Goal: Task Accomplishment & Management: Use online tool/utility

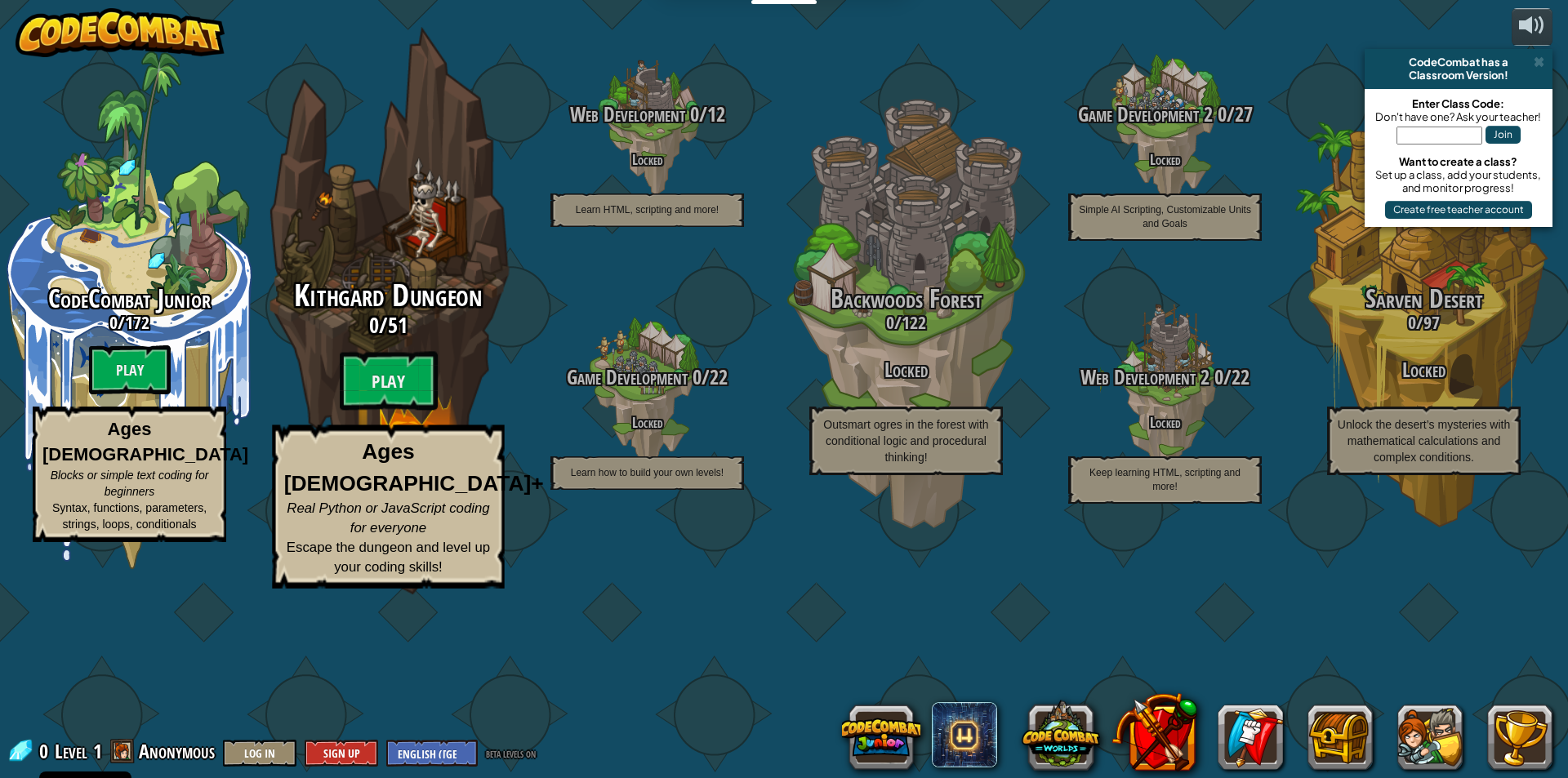
click at [385, 445] on div "Kithgard Dungeon 0 / 51 Play Ages [DEMOGRAPHIC_DATA]+ Real Python or JavaScript…" at bounding box center [387, 434] width 311 height 310
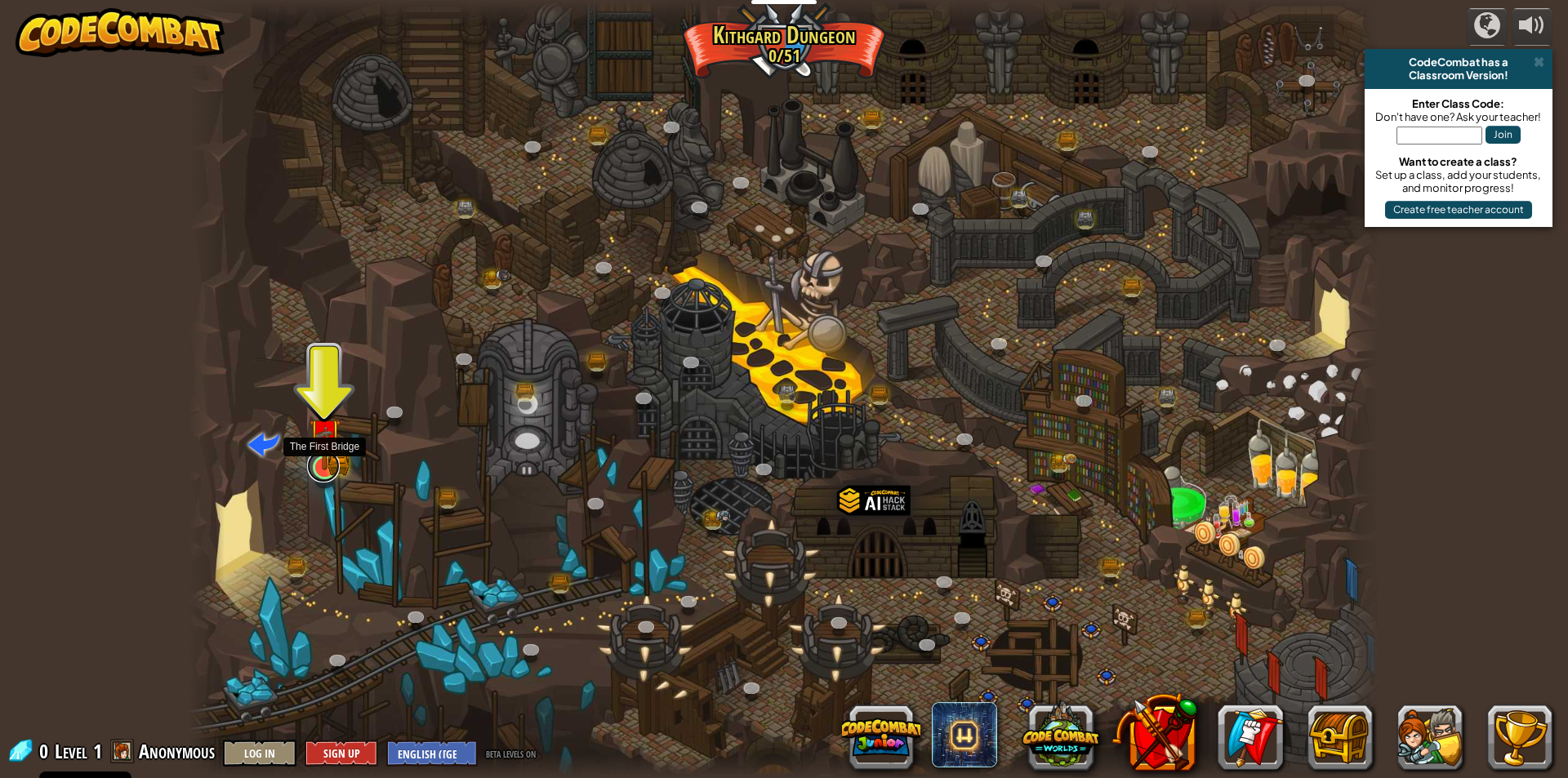
click at [326, 476] on link at bounding box center [323, 466] width 33 height 33
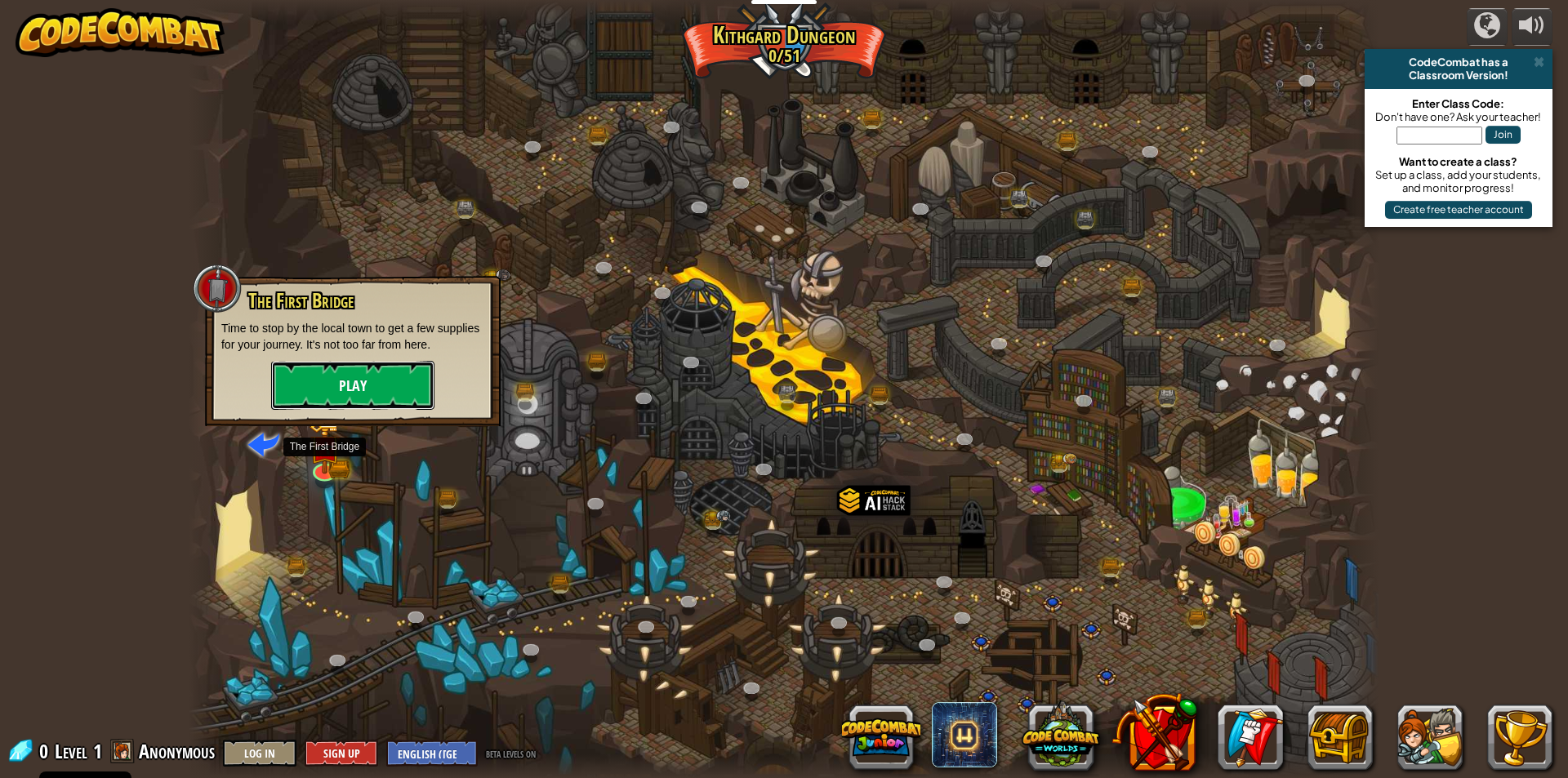
click at [364, 386] on button "Play" at bounding box center [353, 386] width 163 height 49
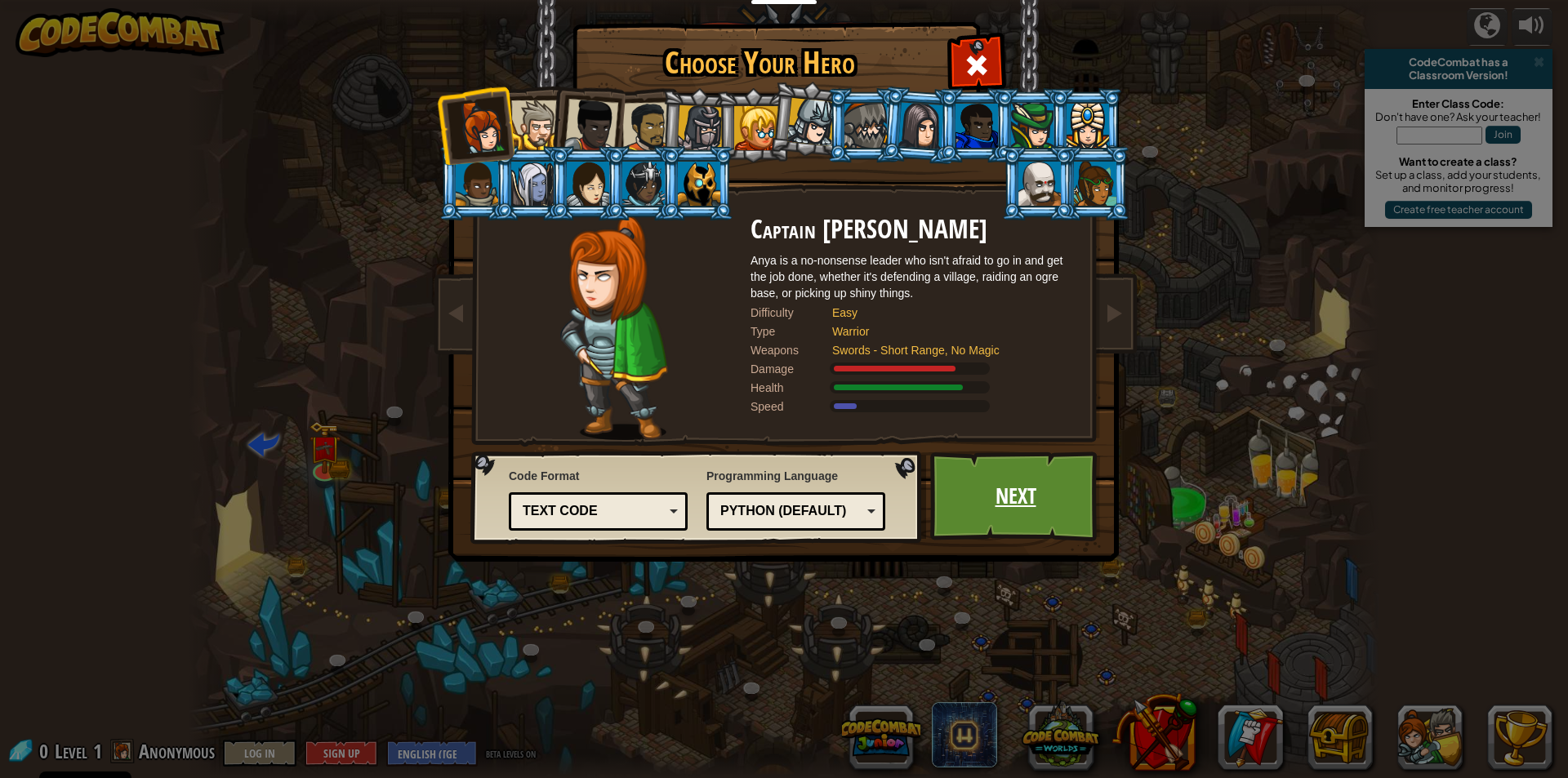
click at [1048, 504] on link "Next" at bounding box center [1015, 496] width 171 height 90
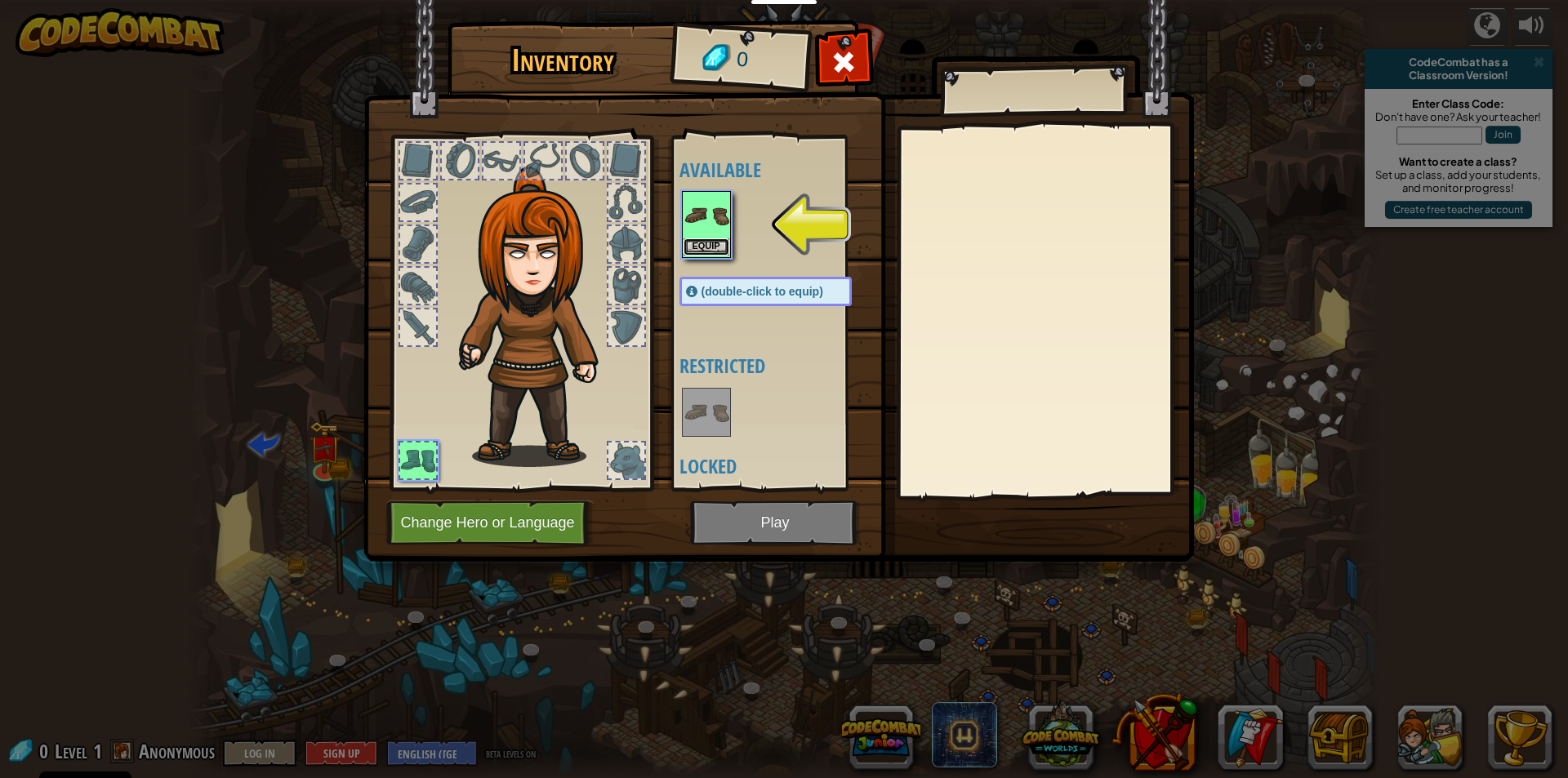
click at [700, 240] on button "Equip" at bounding box center [706, 247] width 45 height 17
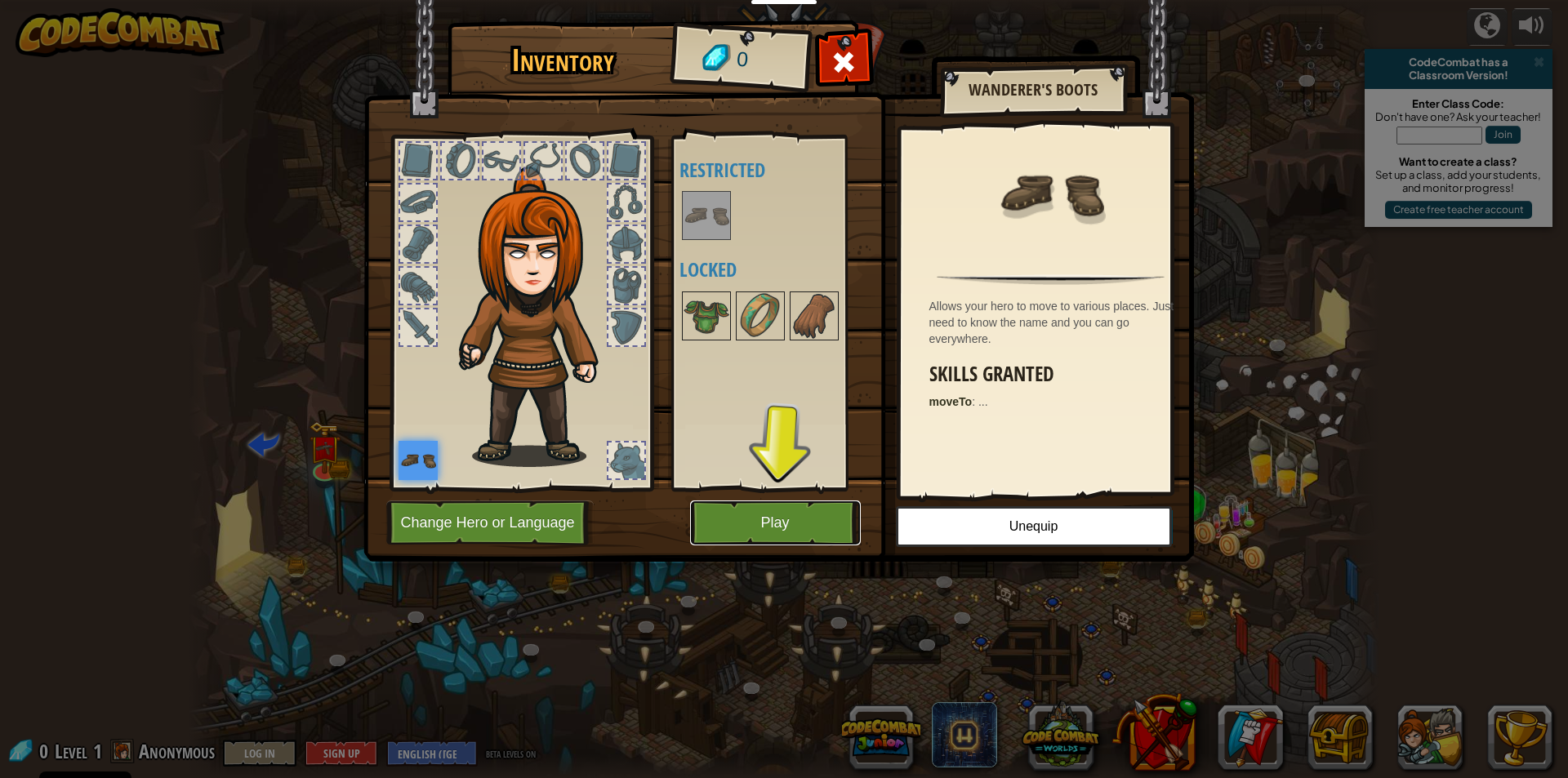
click at [760, 520] on button "Play" at bounding box center [775, 523] width 171 height 45
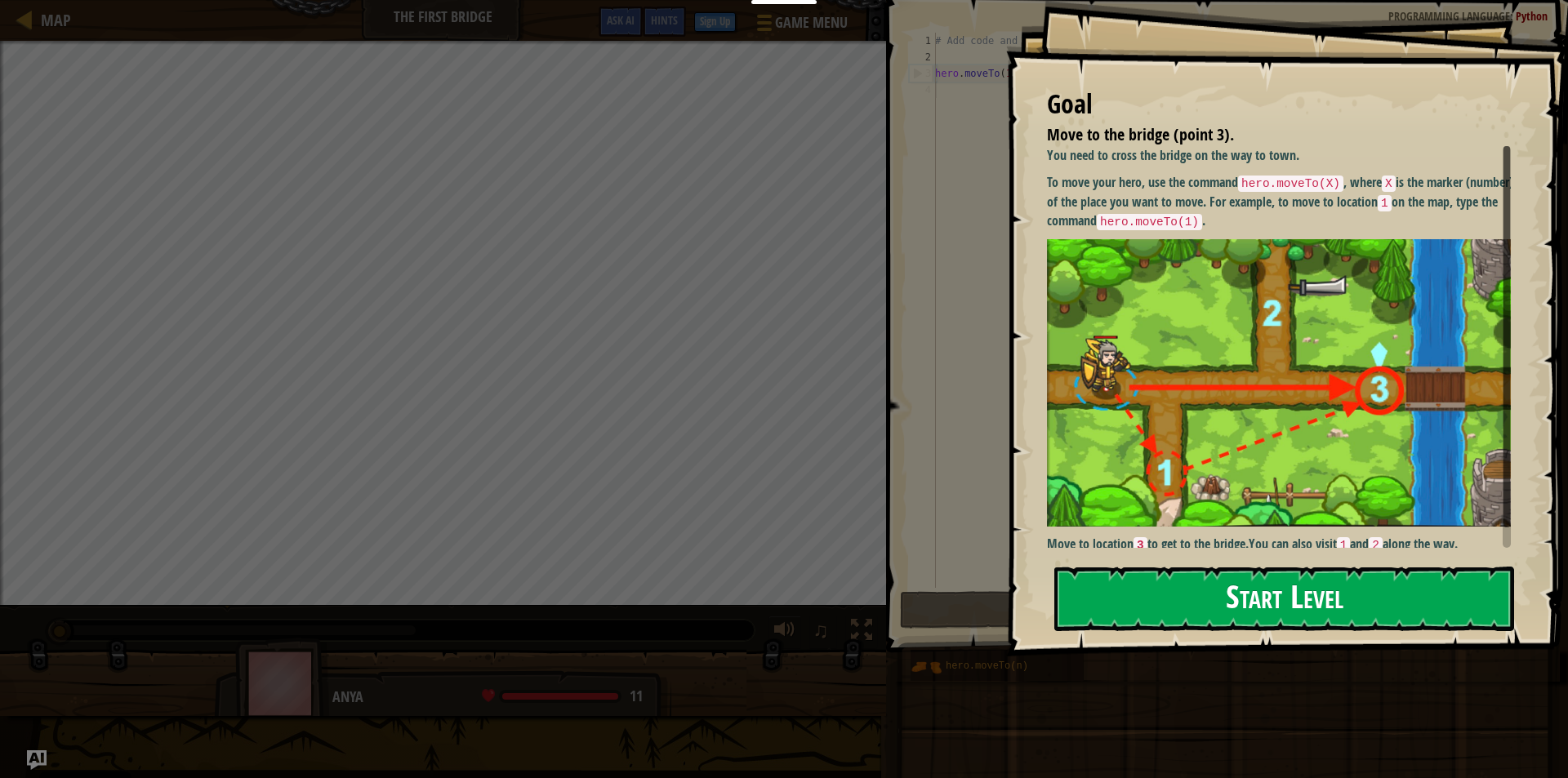
click at [1183, 605] on button "Start Level" at bounding box center [1284, 599] width 460 height 65
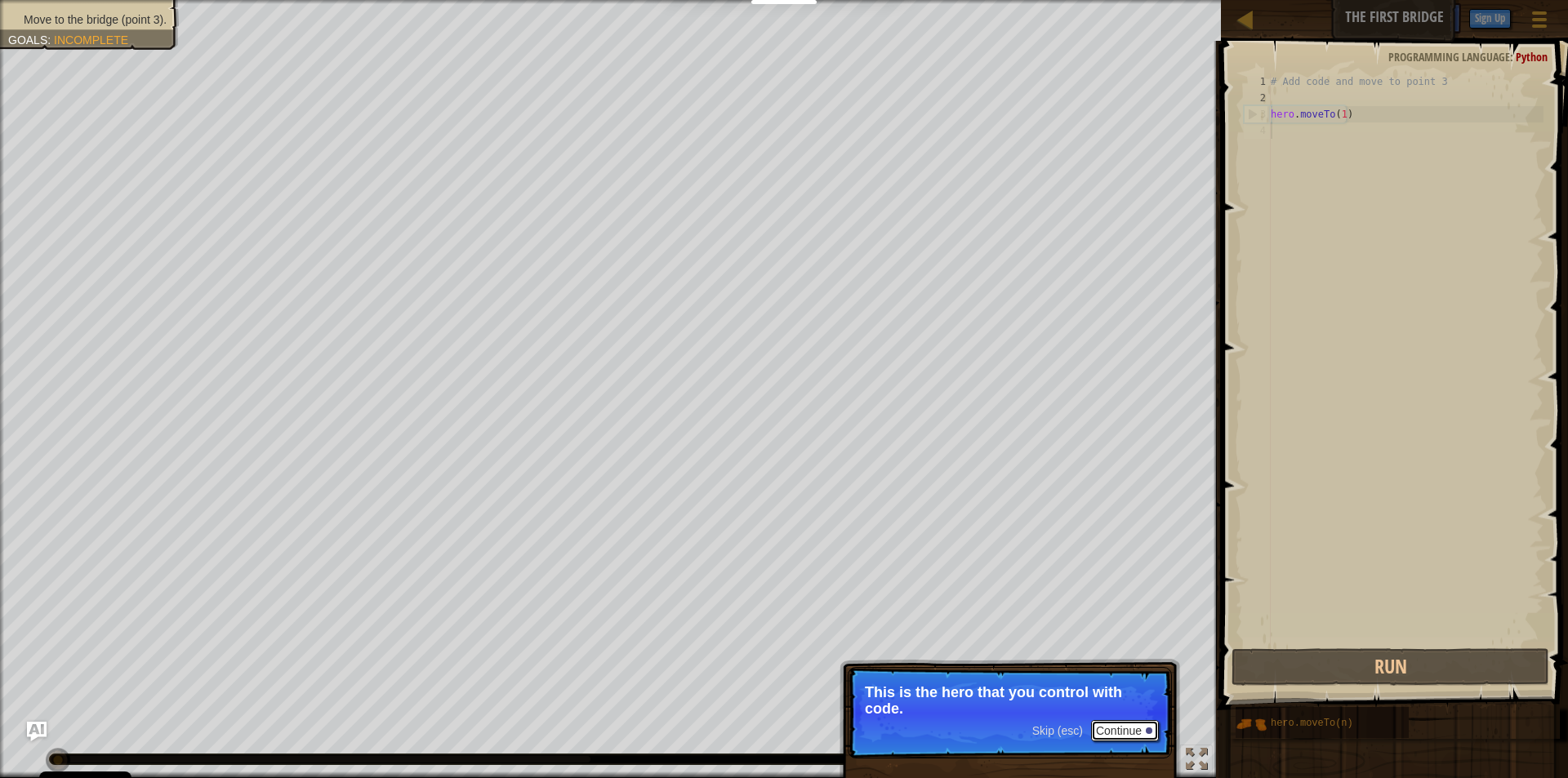
click at [1129, 723] on button "Continue" at bounding box center [1124, 731] width 68 height 21
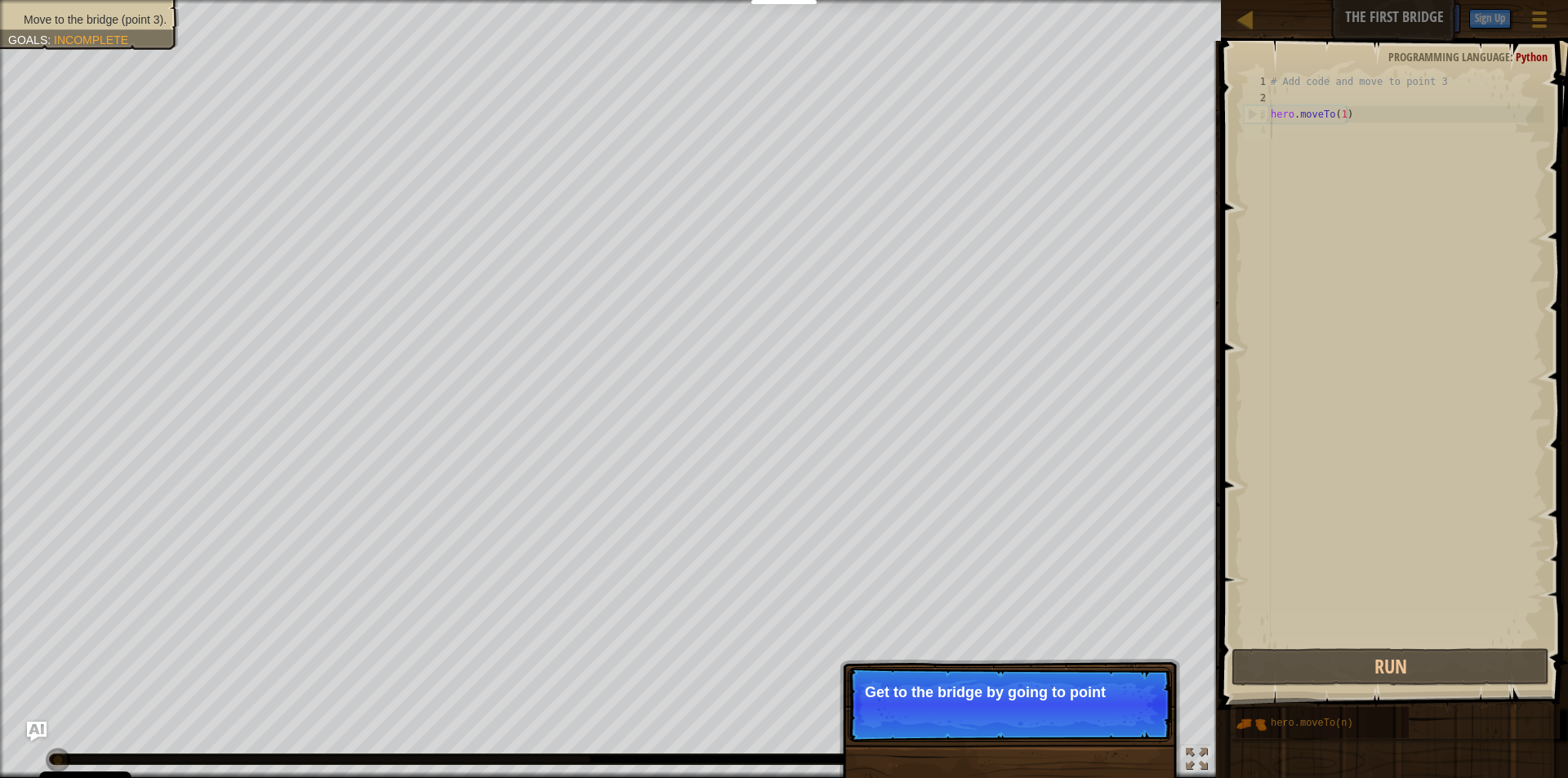
click at [1089, 728] on p "Skip (esc) Continue Get to the bridge by going to point" at bounding box center [1009, 705] width 324 height 75
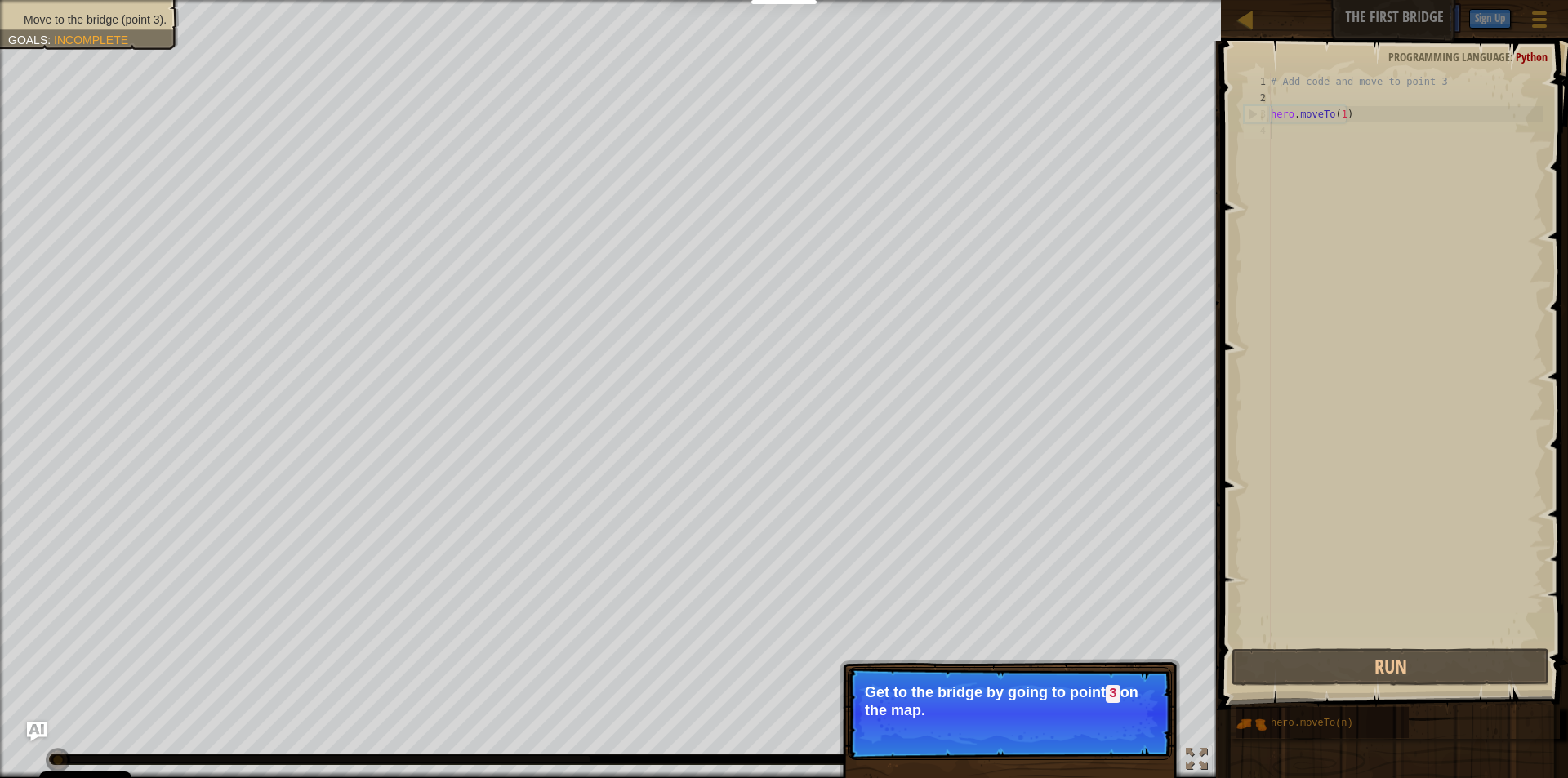
click at [1087, 730] on div "Skip (esc) Continue" at bounding box center [1095, 733] width 126 height 21
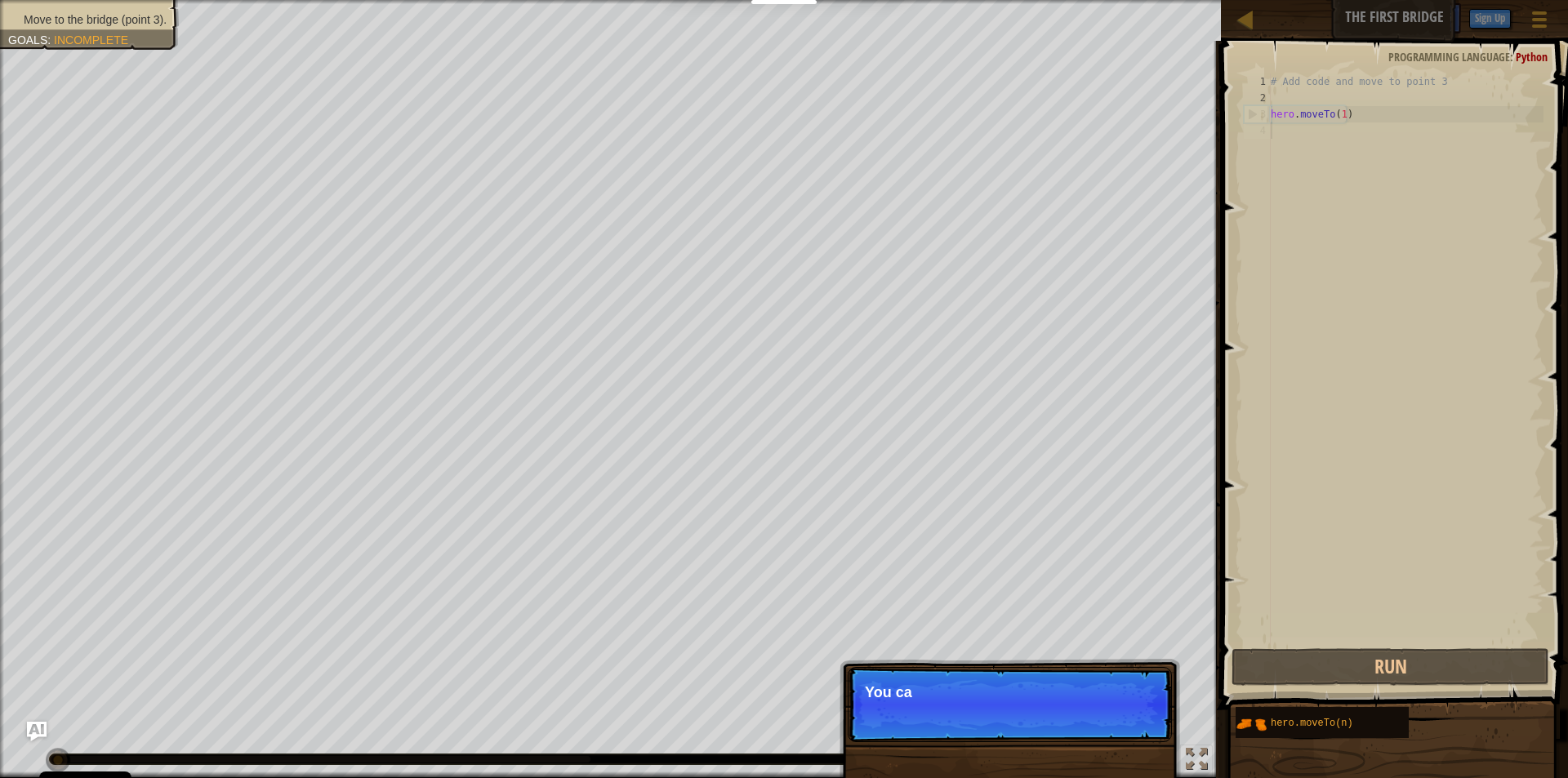
click at [1086, 732] on p "Skip (esc) Continue You ca" at bounding box center [1009, 705] width 324 height 75
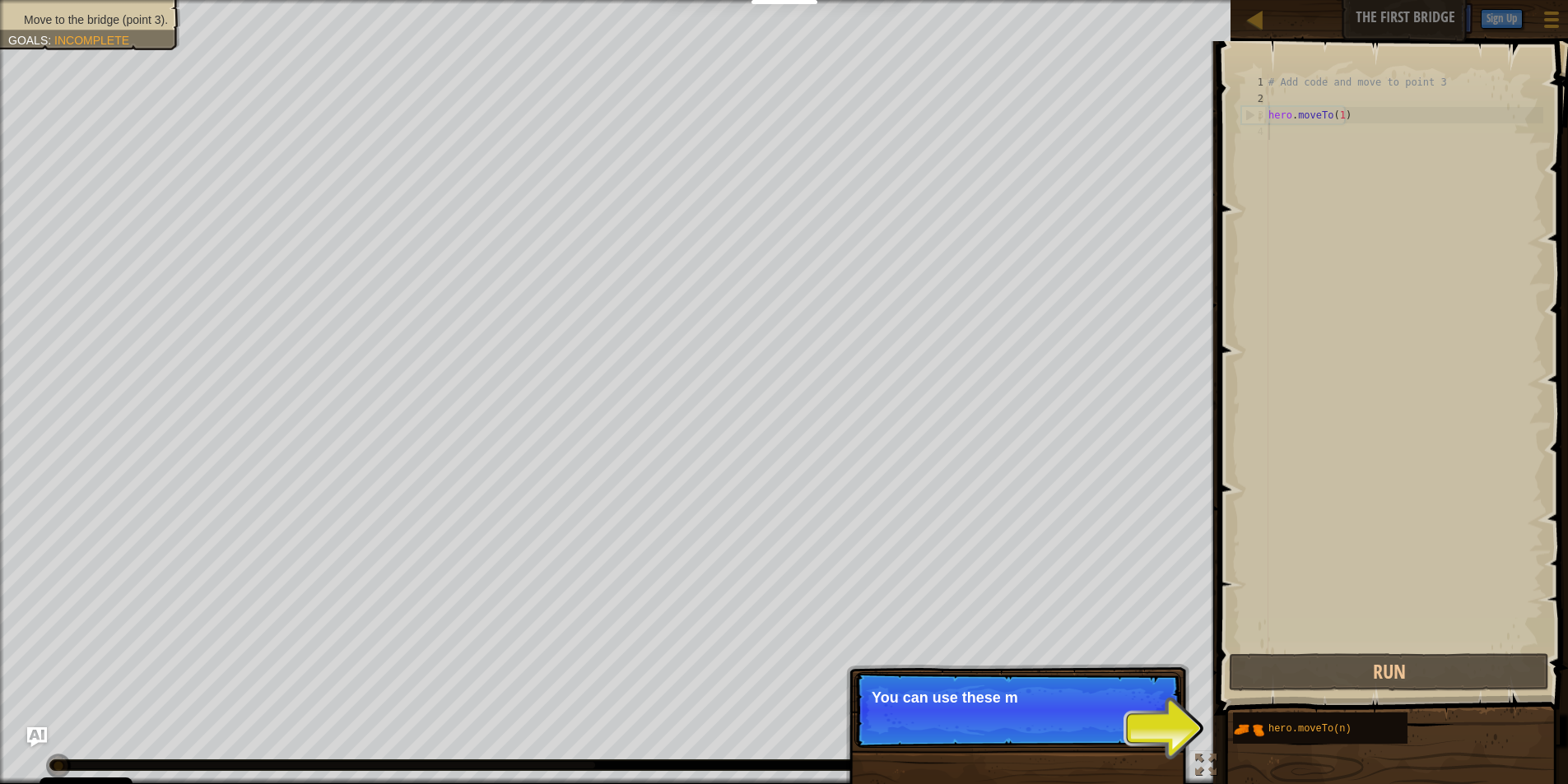
click at [1083, 722] on p "Skip (esc) Continue You can use these m" at bounding box center [1017, 710] width 327 height 76
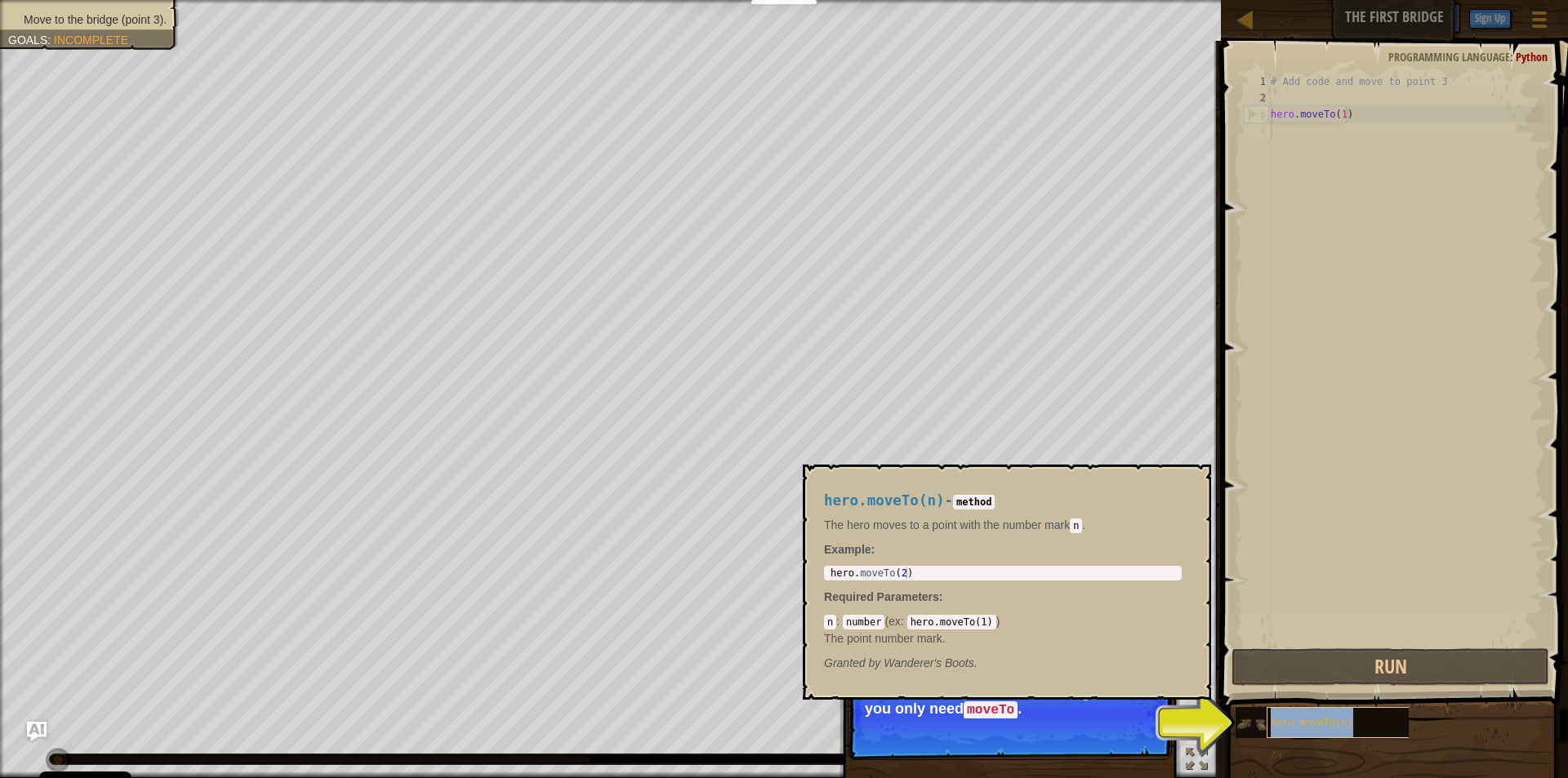
click at [1288, 731] on div "hero.moveTo(n)" at bounding box center [1345, 722] width 157 height 31
click at [1129, 727] on button "Continue" at bounding box center [1124, 733] width 68 height 21
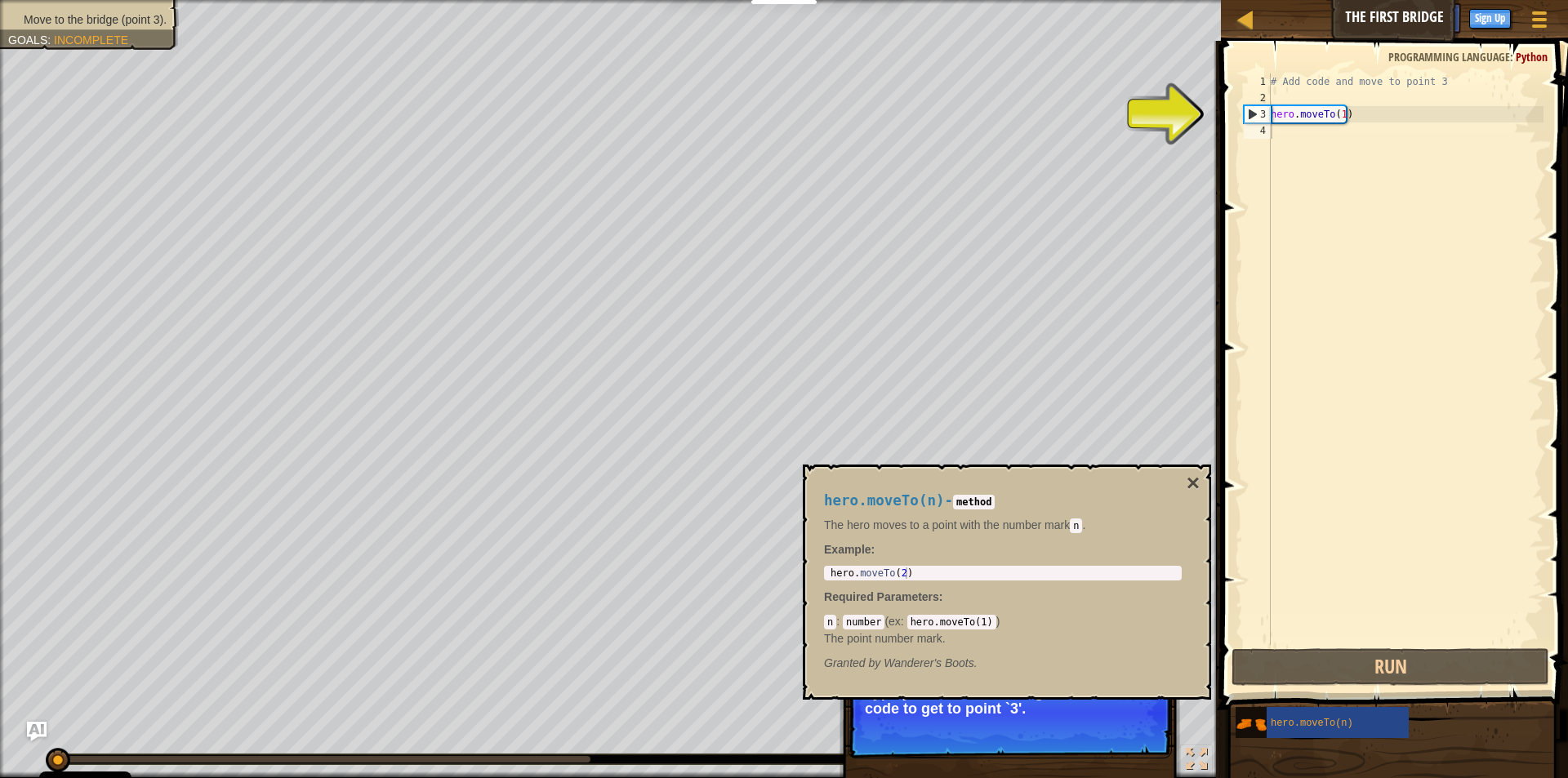
click at [1296, 726] on span "hero.moveTo(n)" at bounding box center [1311, 724] width 82 height 12
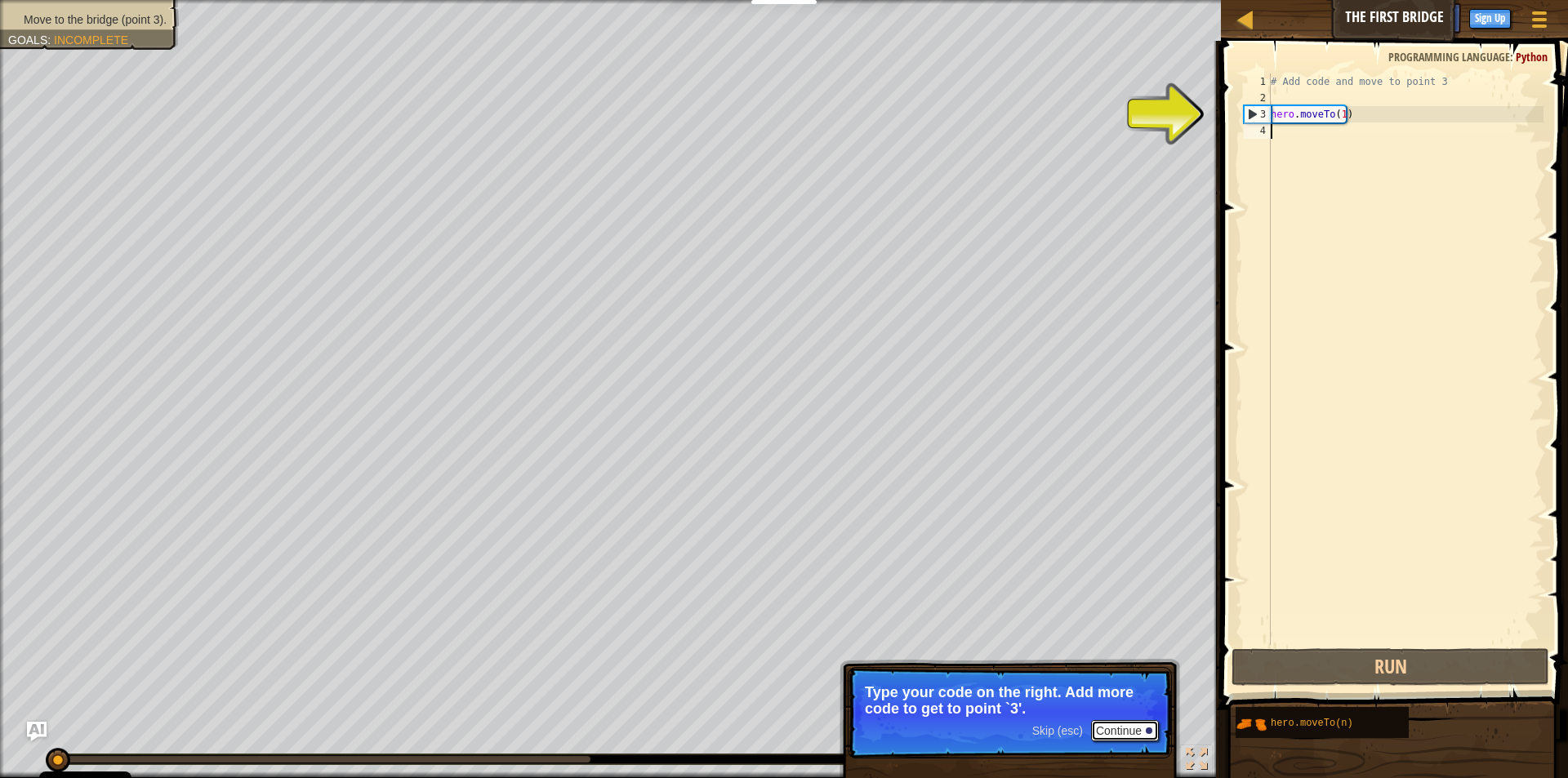
click at [1119, 725] on button "Continue" at bounding box center [1124, 731] width 68 height 21
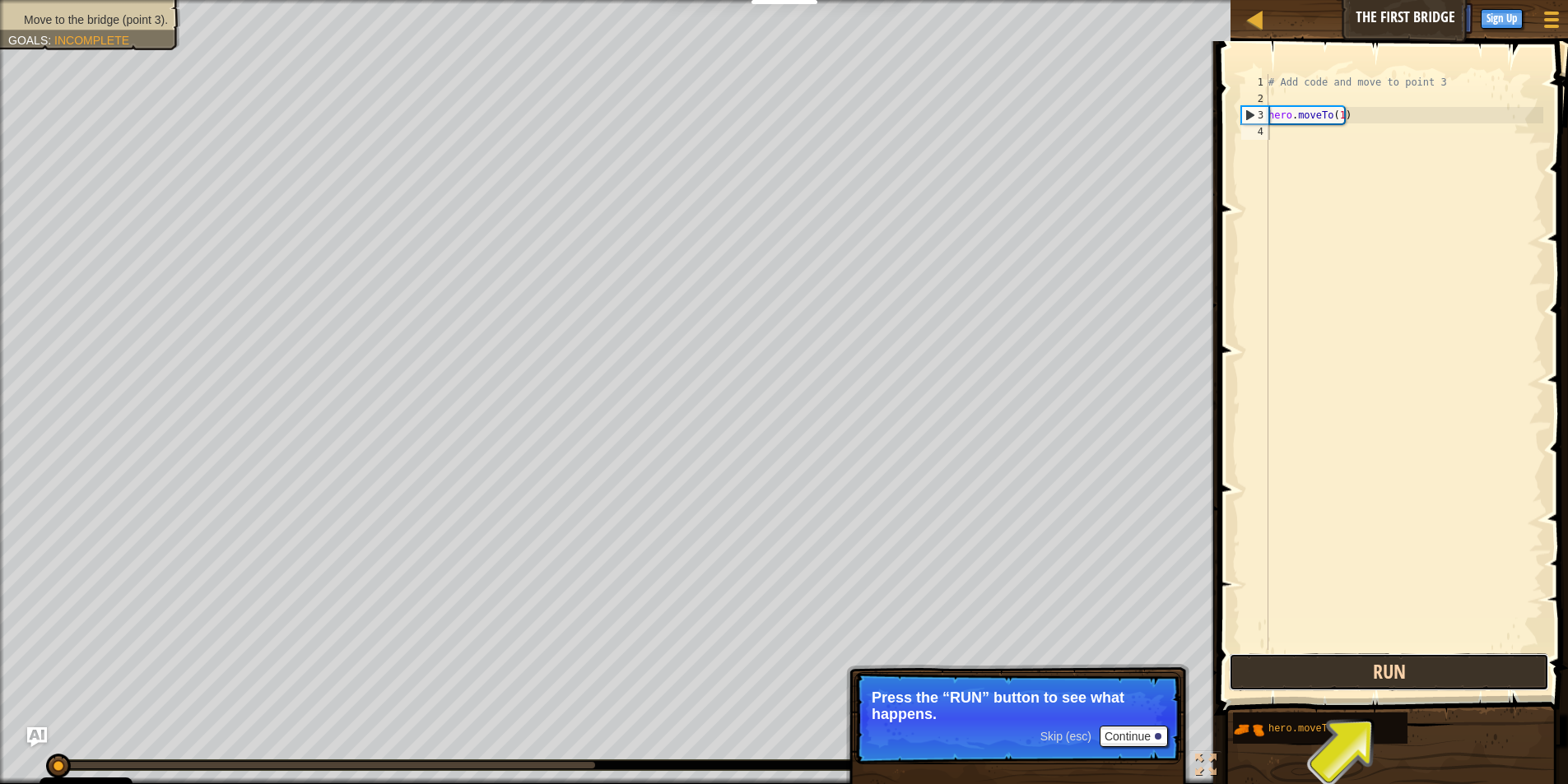
click at [1329, 671] on button "Run" at bounding box center [1388, 672] width 320 height 38
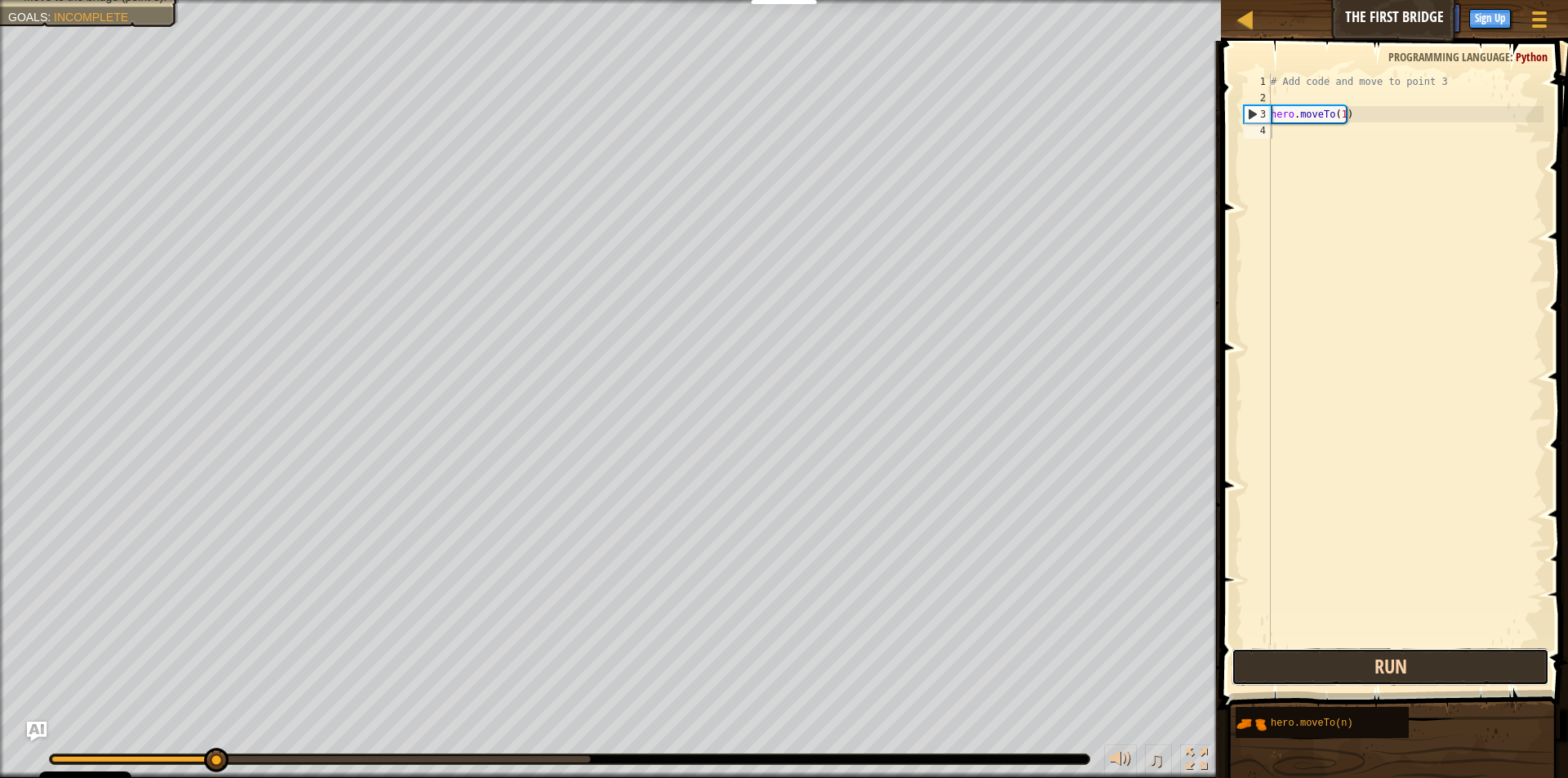
click at [1280, 685] on button "Run" at bounding box center [1390, 667] width 317 height 38
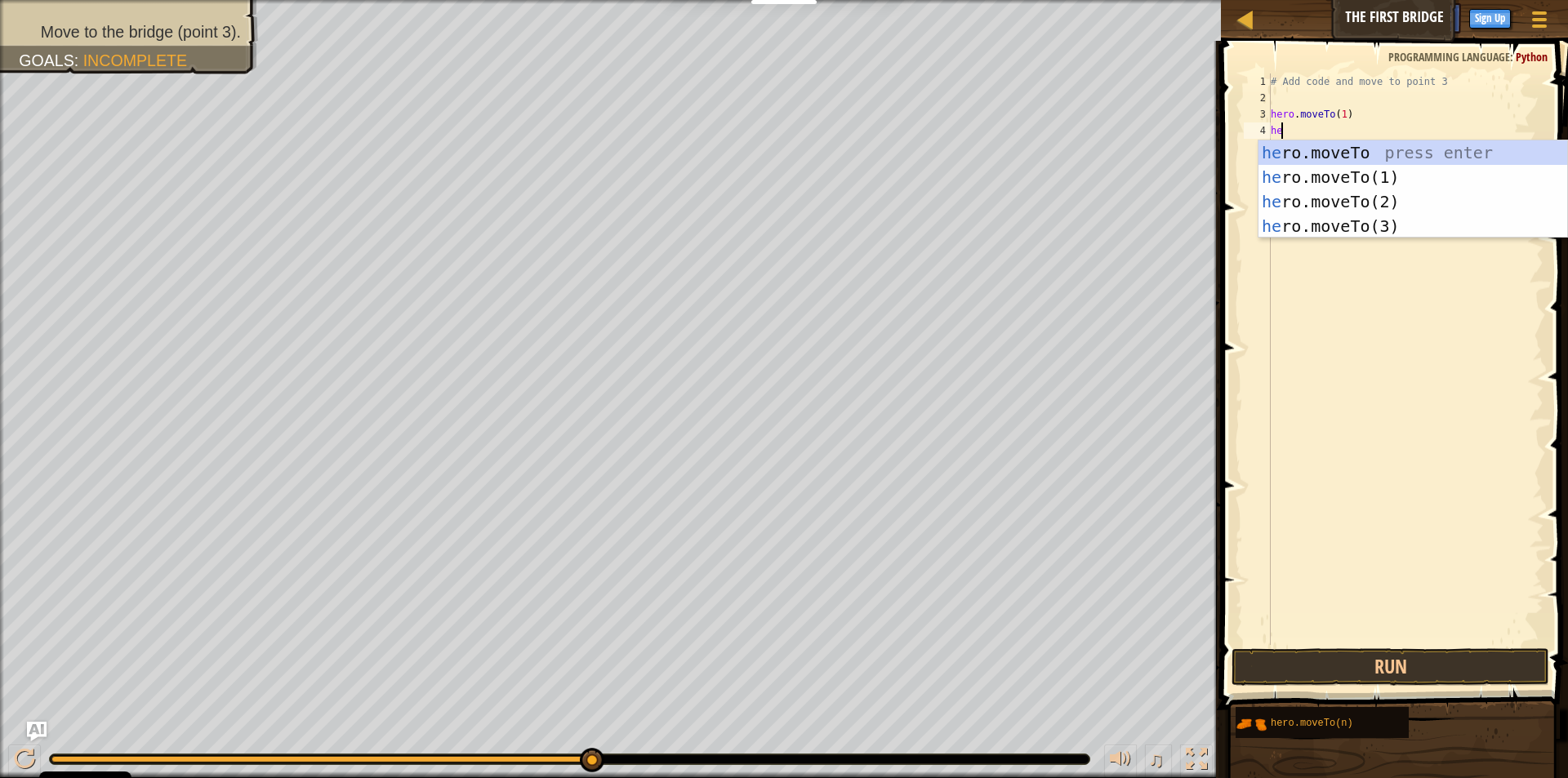
scroll to position [8, 1]
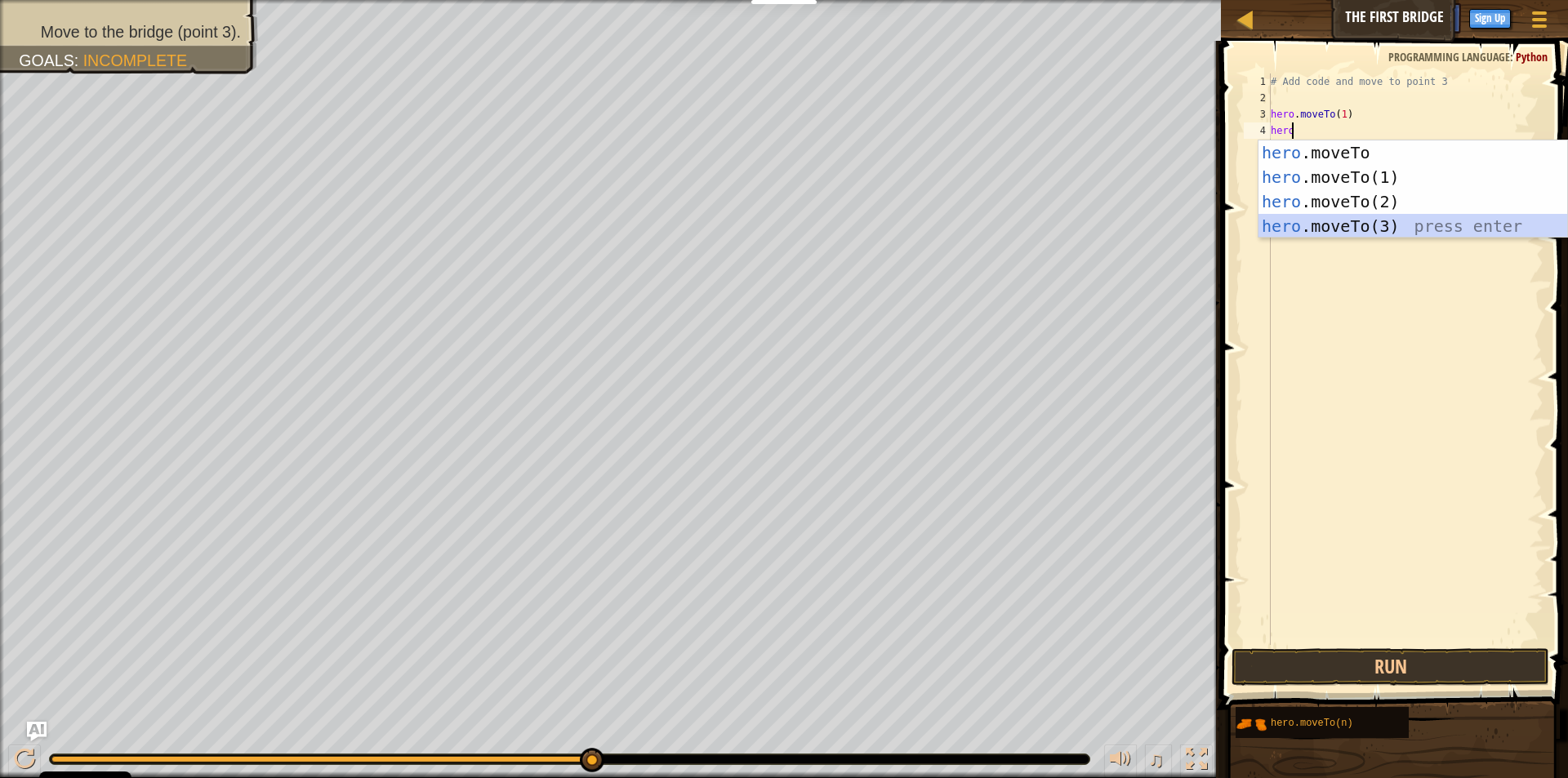
click at [1354, 224] on div "hero .moveTo press enter hero .moveTo(1) press enter hero .moveTo(2) press ente…" at bounding box center [1412, 214] width 309 height 147
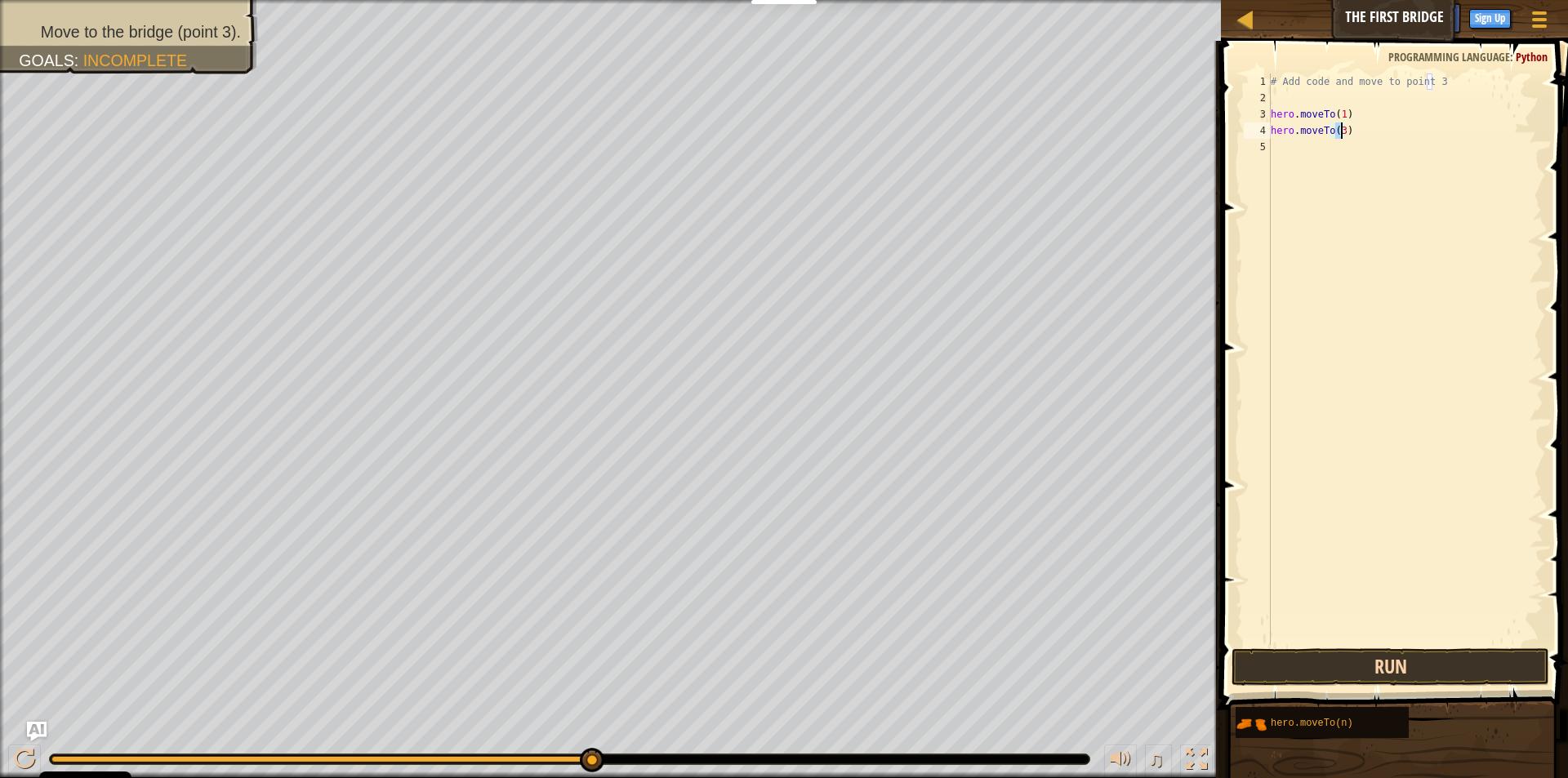
type textarea "hero.moveTo(3)"
click at [1339, 653] on button "Run" at bounding box center [1390, 667] width 317 height 38
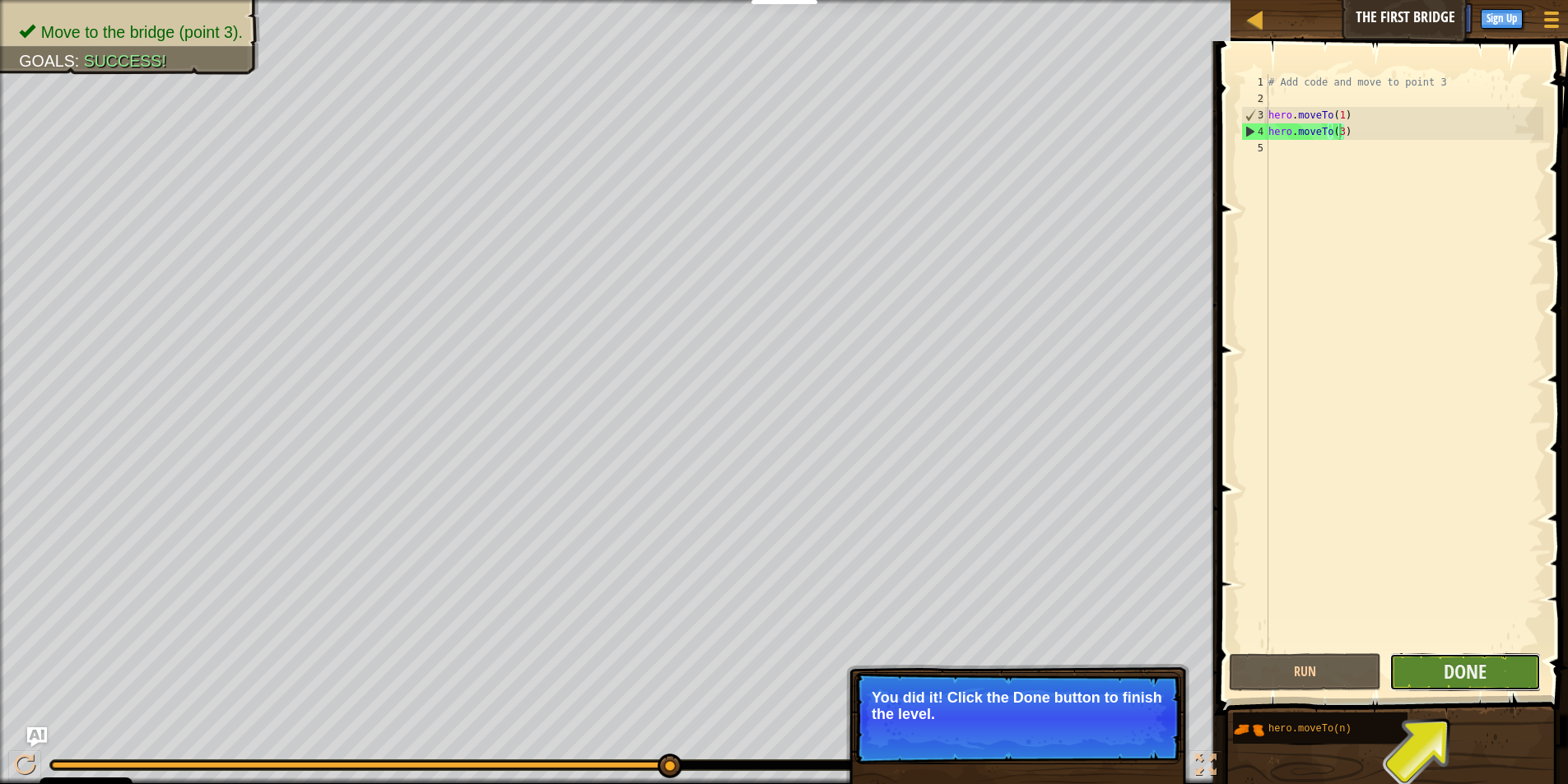
click at [1506, 655] on button "Done" at bounding box center [1464, 672] width 151 height 38
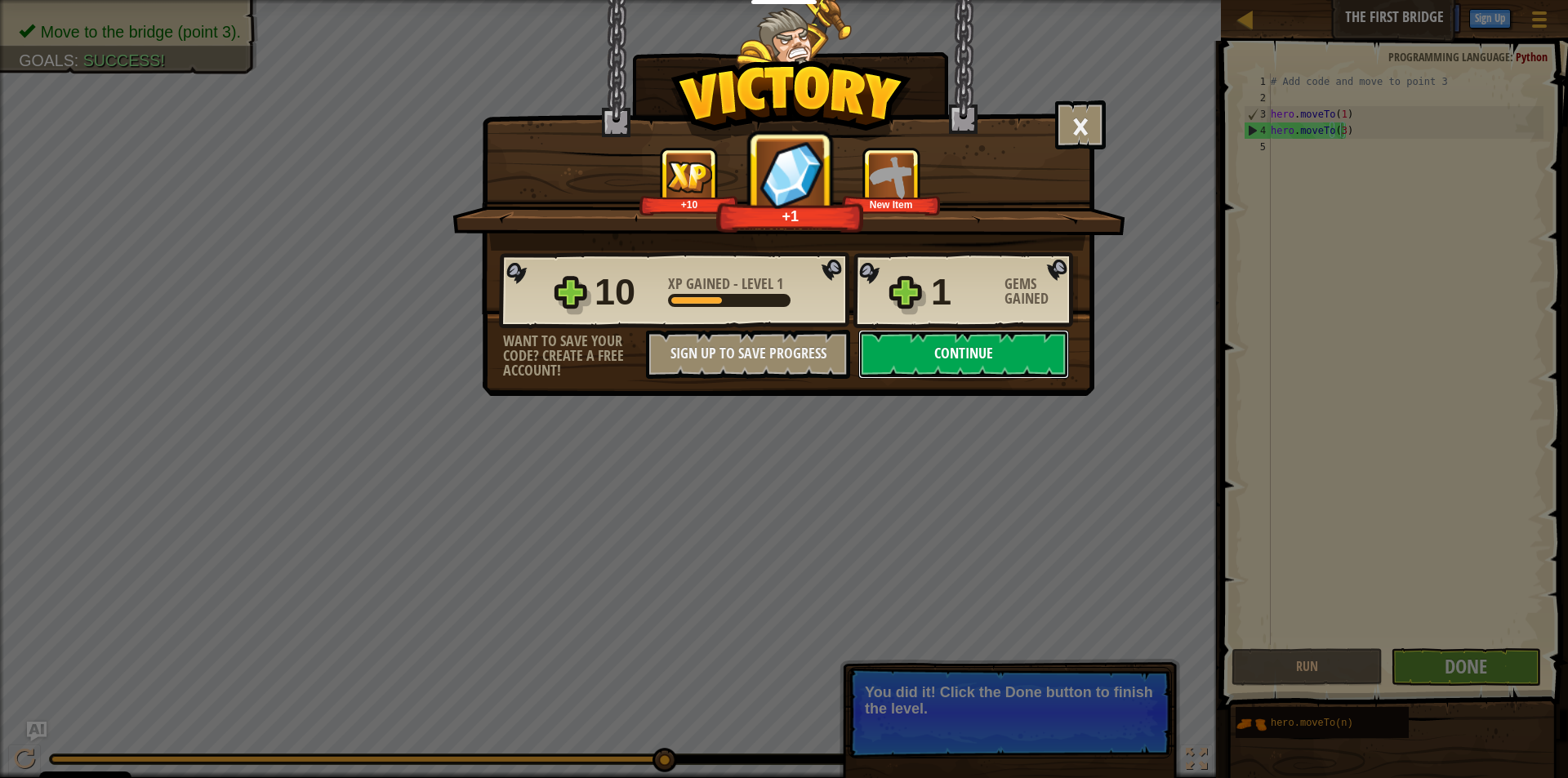
click at [897, 350] on button "Continue" at bounding box center [964, 354] width 210 height 49
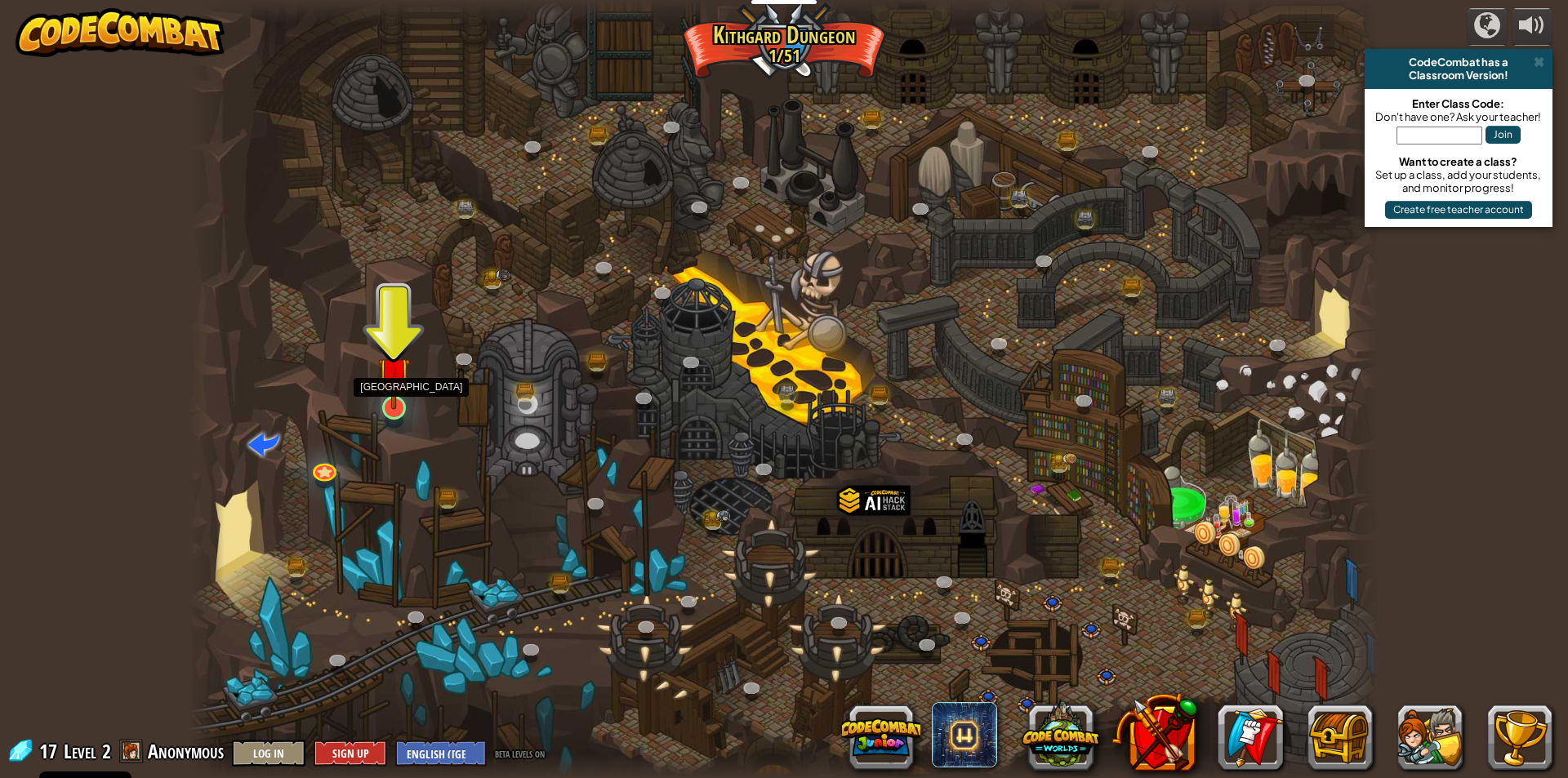
click at [394, 408] on img at bounding box center [394, 373] width 32 height 73
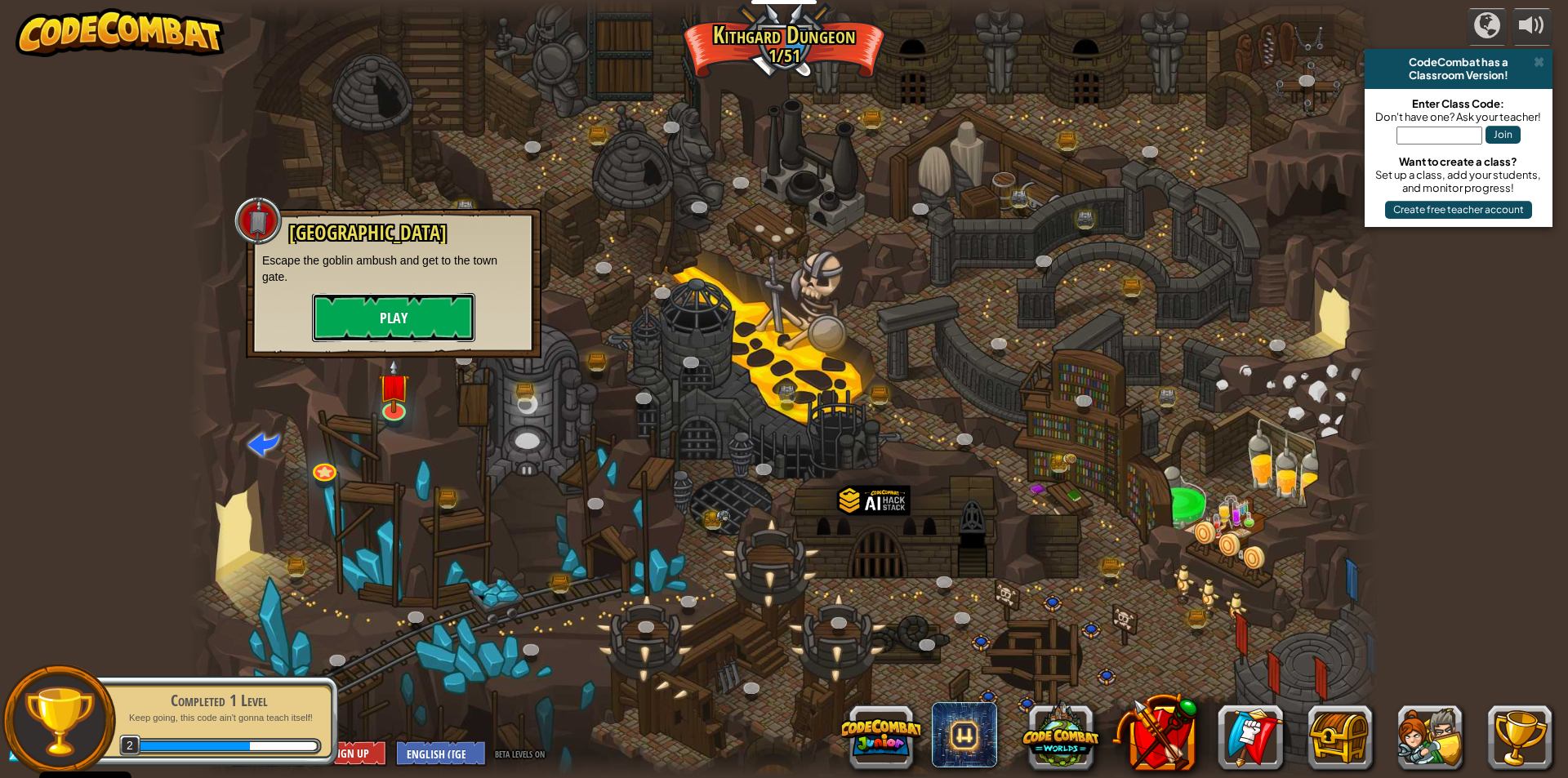
click at [380, 306] on button "Play" at bounding box center [394, 317] width 163 height 49
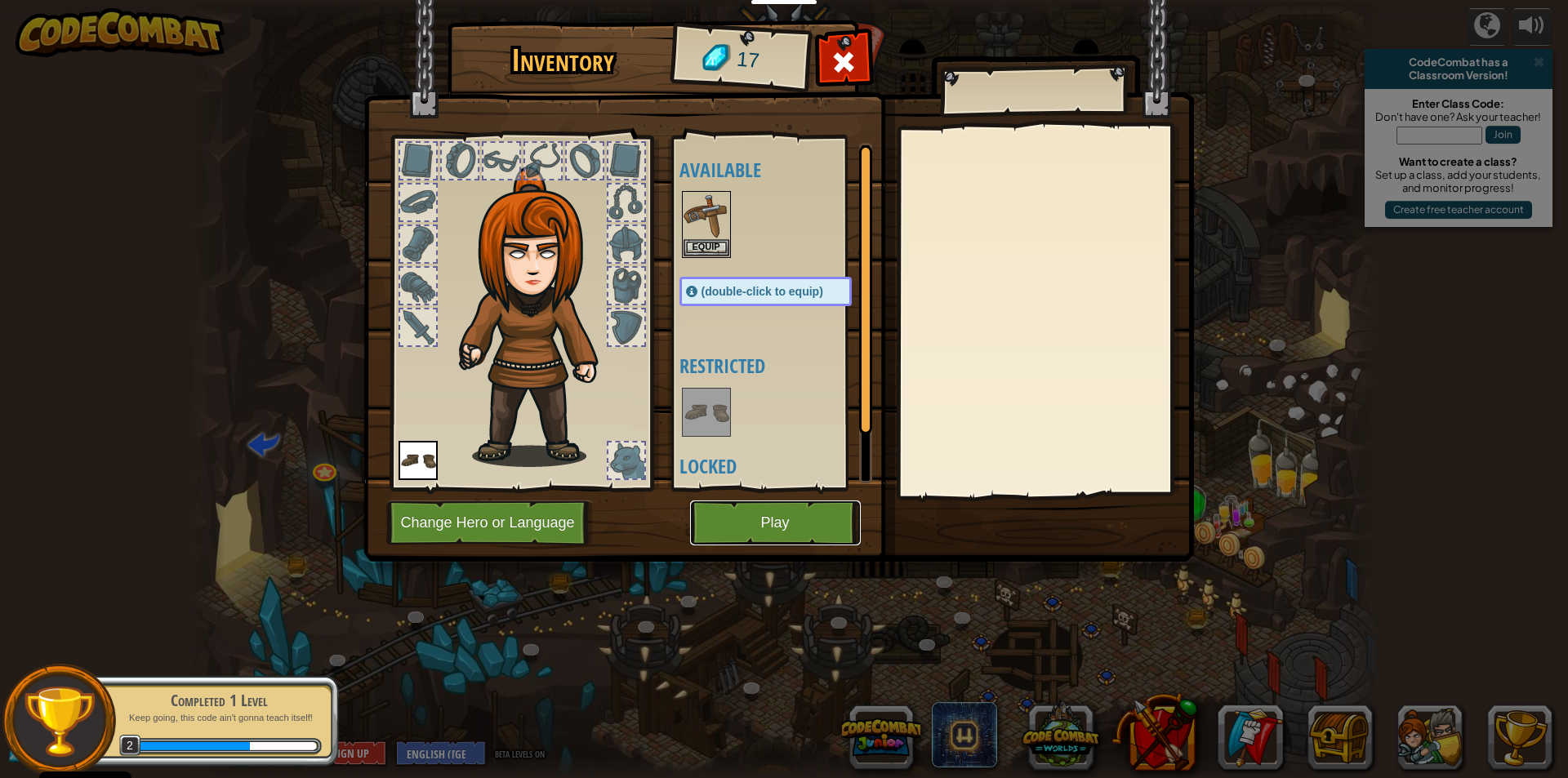
click at [779, 509] on button "Play" at bounding box center [775, 523] width 171 height 45
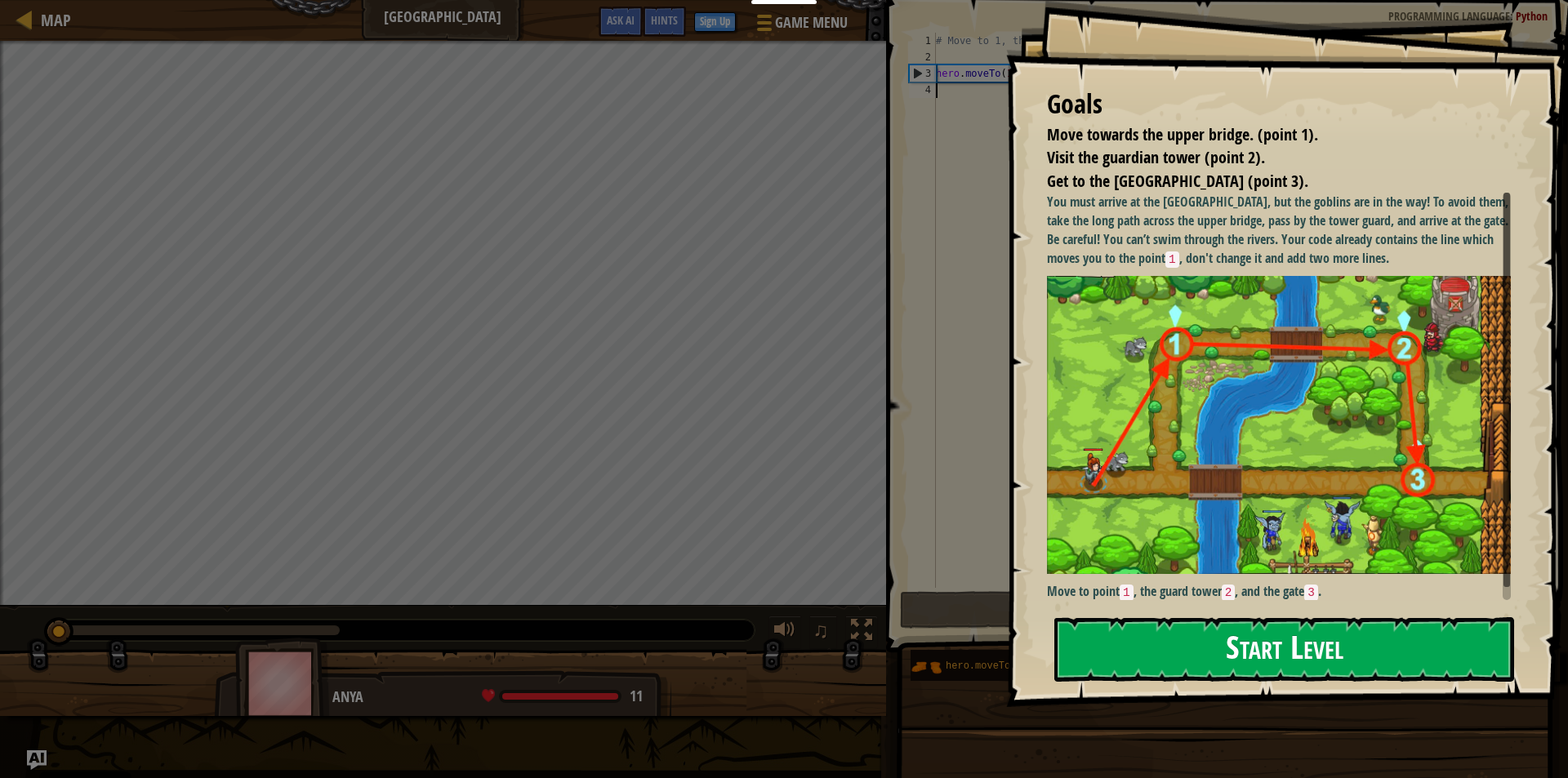
click at [1411, 646] on button "Start Level" at bounding box center [1284, 649] width 460 height 65
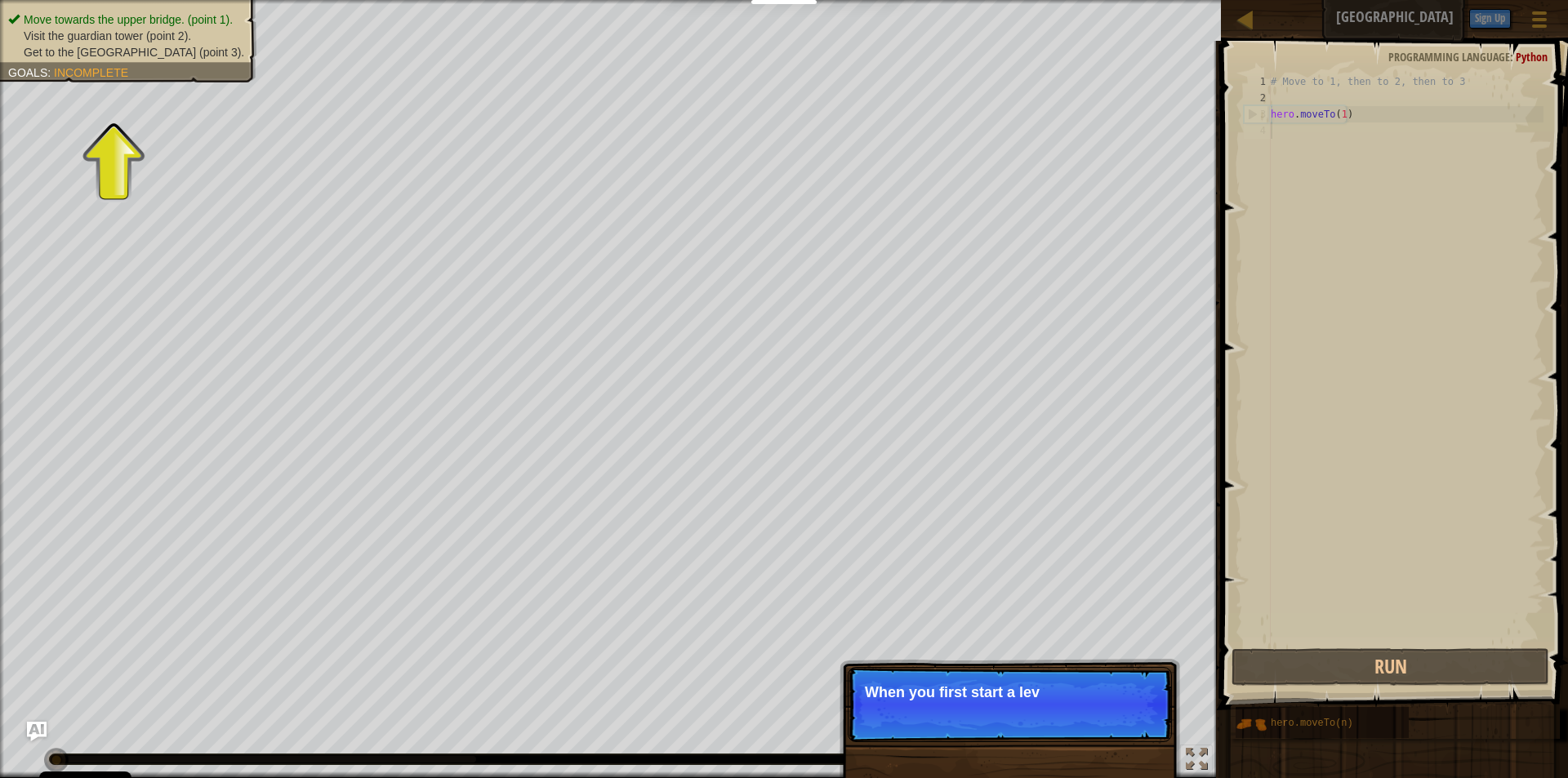
click at [1284, 143] on div "# Move to 1, then to 2, then to 3 hero . moveTo ( 1 )" at bounding box center [1406, 376] width 276 height 605
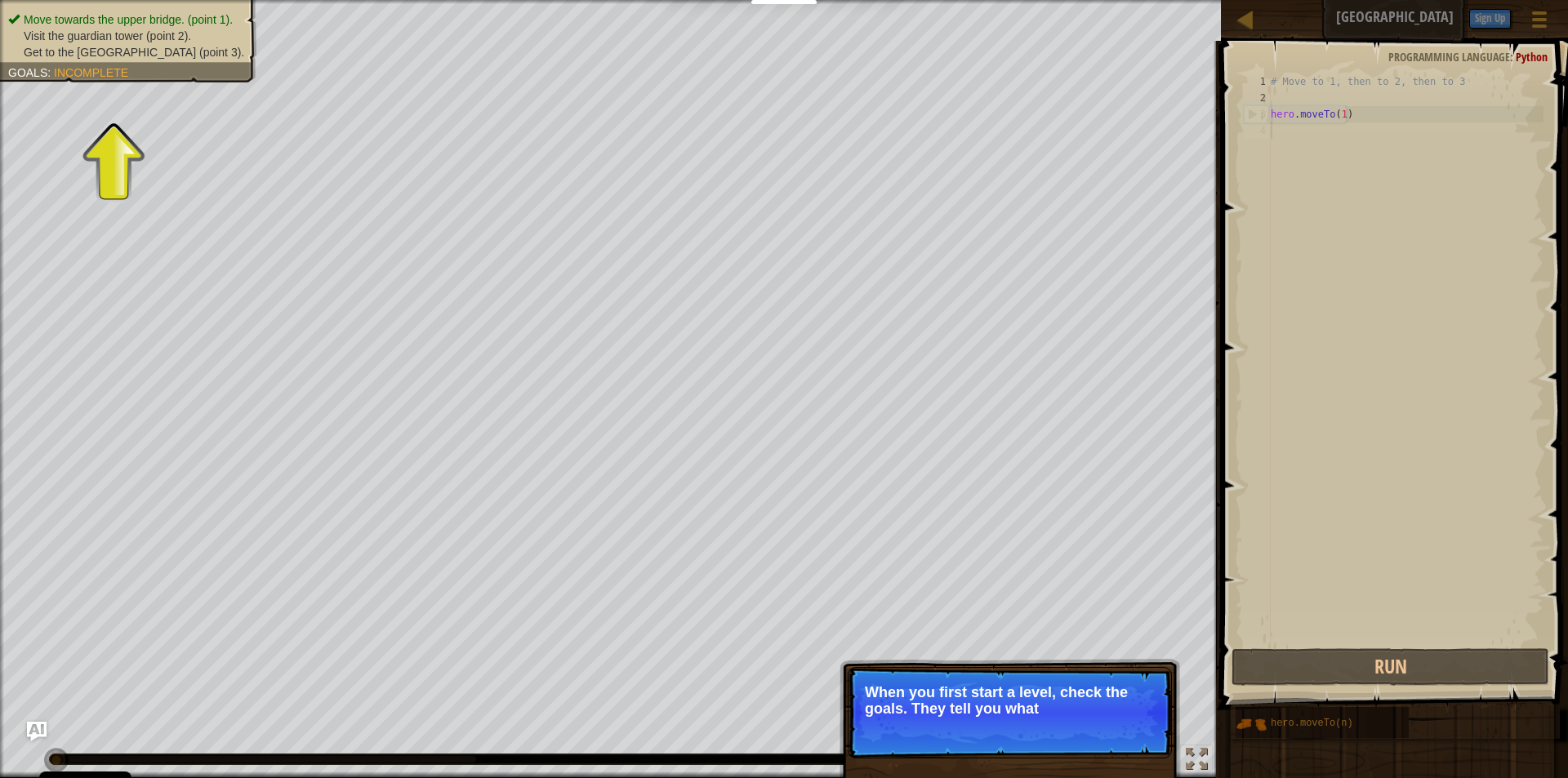
click at [908, 743] on p "Skip (esc) Continue When you first start a level, check the goals. They tell yo…" at bounding box center [1009, 713] width 324 height 92
click at [908, 733] on p "Skip (esc) Continue When you first start a level, check the goals. They tell yo…" at bounding box center [1009, 713] width 324 height 92
click at [909, 728] on p "Skip (esc) Continue When you first start a level, check the goals. They tell yo…" at bounding box center [1009, 713] width 324 height 92
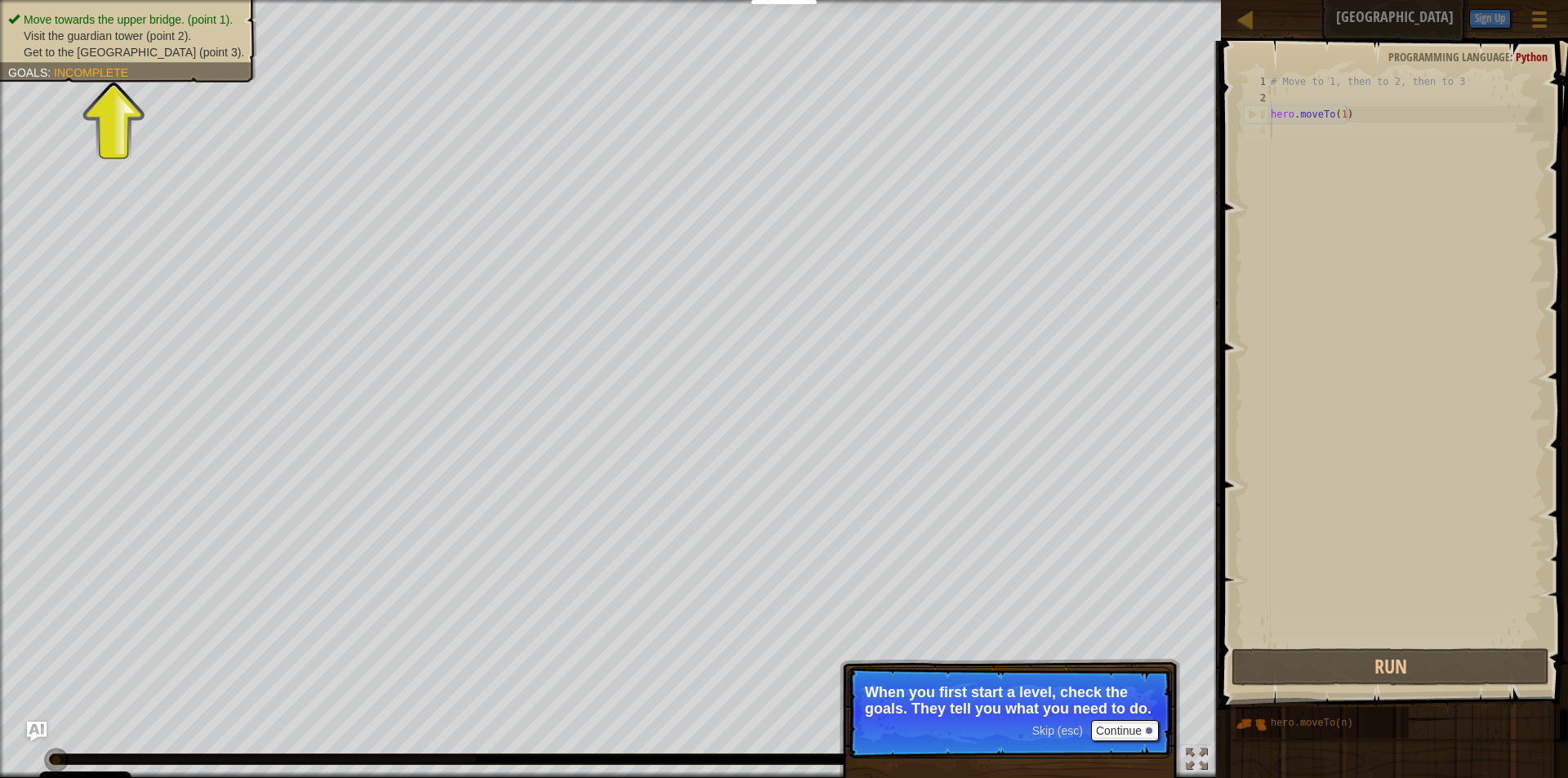
click at [98, 49] on span "Get to the town gate (point 3)." at bounding box center [134, 52] width 221 height 13
click at [94, 66] on div "Goals : Incomplete" at bounding box center [68, 72] width 120 height 16
click at [91, 72] on span "Incomplete" at bounding box center [91, 73] width 74 height 13
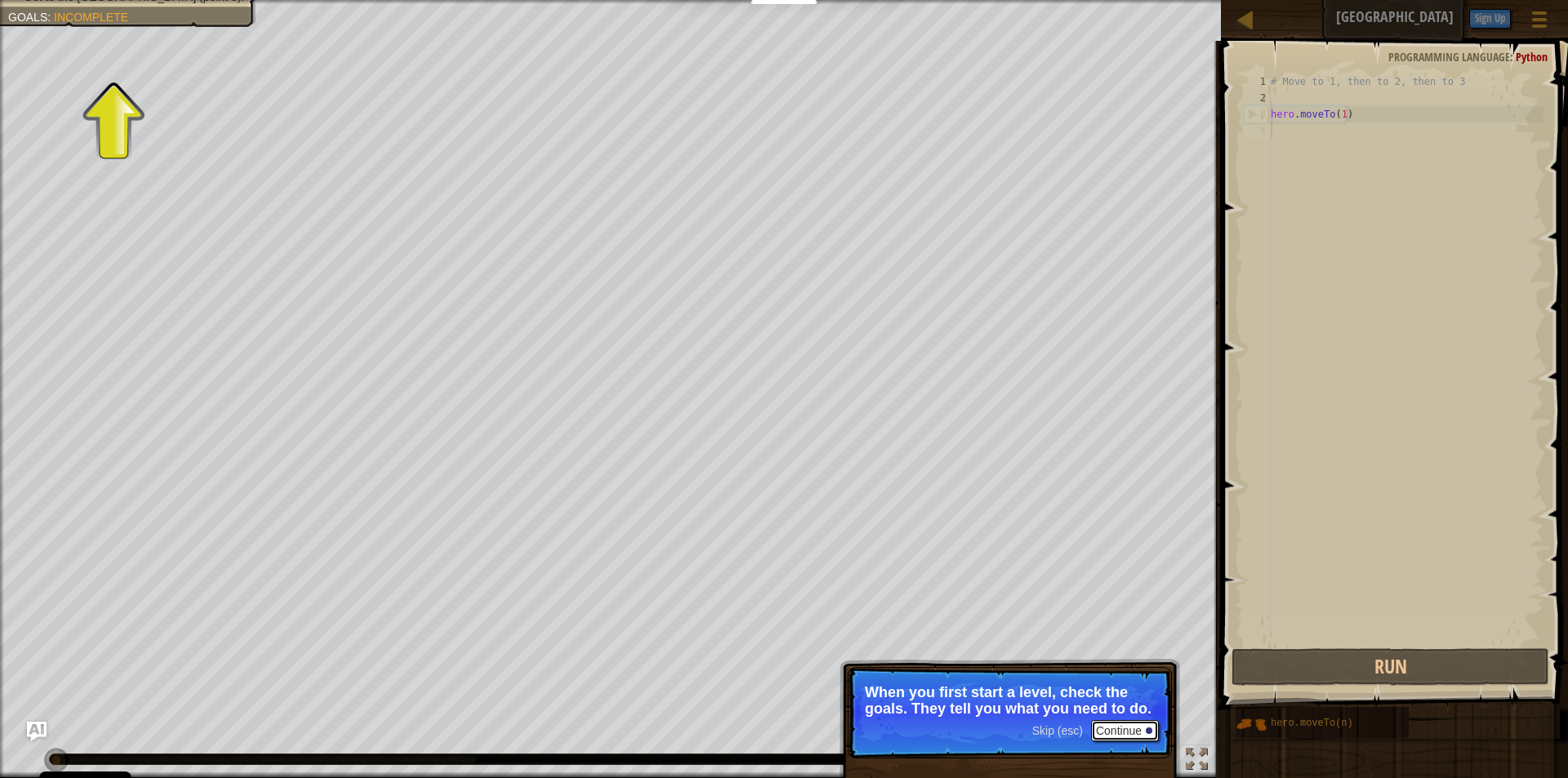
click at [1146, 733] on div at bounding box center [1149, 731] width 7 height 7
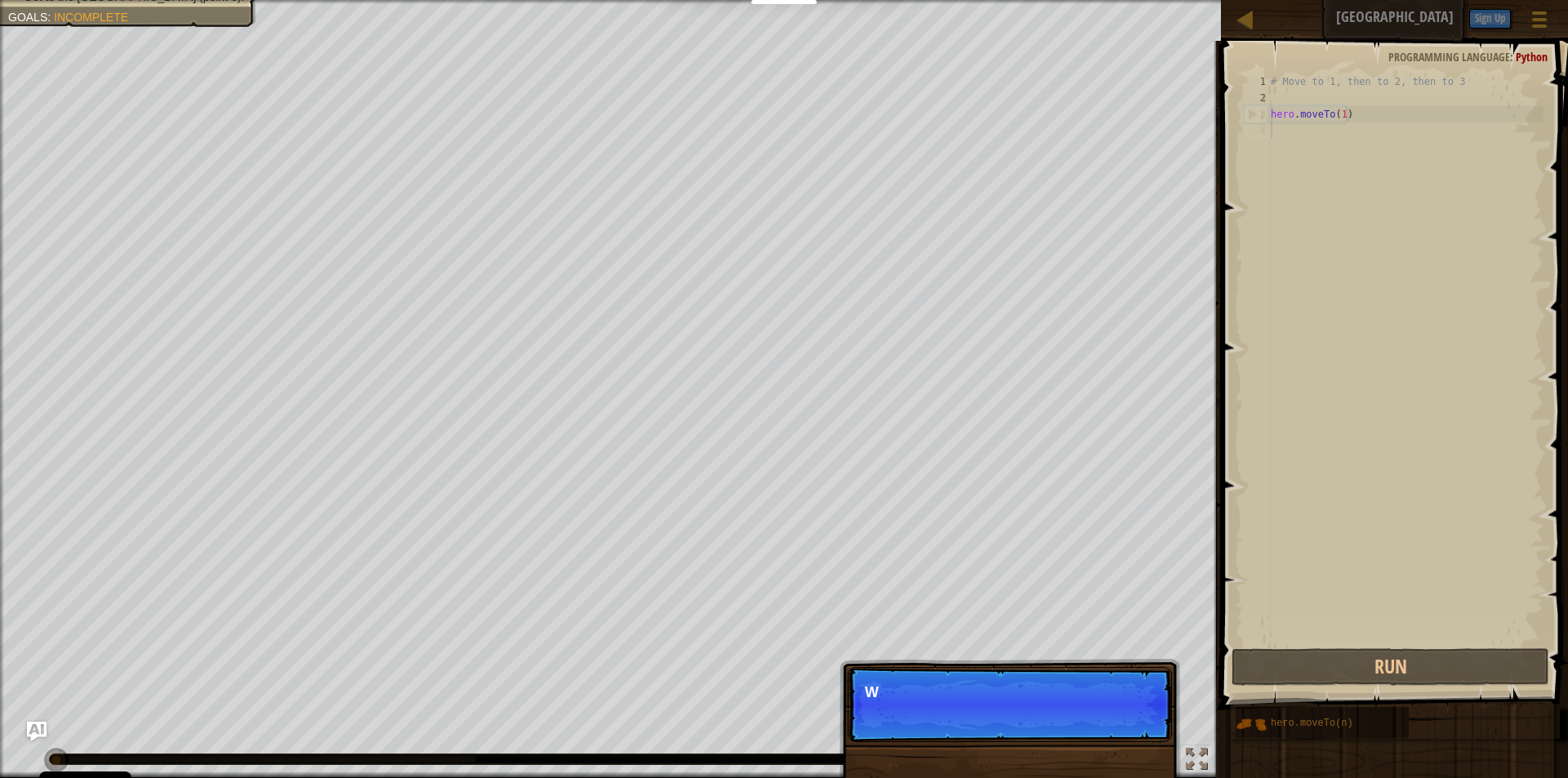
scroll to position [8, 0]
click at [1146, 733] on p "Skip (esc) Continue We need to avoi" at bounding box center [1009, 705] width 324 height 75
drag, startPoint x: 1146, startPoint y: 733, endPoint x: 1123, endPoint y: 715, distance: 29.2
click at [1145, 733] on p "Skip (esc) Continue We need to avoid the g" at bounding box center [1009, 705] width 324 height 75
click at [1123, 714] on p "Skip (esc) Continue We need to avoid the goblins'" at bounding box center [1009, 705] width 324 height 75
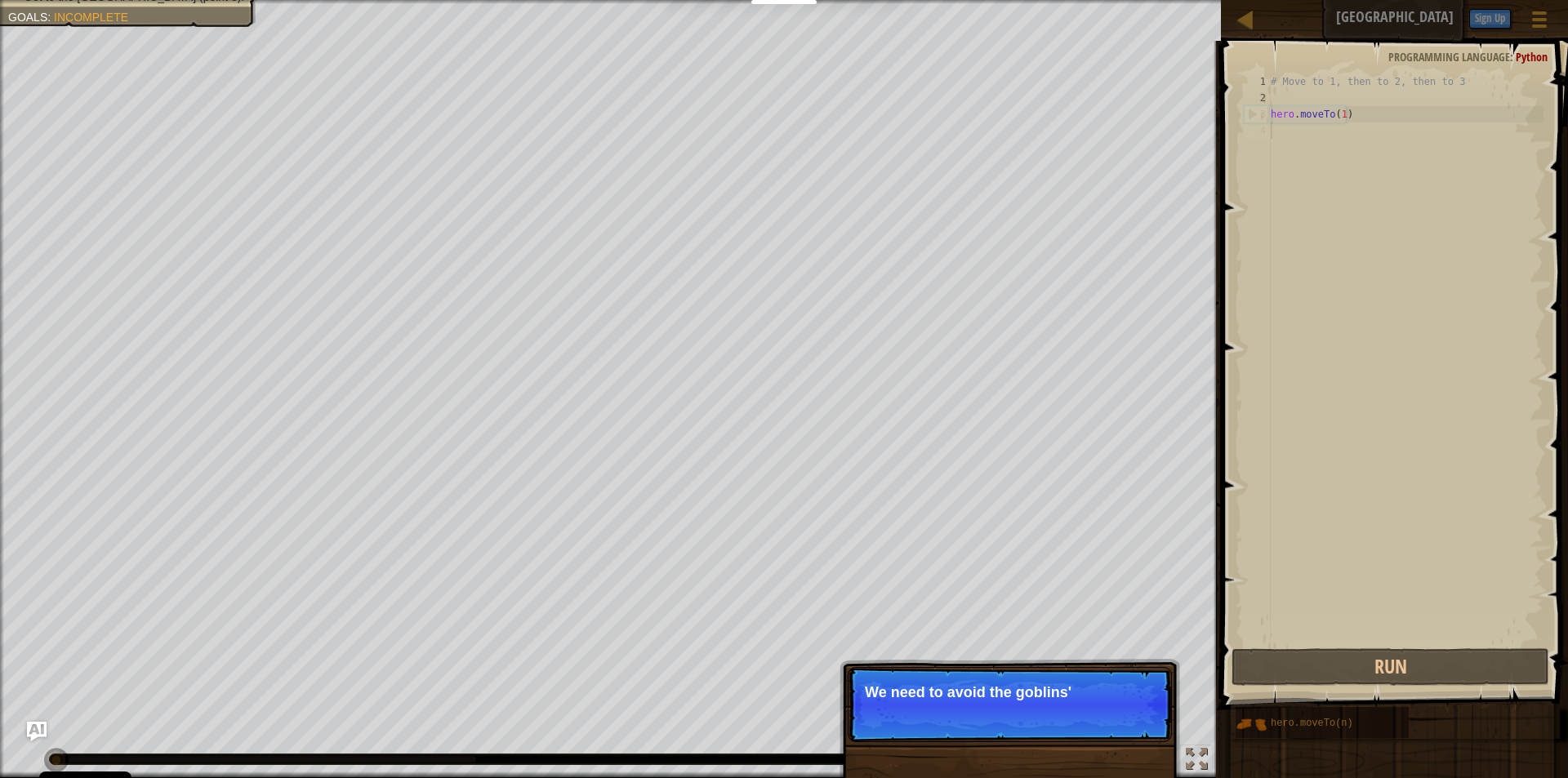
click at [1123, 714] on p "Skip (esc) Continue We need to avoid the goblins'" at bounding box center [1009, 705] width 324 height 75
click at [1119, 718] on p "Skip (esc) Continue We need to avoid the goblins' ambus" at bounding box center [1009, 705] width 324 height 75
click at [1115, 716] on button "Continue" at bounding box center [1124, 714] width 68 height 21
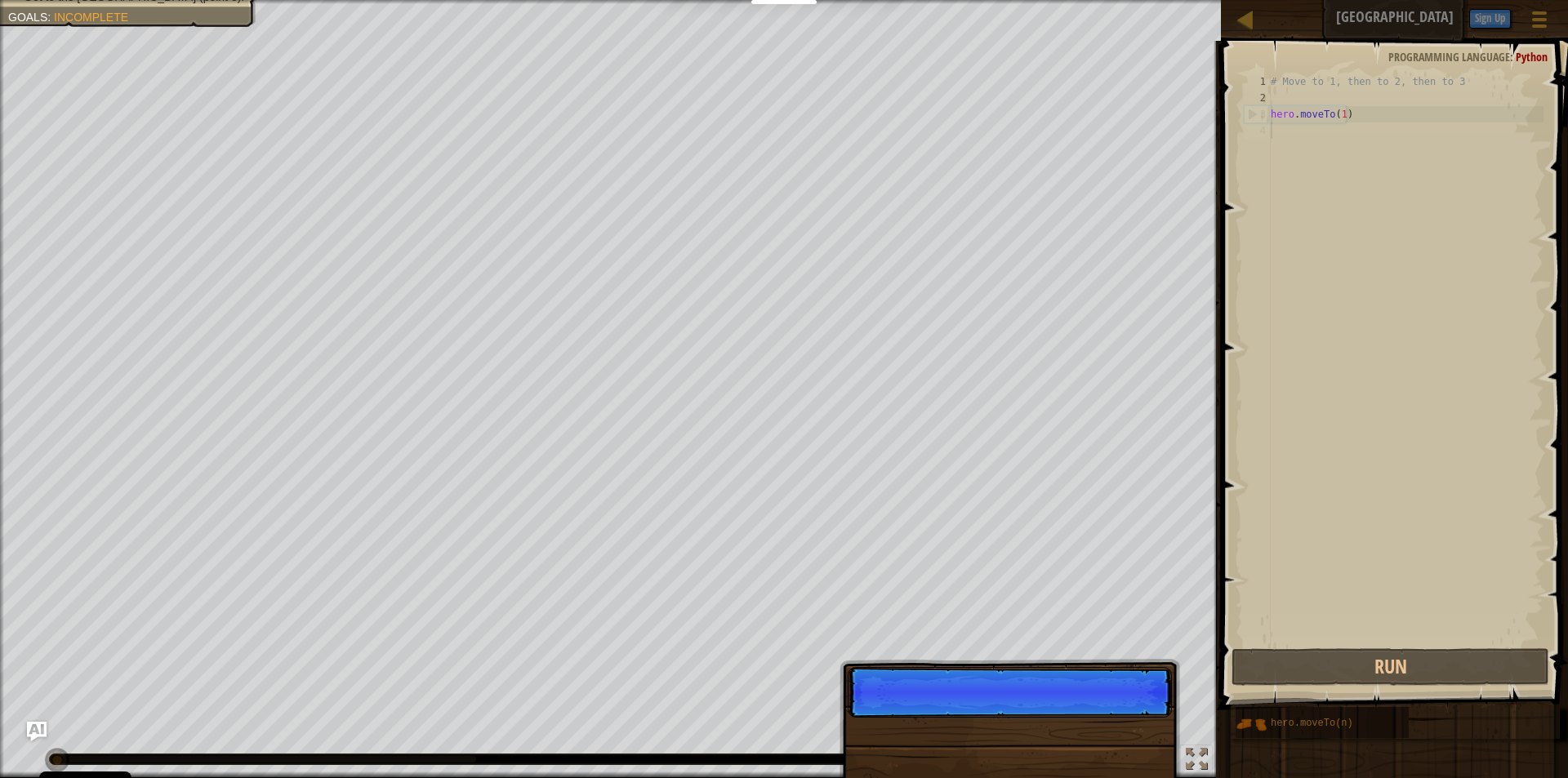
click at [1114, 707] on p "Skip (esc) Continue" at bounding box center [1009, 693] width 324 height 51
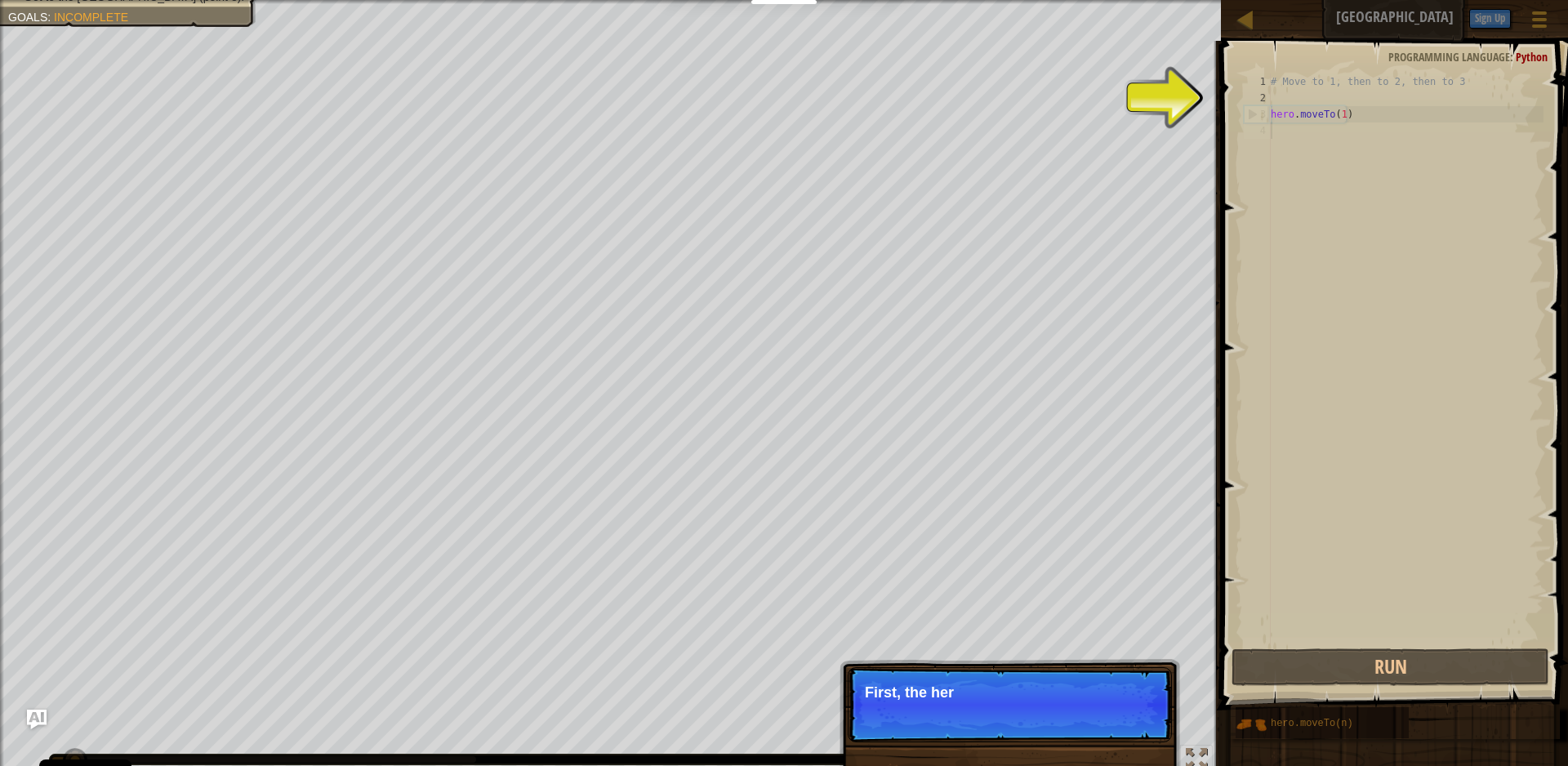
click at [1114, 707] on p "Skip (esc) Continue First, the her" at bounding box center [1009, 705] width 324 height 75
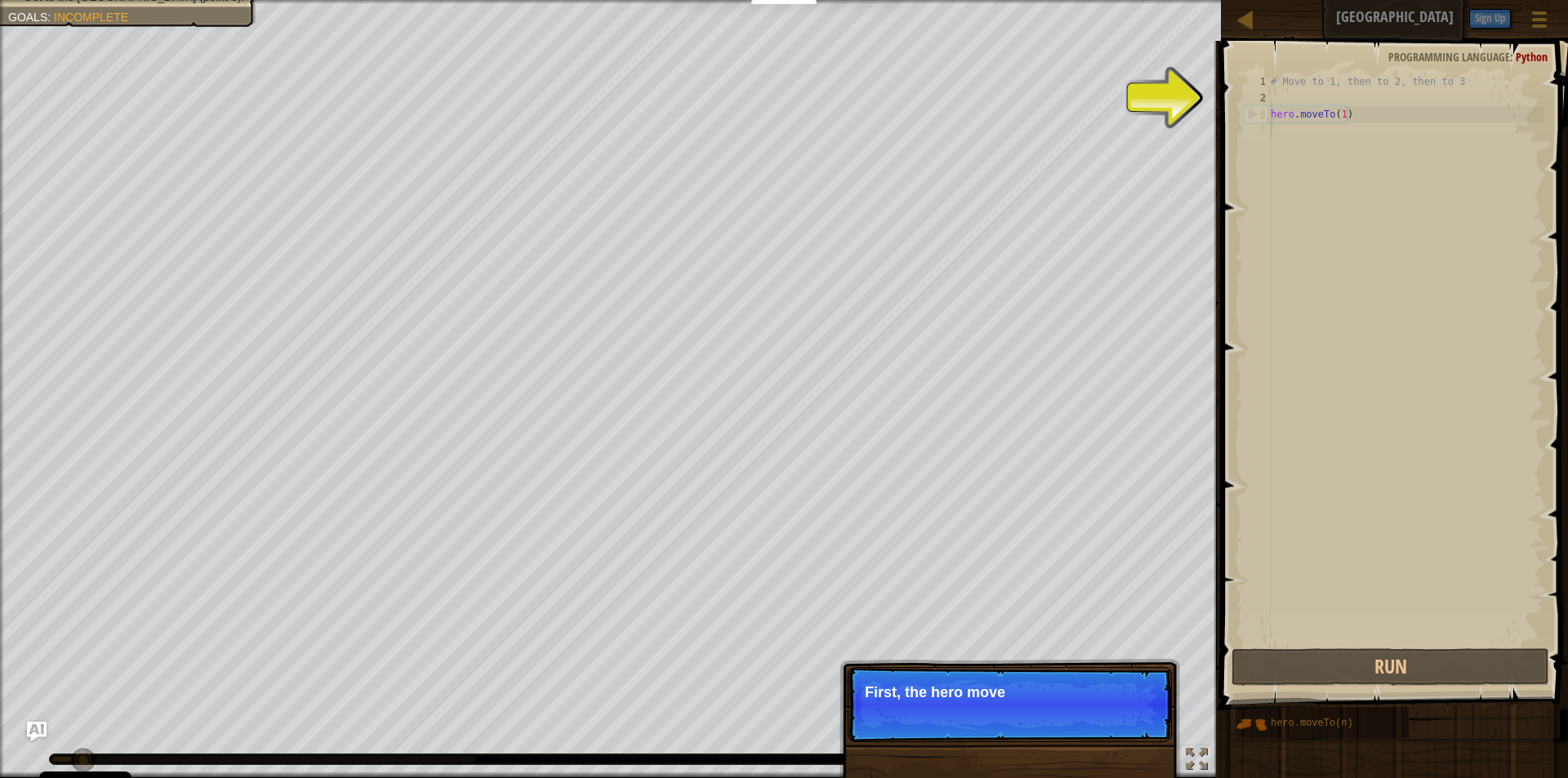
click at [1111, 719] on p "Skip (esc) Continue First, the hero move" at bounding box center [1009, 705] width 324 height 75
click at [1111, 720] on p "Skip (esc) Continue First, the hero moves to po" at bounding box center [1009, 705] width 324 height 75
click at [1111, 723] on p "Skip (esc) Continue First, the hero moves to point" at bounding box center [1009, 706] width 324 height 77
click at [1111, 723] on p "Skip (esc) Continue First, the hero moves to point 1 . It's al" at bounding box center [1009, 706] width 324 height 77
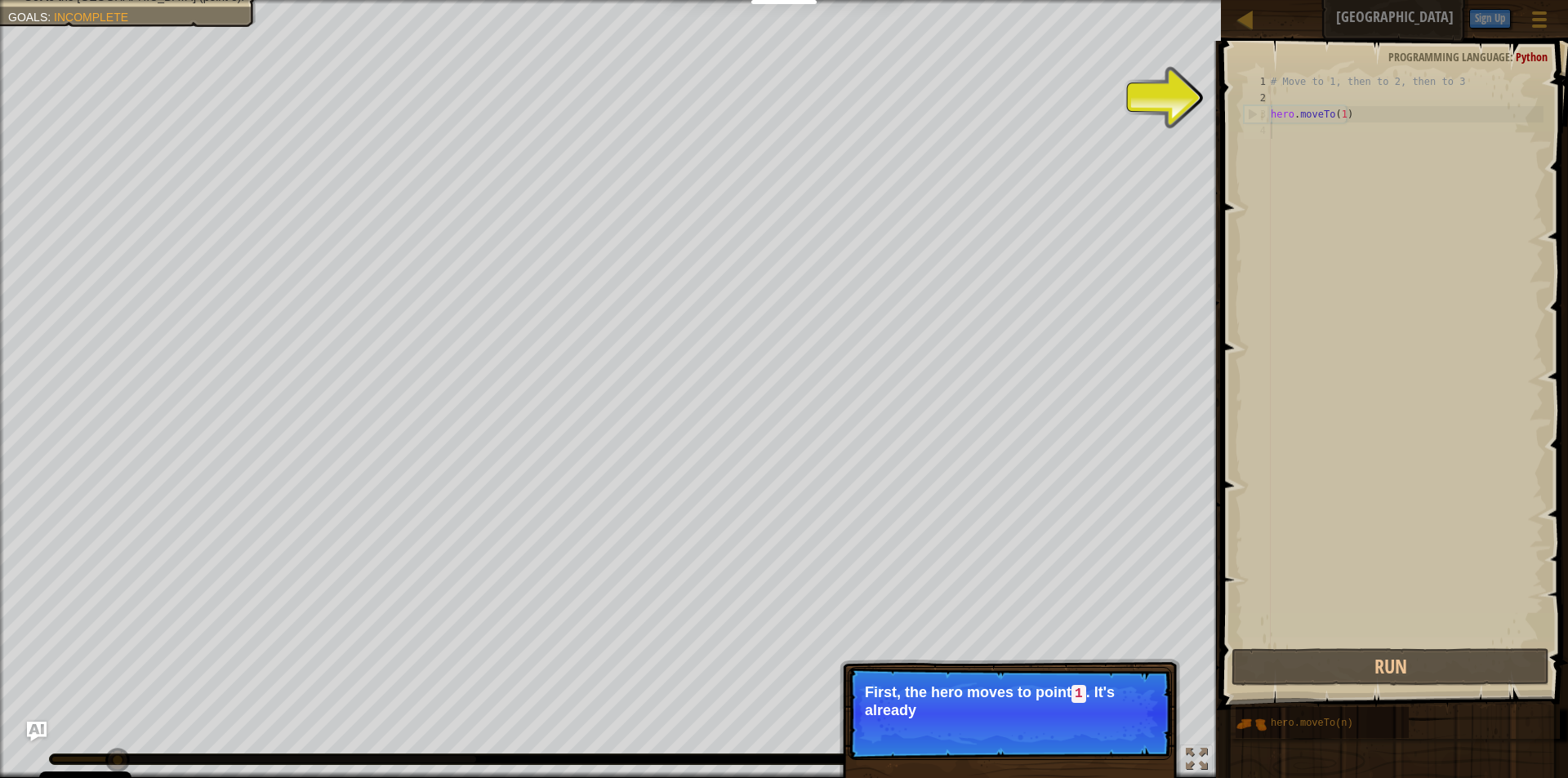
click at [1111, 724] on p "Skip (esc) Continue First, the hero moves to point 1 . It's already" at bounding box center [1009, 714] width 324 height 93
click at [1109, 725] on p "Skip (esc) Continue First, the hero moves to point 1 . It's already in your" at bounding box center [1009, 714] width 324 height 93
click at [1109, 727] on button "Continue" at bounding box center [1124, 733] width 68 height 21
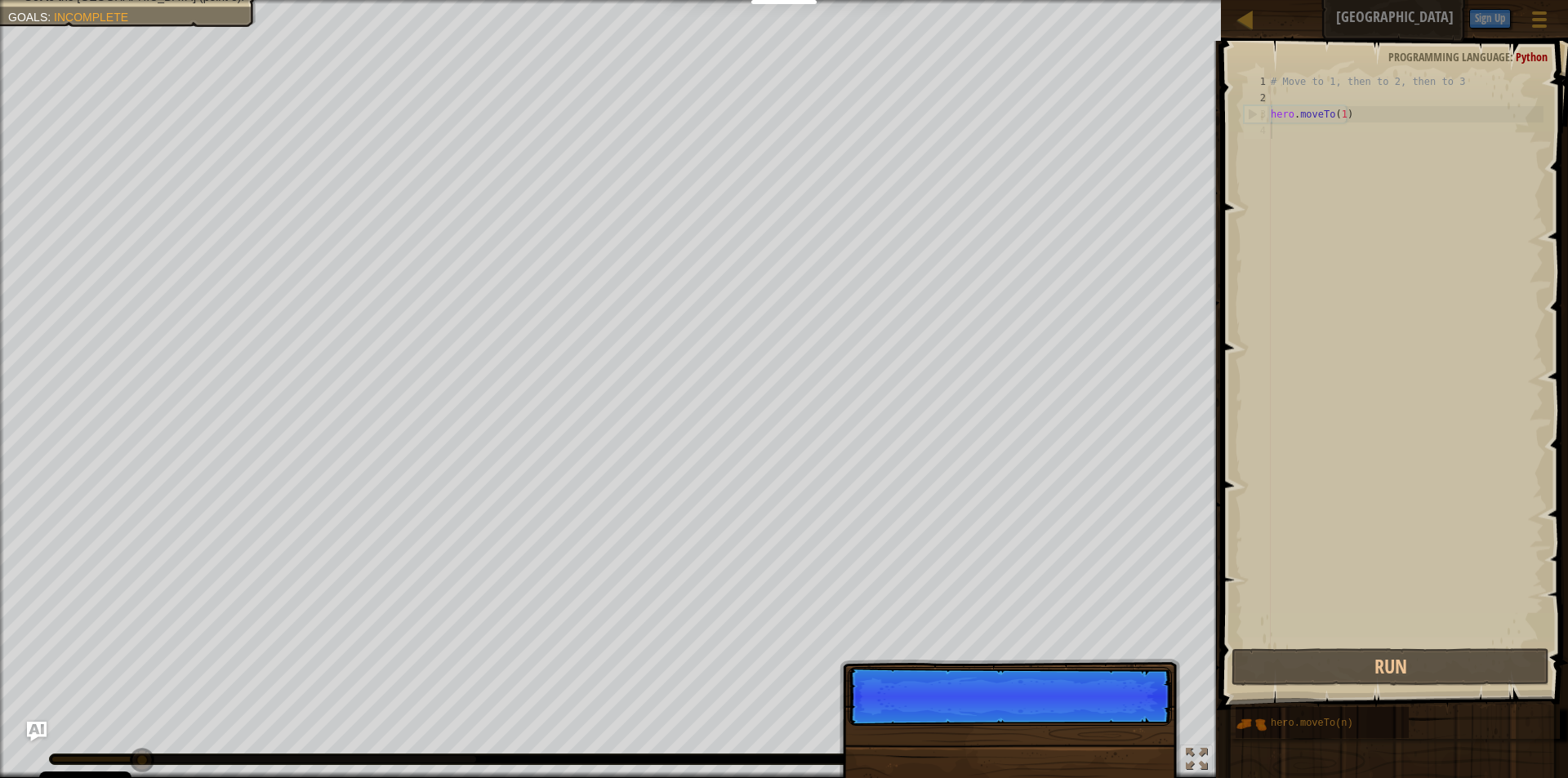
click at [1105, 726] on p "Skip (esc) Continue" at bounding box center [1009, 697] width 324 height 59
click at [1103, 727] on p "Skip (esc) Continue Then mo" at bounding box center [1009, 705] width 324 height 75
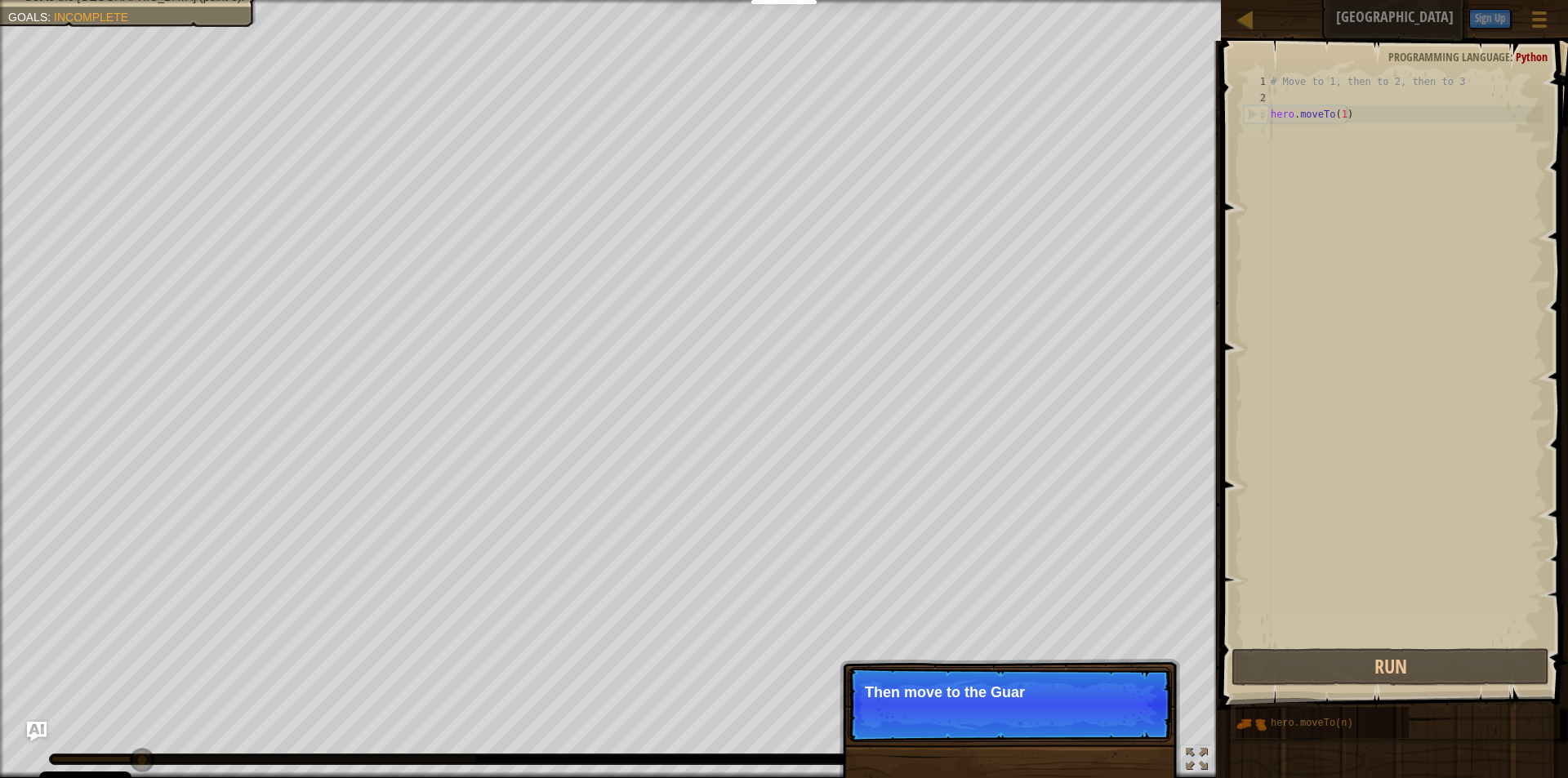
drag, startPoint x: 1099, startPoint y: 689, endPoint x: 1097, endPoint y: 696, distance: 7.3
click at [1097, 696] on p "Then move to the Guar" at bounding box center [1009, 692] width 290 height 16
click at [1090, 709] on p "Skip (esc) Continue Then move to the Guard towe" at bounding box center [1009, 705] width 324 height 75
click at [1090, 711] on p "Skip (esc) Continue Then move to the Guard tower (poin" at bounding box center [1009, 705] width 324 height 75
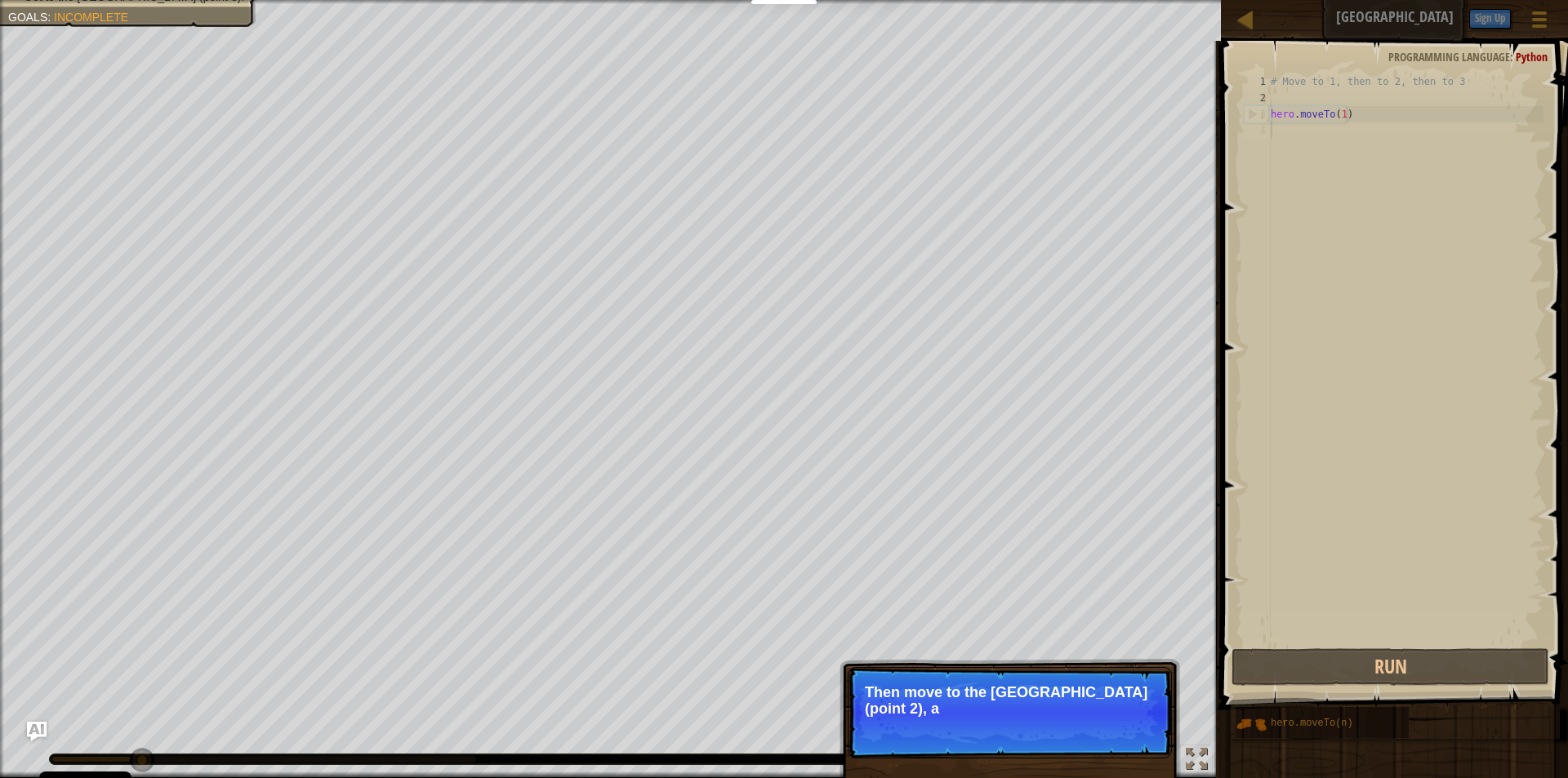
click at [1089, 719] on p "Skip (esc) Continue Then move to the Guard tower (point 2), a" at bounding box center [1009, 713] width 324 height 92
drag, startPoint x: 1088, startPoint y: 718, endPoint x: 1079, endPoint y: 756, distance: 39.1
click at [1079, 756] on p "Skip (esc) Continue Then move to the Guard tower (point 2), and fin" at bounding box center [1009, 713] width 324 height 92
click at [1071, 715] on p "Then move to the Guard tower (point 2), and finally to" at bounding box center [1009, 701] width 290 height 33
drag, startPoint x: 1070, startPoint y: 701, endPoint x: 1054, endPoint y: 670, distance: 34.9
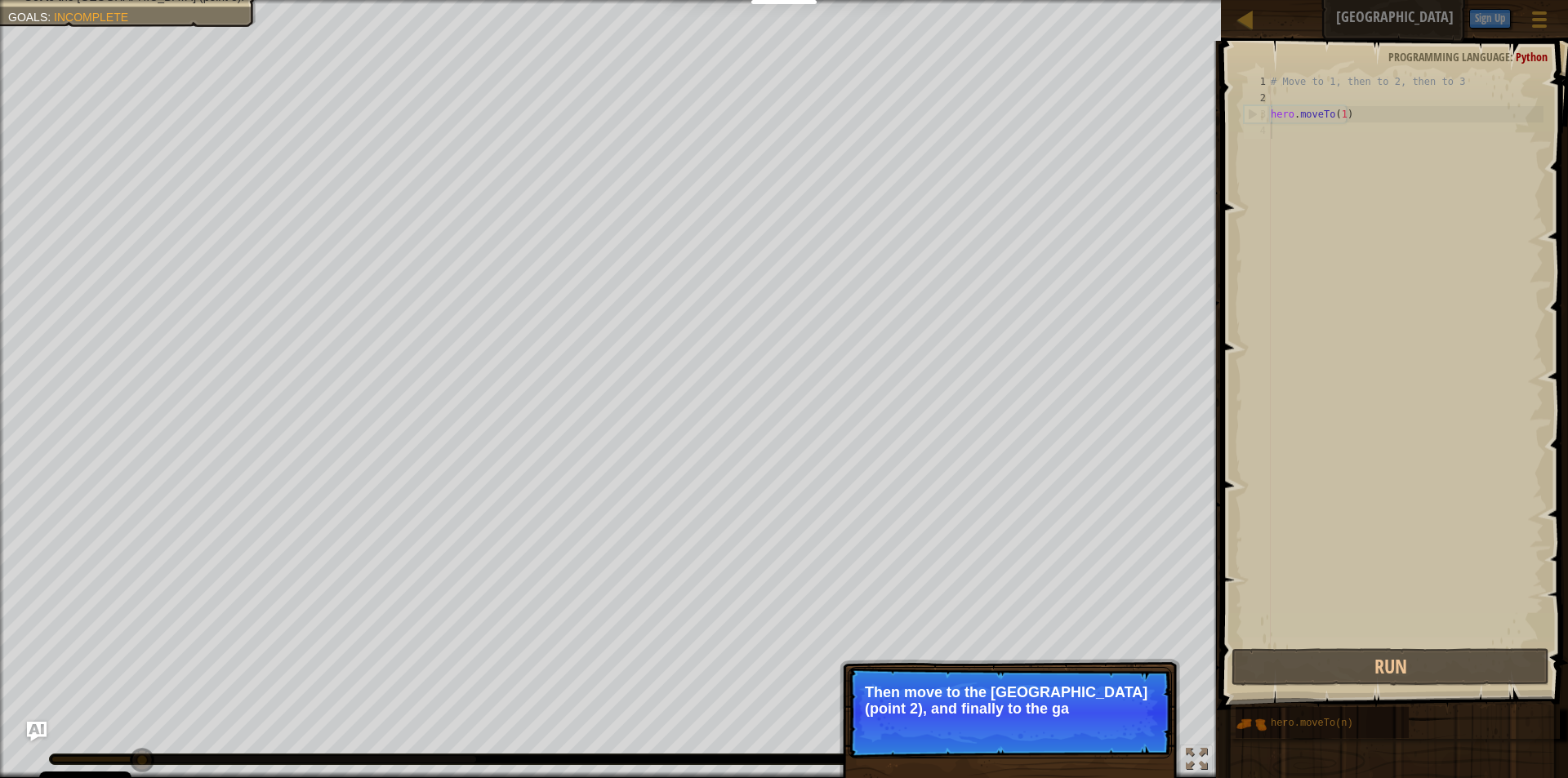
click at [1065, 695] on p "Then move to the Guard tower (point 2), and finally to the ga" at bounding box center [1009, 701] width 290 height 33
click at [1051, 671] on p "Skip (esc) Continue Then move to the Guard tower (point 2), and finally to the …" at bounding box center [1009, 713] width 324 height 92
click at [1050, 721] on div "Skip (esc) Continue" at bounding box center [1095, 731] width 126 height 21
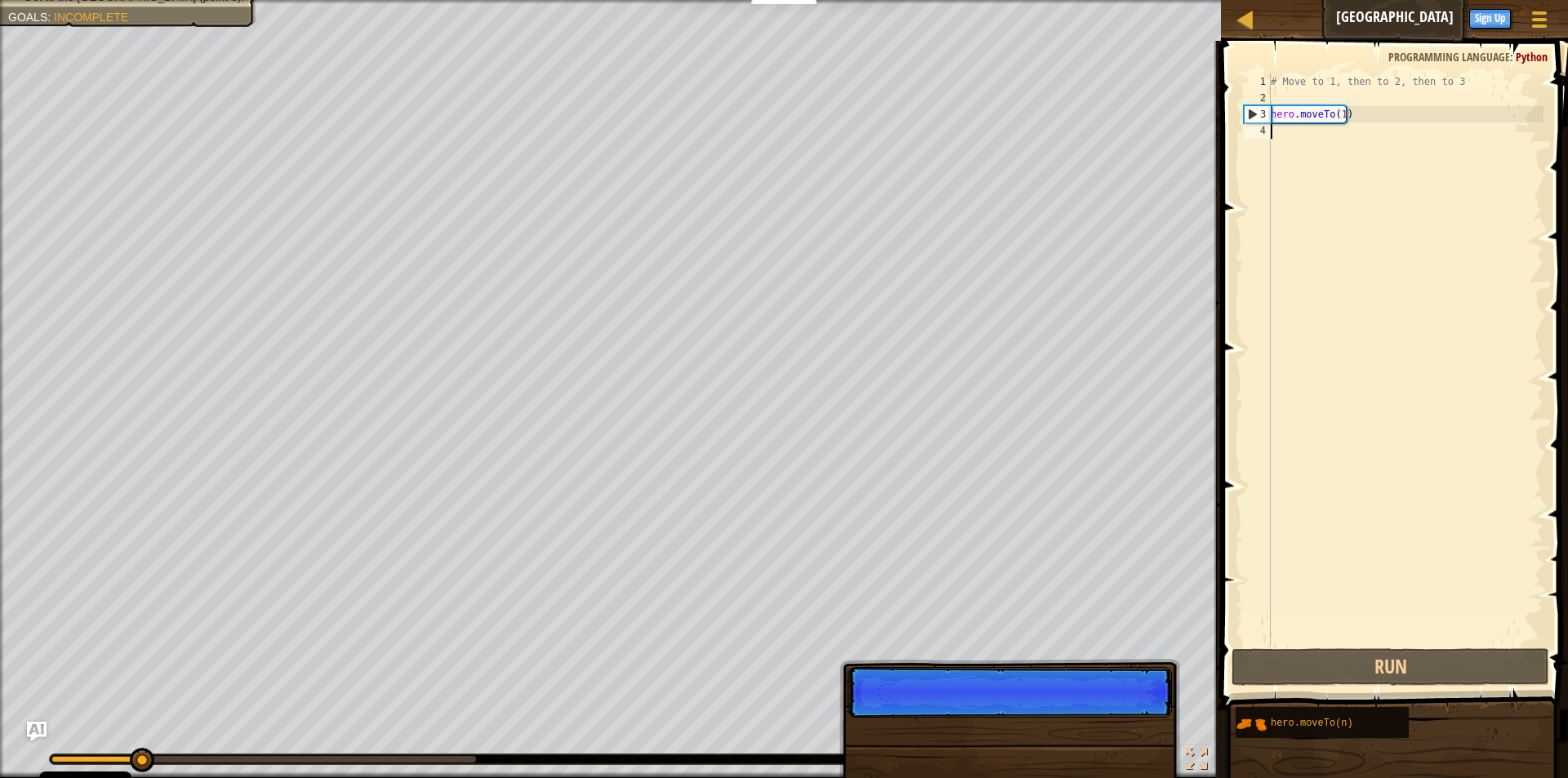
click at [1046, 715] on p "Skip (esc) Continue" at bounding box center [1009, 693] width 324 height 51
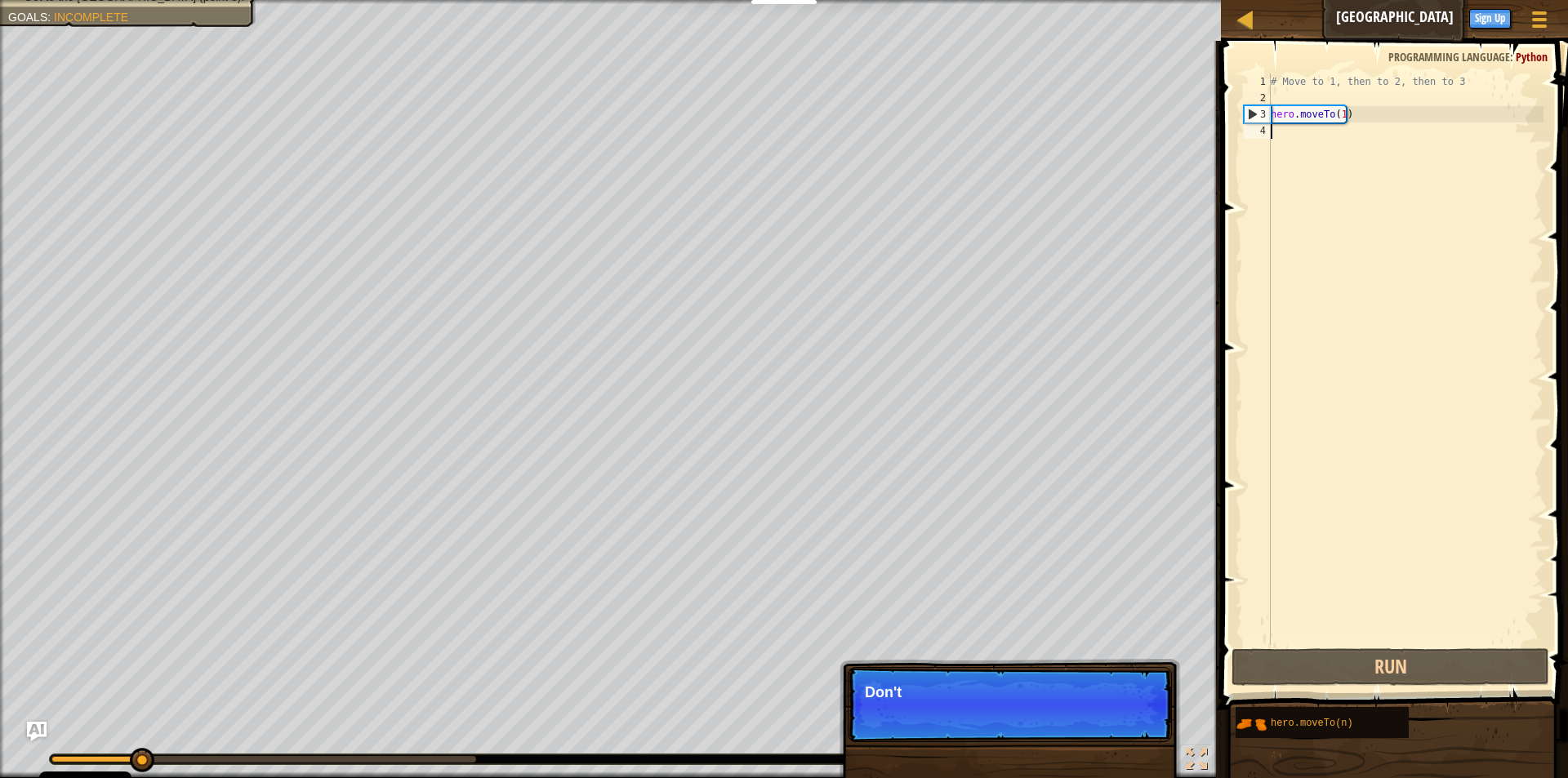
click at [1046, 721] on p "Skip (esc) Continue Don't" at bounding box center [1009, 705] width 324 height 75
click at [1046, 724] on p "Skip (esc) Continue Don't change the given code. Just" at bounding box center [1009, 705] width 324 height 75
click at [1045, 729] on p "Skip (esc) Continue Don't change the given code. Just type" at bounding box center [1009, 705] width 324 height 75
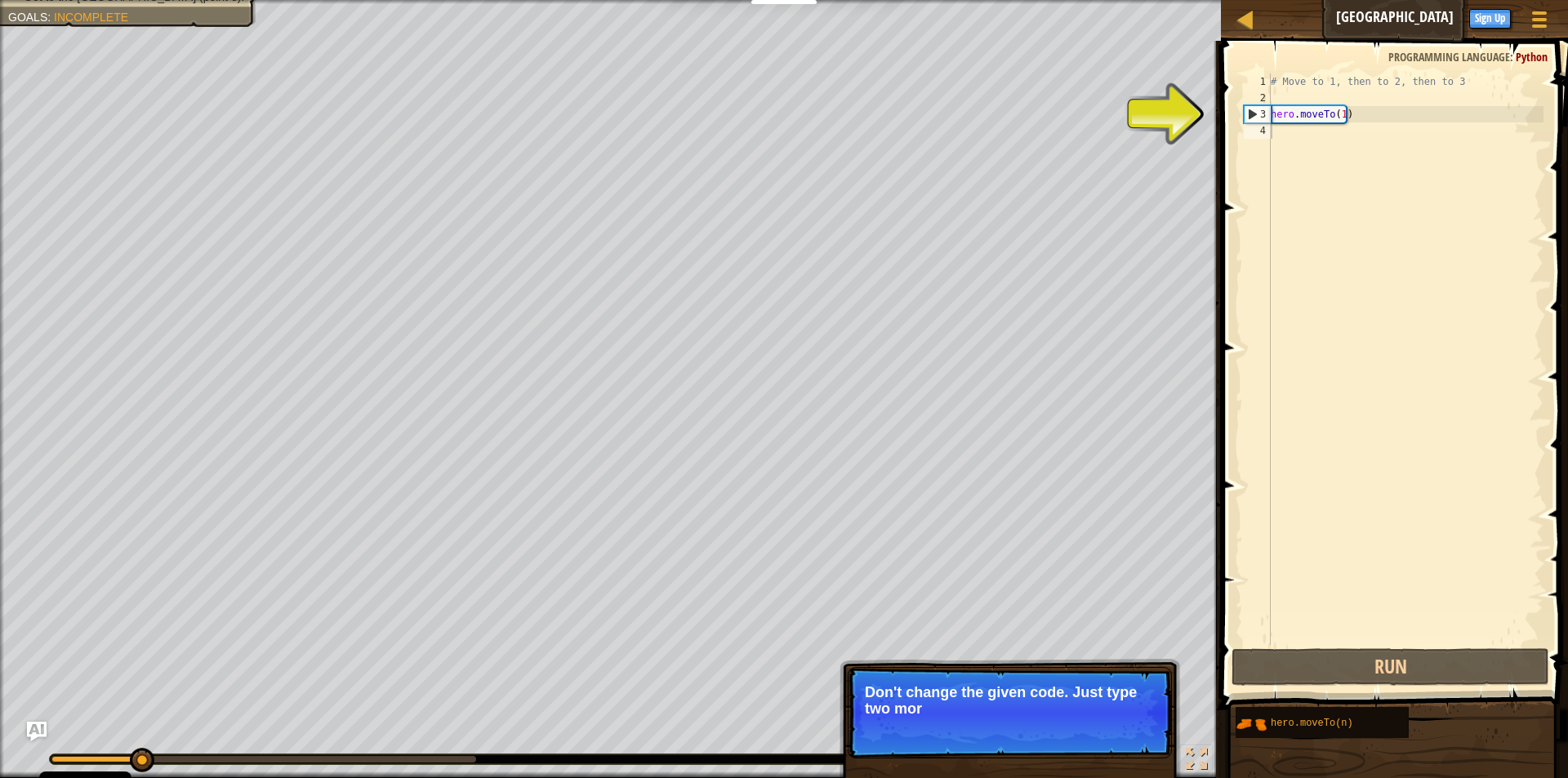
click at [1044, 733] on p "Skip (esc) Continue Don't change the given code. Just type two mor" at bounding box center [1009, 713] width 324 height 92
click at [1042, 739] on p "Skip (esc) Continue Don't change the given code. Just type two more metho" at bounding box center [1009, 713] width 324 height 92
click at [1040, 739] on p "Skip (esc) Continue Don't change the given code. Just type two more methods here" at bounding box center [1009, 713] width 324 height 92
click at [1040, 739] on div "Skip (esc) Continue" at bounding box center [1095, 731] width 126 height 21
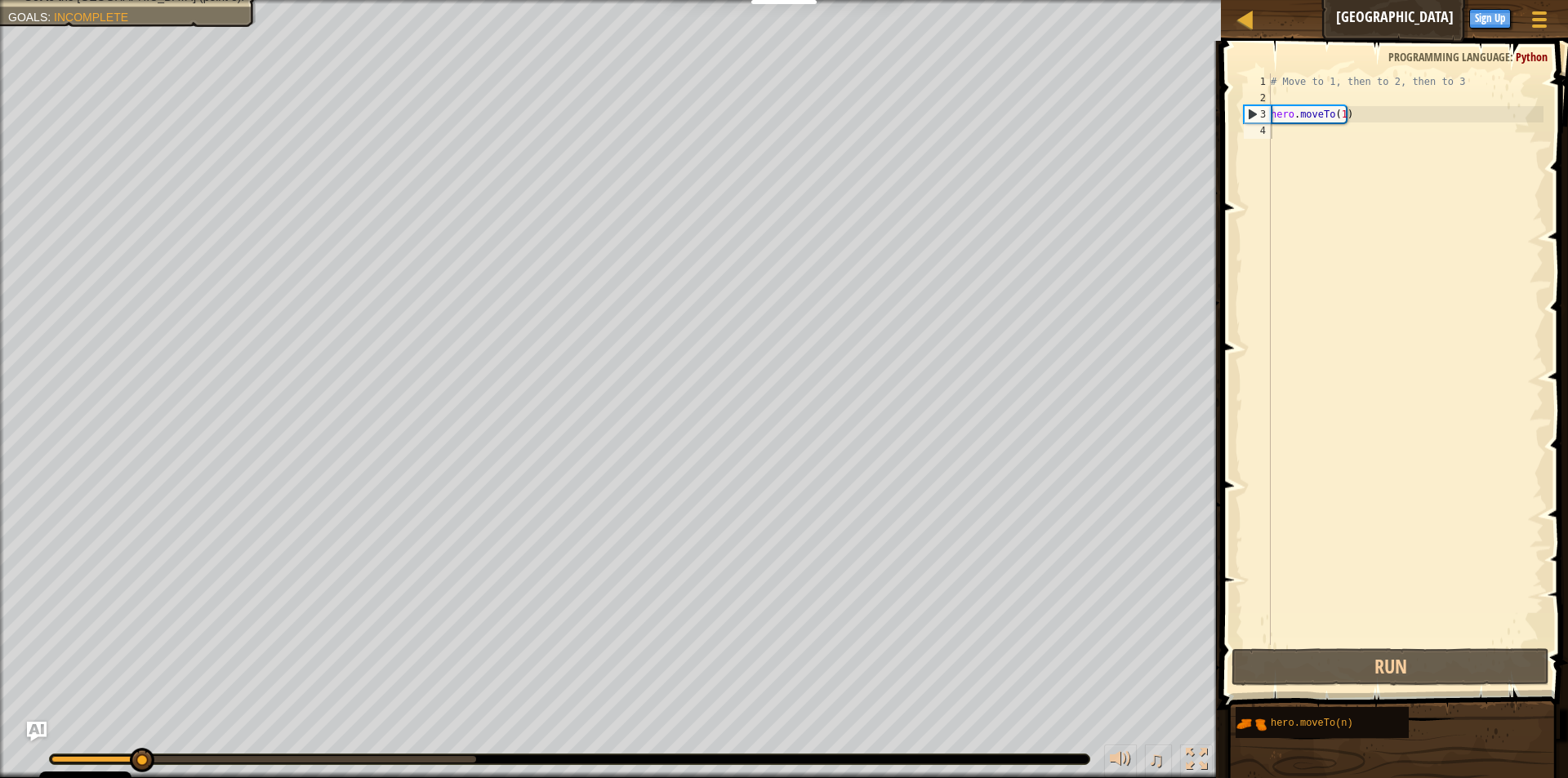
click at [1040, 739] on div "Move towards the upper bridge. (point 1). Visit the guardian tower (point 2). G…" at bounding box center [784, 389] width 1568 height 778
click at [1040, 739] on div "♫" at bounding box center [610, 755] width 1220 height 49
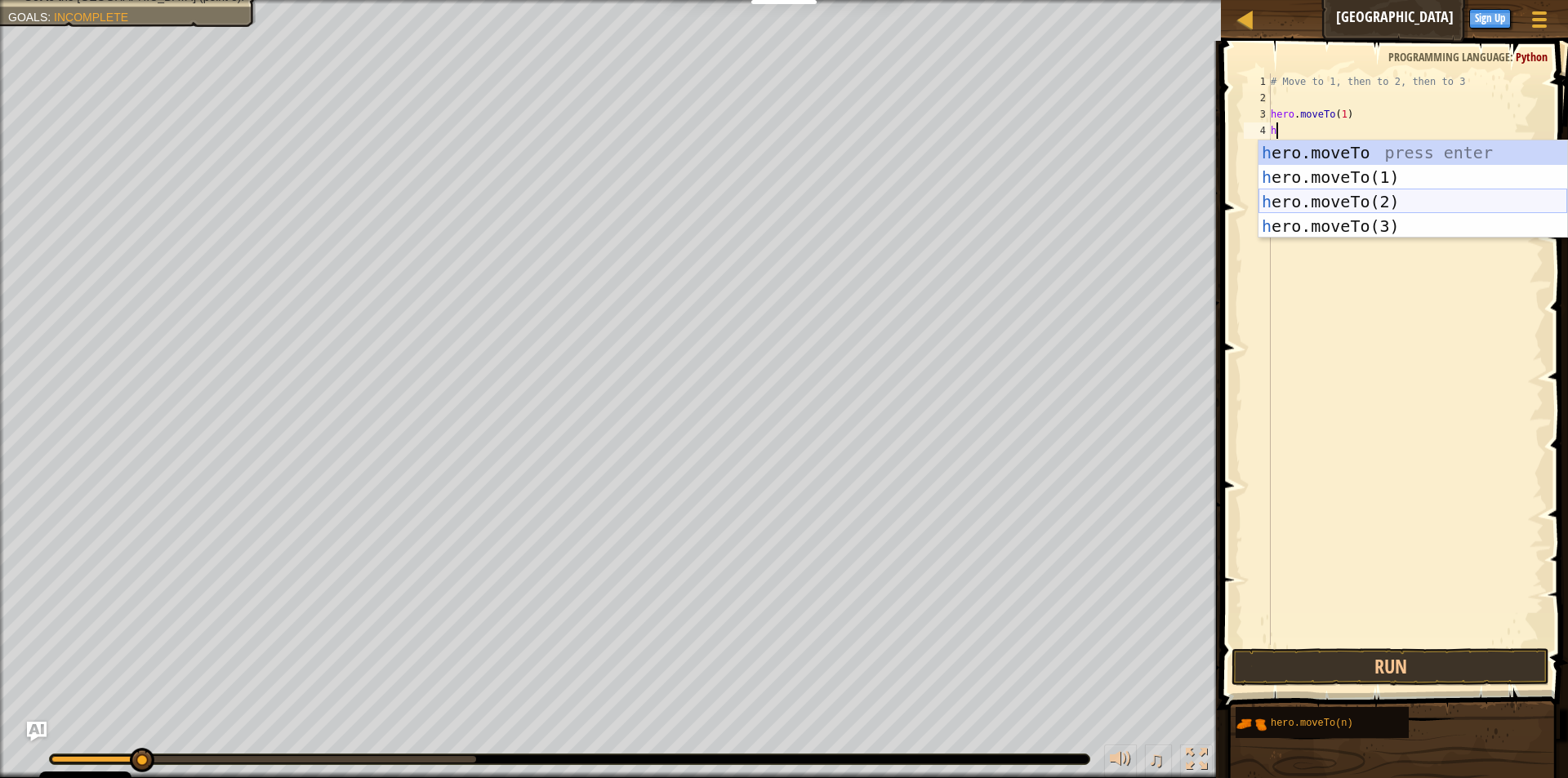
click at [1365, 189] on div "h ero.moveTo press enter h ero.moveTo(1) press enter h ero.moveTo(2) press ente…" at bounding box center [1412, 214] width 309 height 147
type textarea "hero.moveTo(2)"
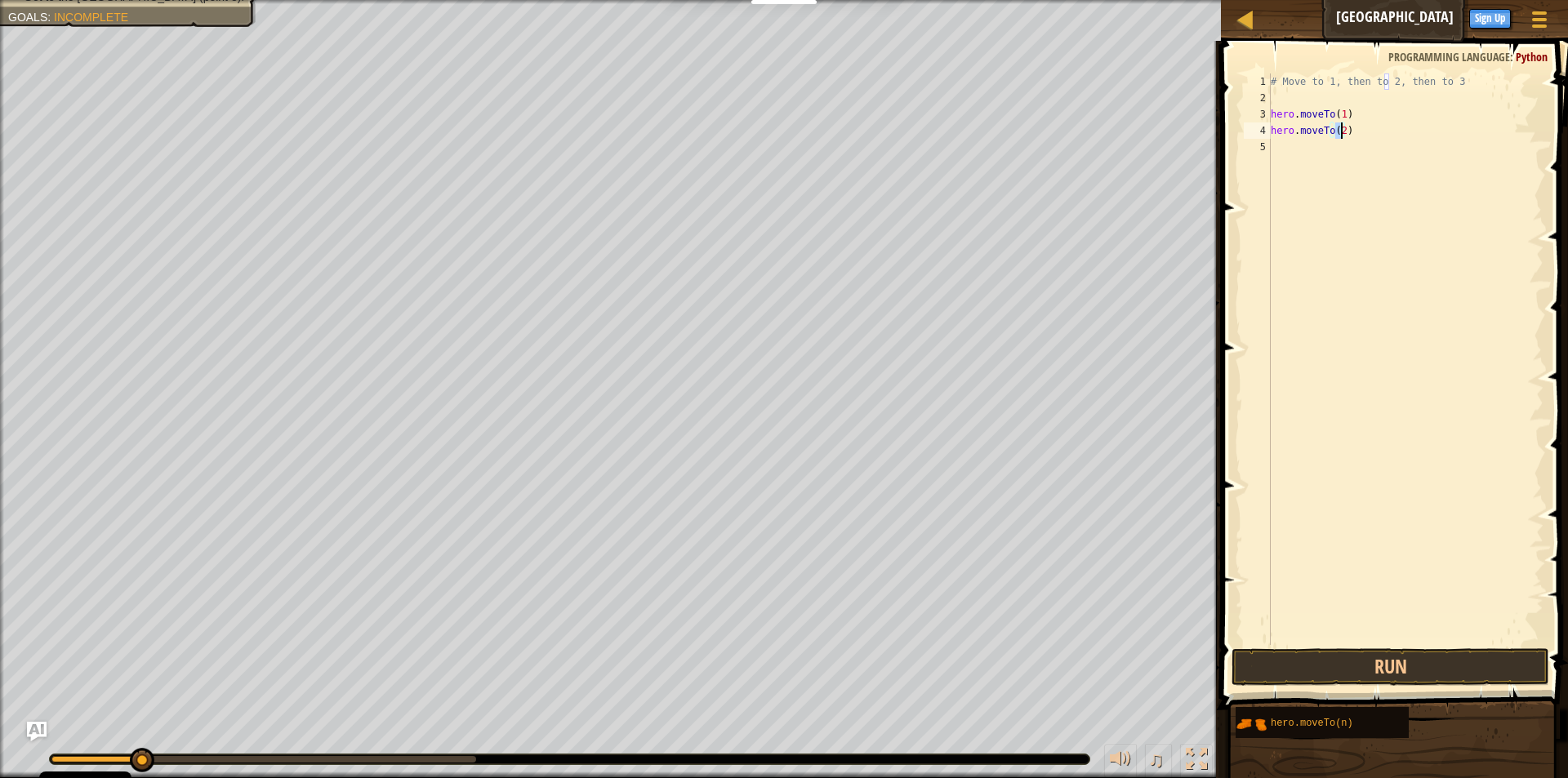
click at [1274, 145] on div "# Move to 1, then to 2, then to 3 hero . moveTo ( 1 ) hero . moveTo ( 2 )" at bounding box center [1406, 376] width 276 height 605
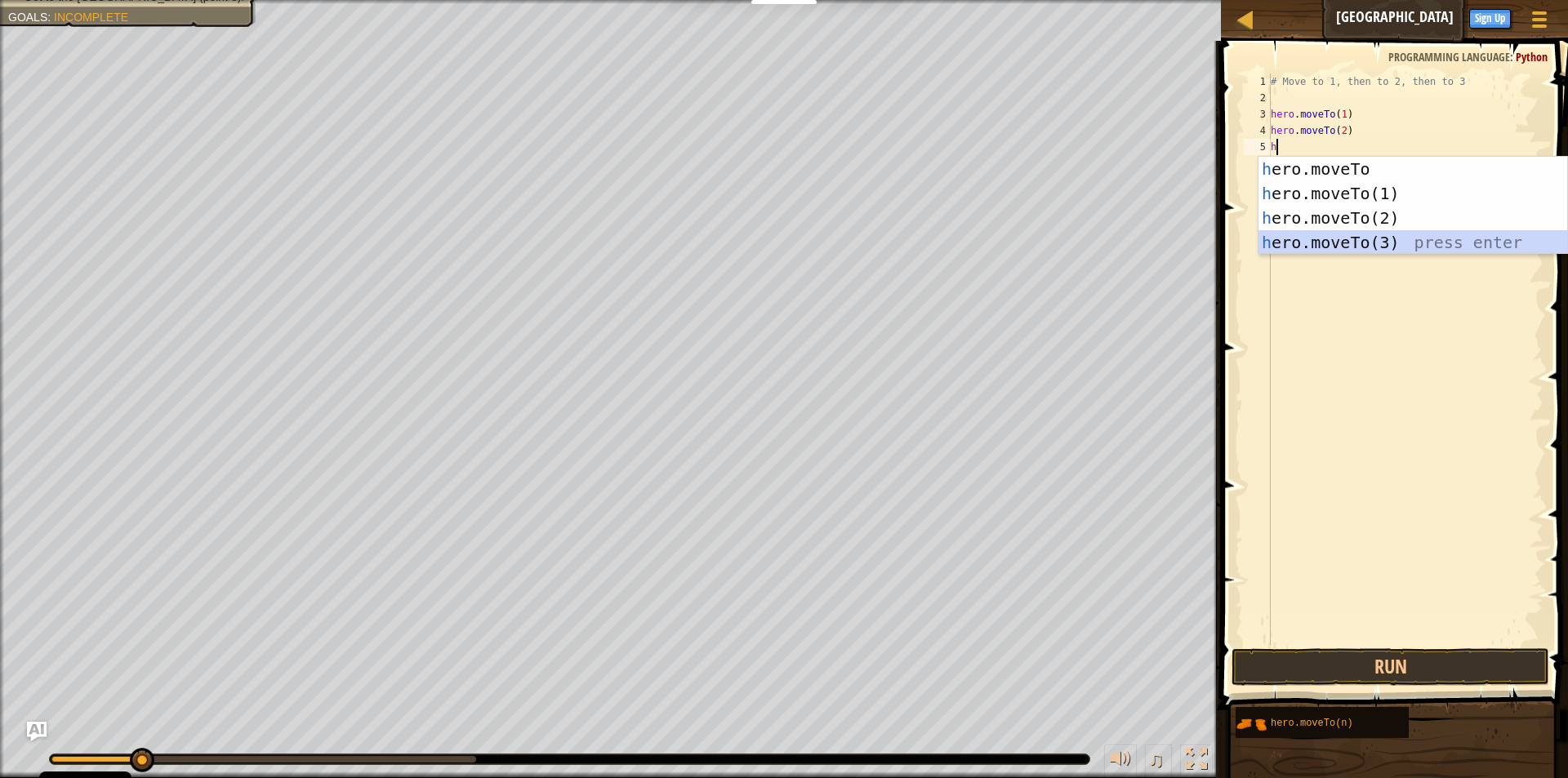
click at [1286, 242] on div "h ero.moveTo press enter h ero.moveTo(1) press enter h ero.moveTo(2) press ente…" at bounding box center [1412, 230] width 309 height 147
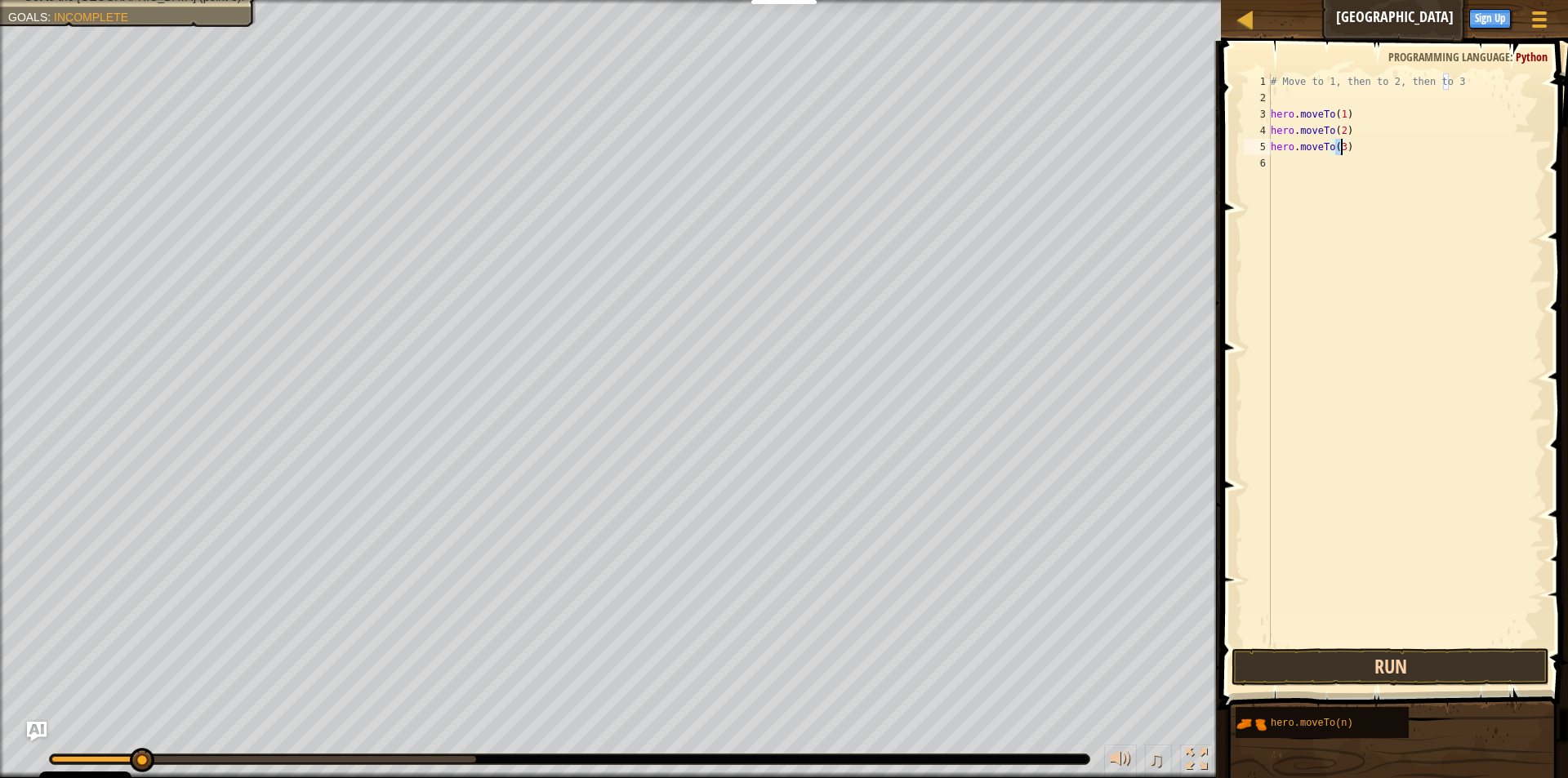
type textarea "hero.moveTo(3)"
click at [1422, 663] on button "Run" at bounding box center [1390, 667] width 317 height 38
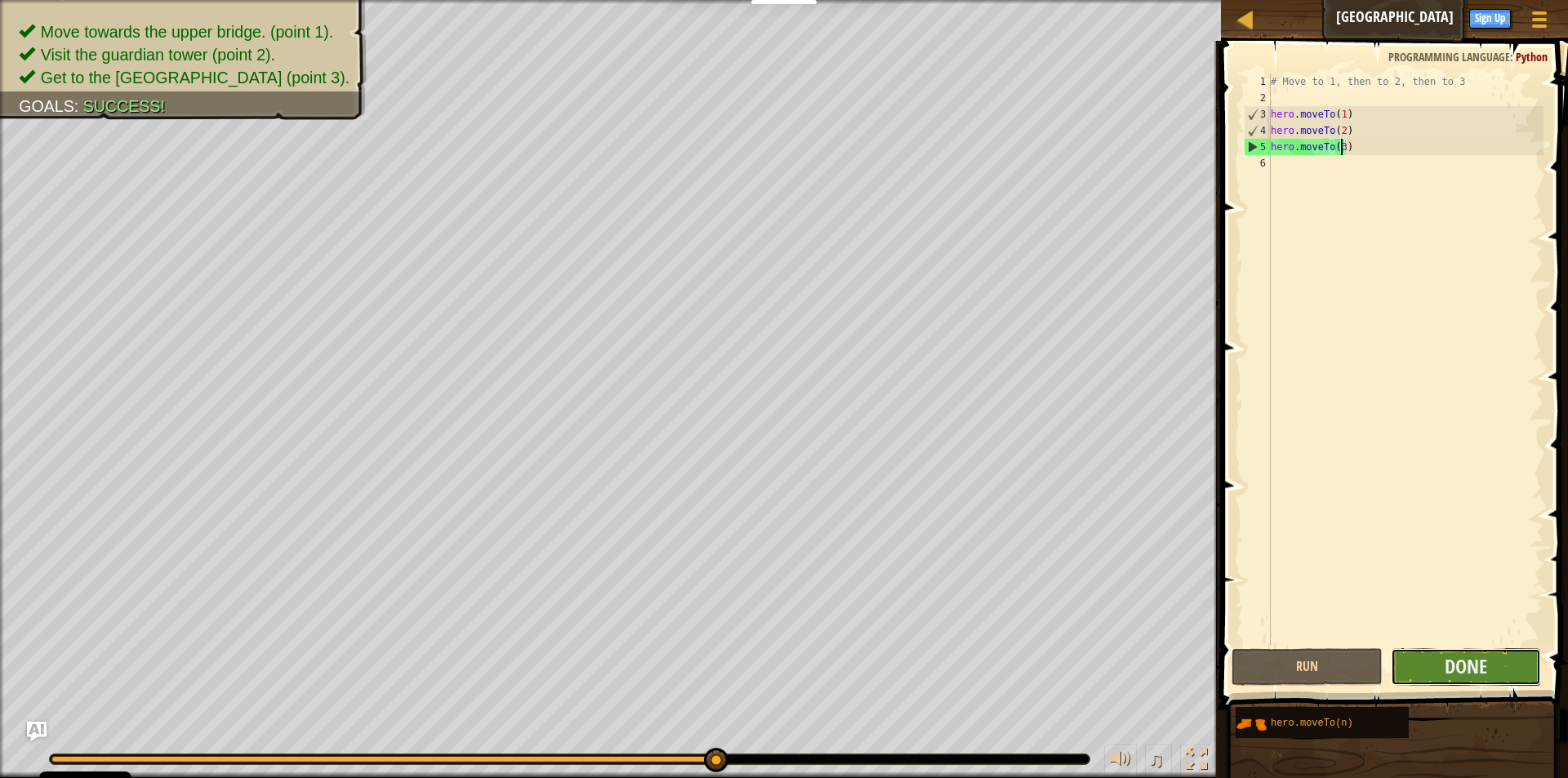
click at [1513, 659] on button "Done" at bounding box center [1465, 667] width 150 height 38
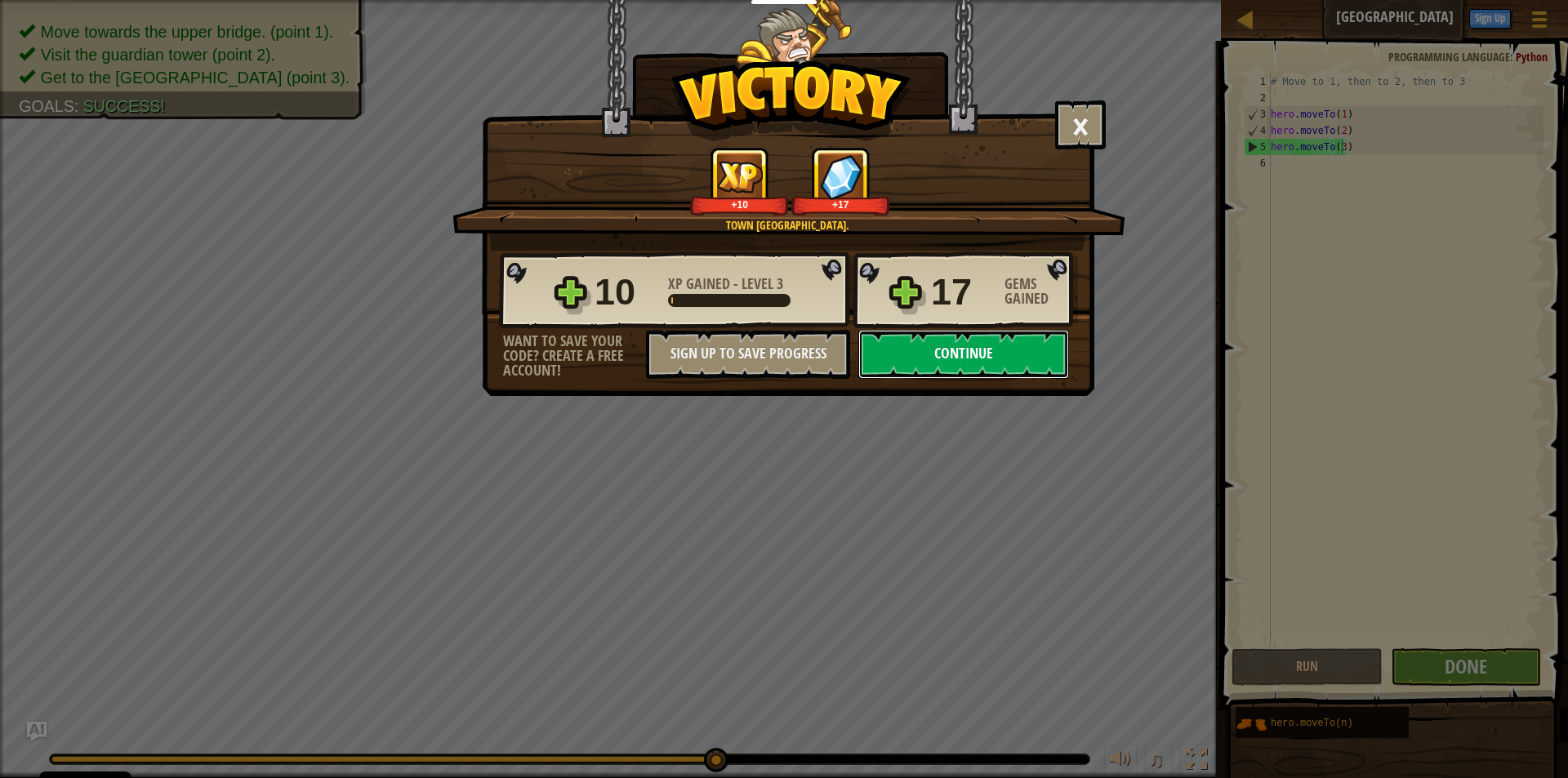
click at [993, 350] on button "Continue" at bounding box center [964, 354] width 210 height 49
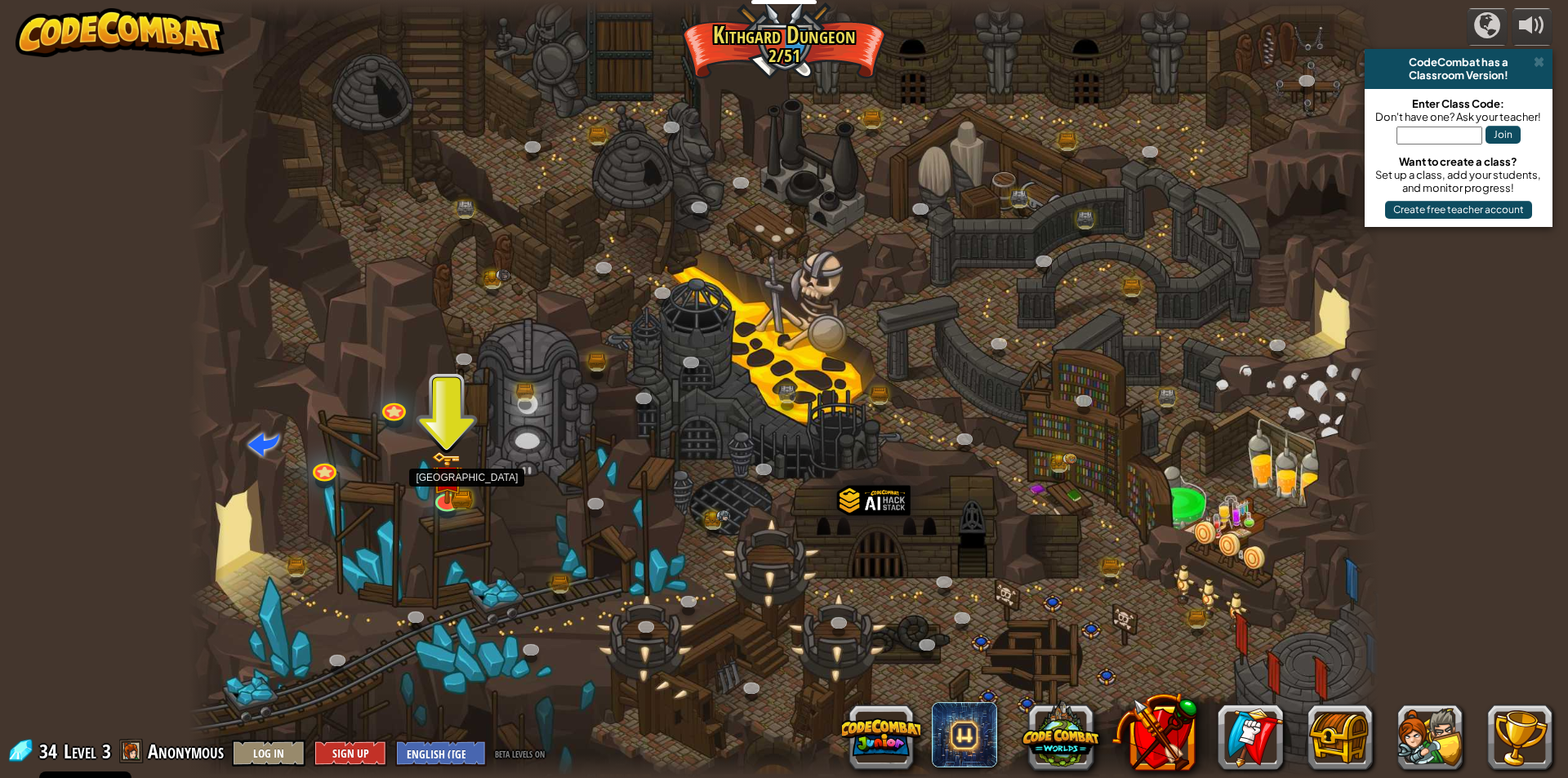
click at [465, 480] on div at bounding box center [784, 389] width 1190 height 778
click at [456, 487] on img at bounding box center [447, 464] width 32 height 70
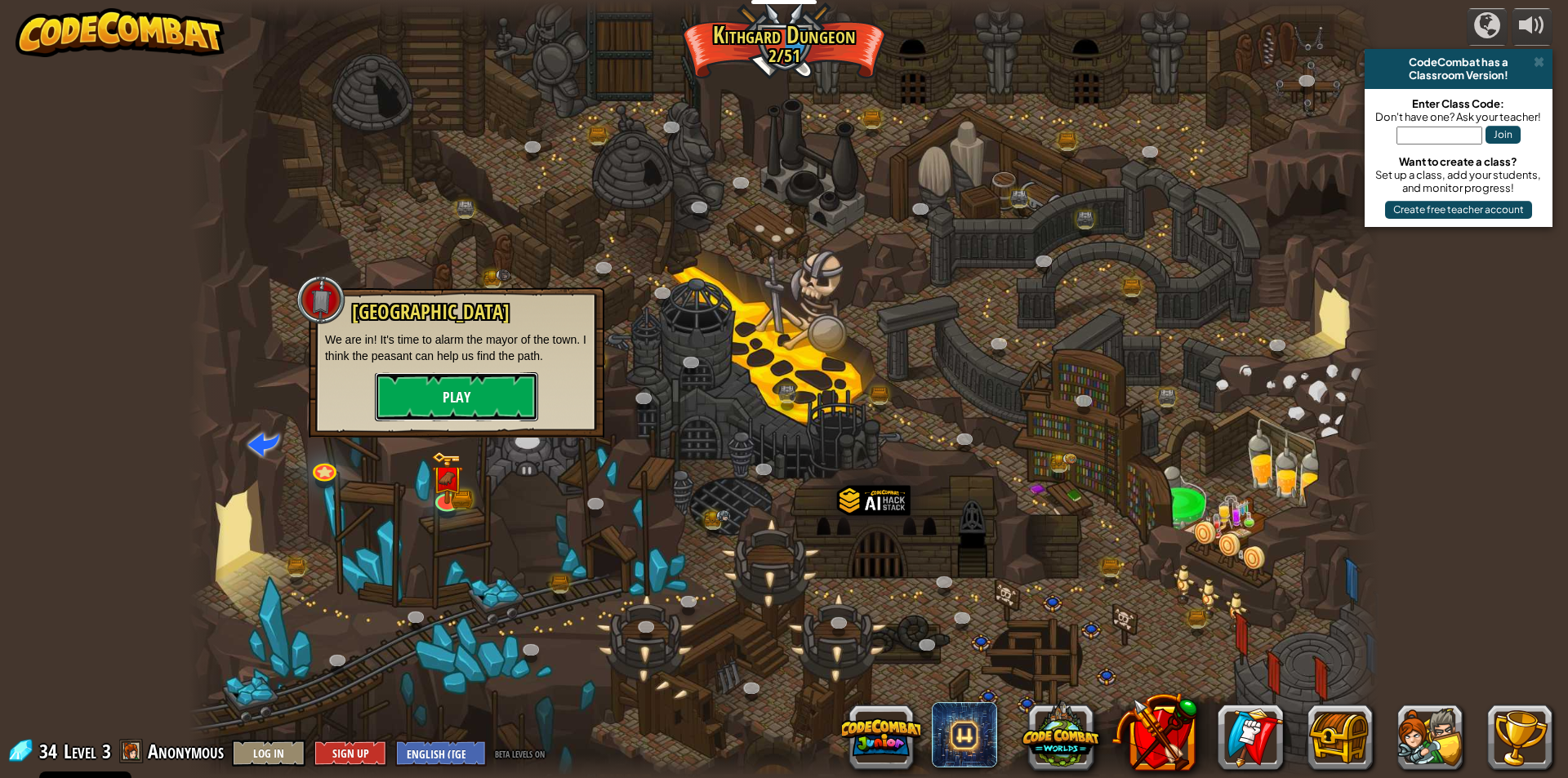
click at [474, 399] on button "Play" at bounding box center [456, 397] width 163 height 49
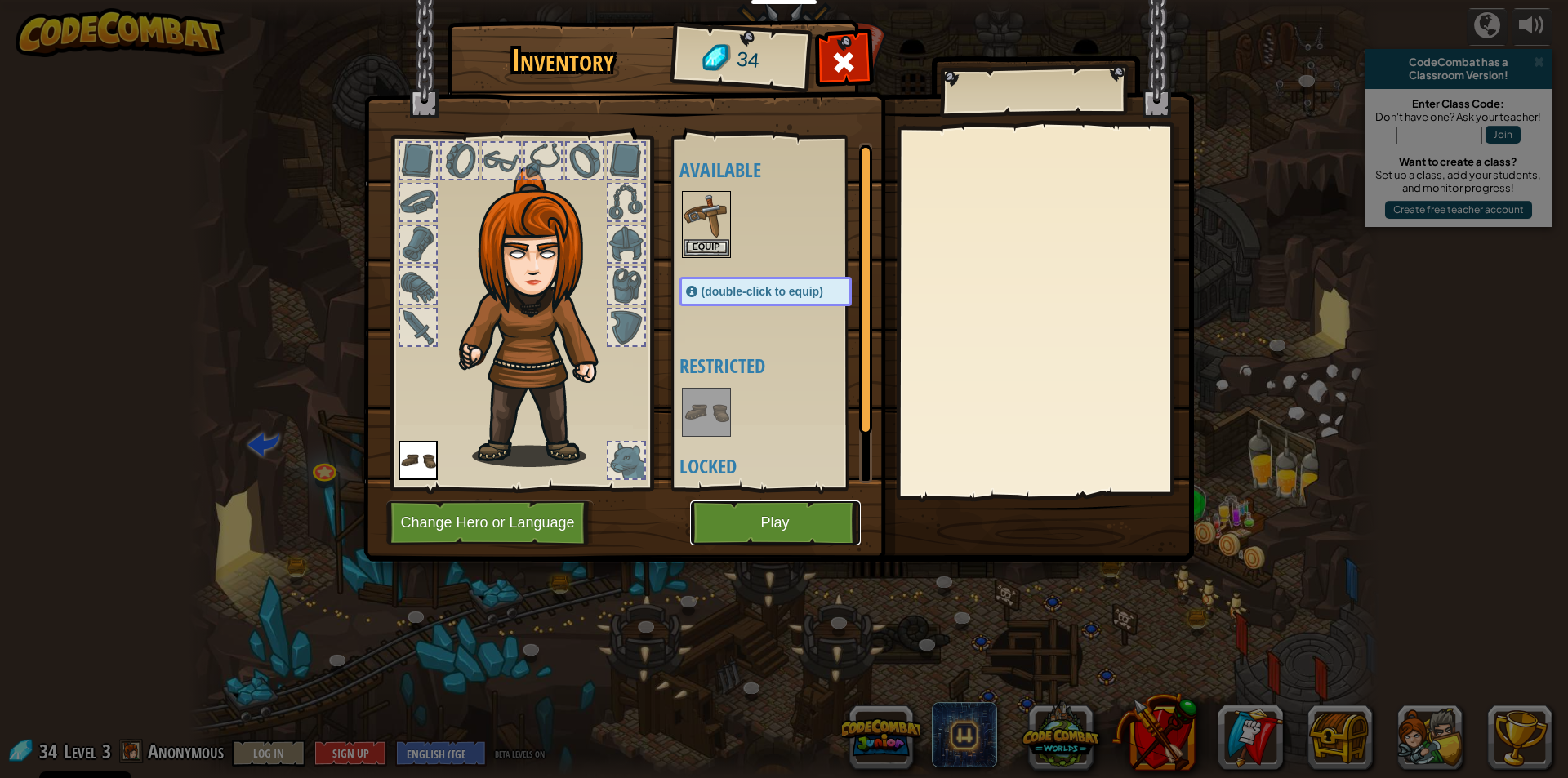
click at [759, 507] on button "Play" at bounding box center [775, 523] width 171 height 45
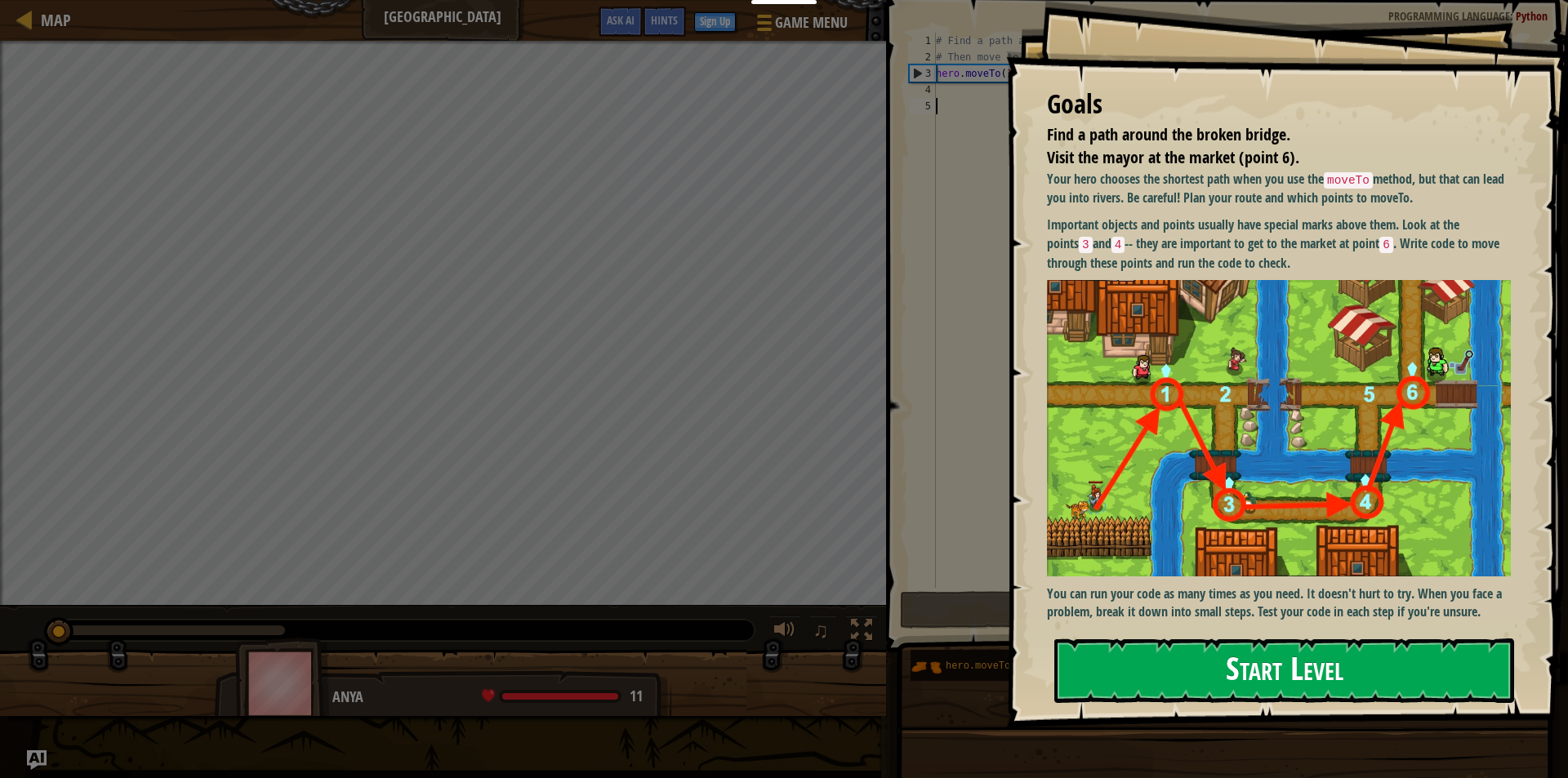
click at [1172, 666] on button "Start Level" at bounding box center [1284, 671] width 460 height 65
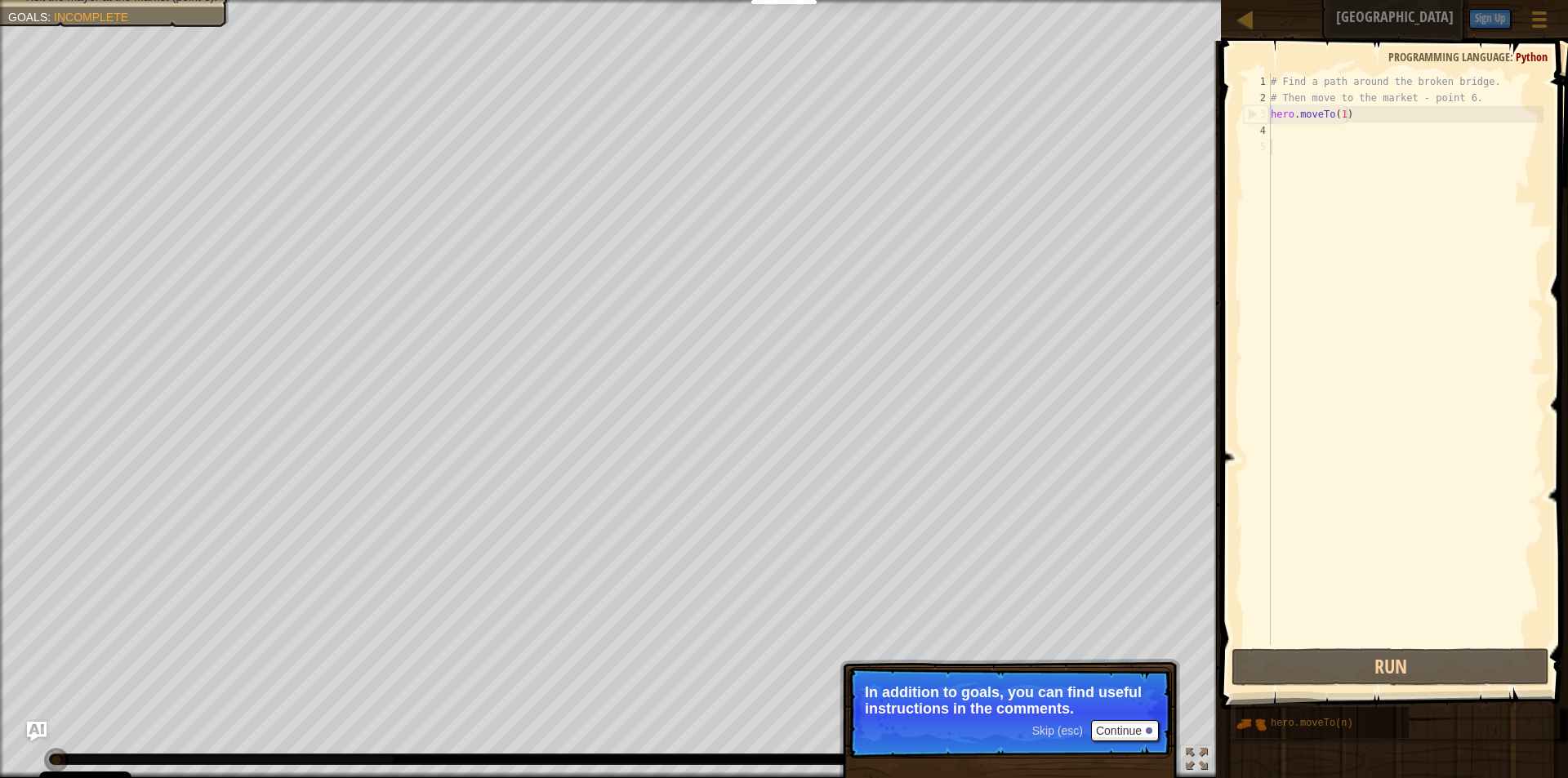
click at [1283, 146] on div "# Find a path around the broken bridge. # Then move to the market - point 6. he…" at bounding box center [1406, 376] width 276 height 605
click at [1266, 119] on div "3" at bounding box center [1257, 114] width 26 height 16
type textarea "hero.moveTo(1)"
click at [1291, 144] on div "# Find a path around the broken bridge. # Then move to the market - point 6. he…" at bounding box center [1406, 376] width 276 height 605
click at [1281, 131] on div "# Find a path around the broken bridge. # Then move to the market - point 6. he…" at bounding box center [1406, 376] width 276 height 605
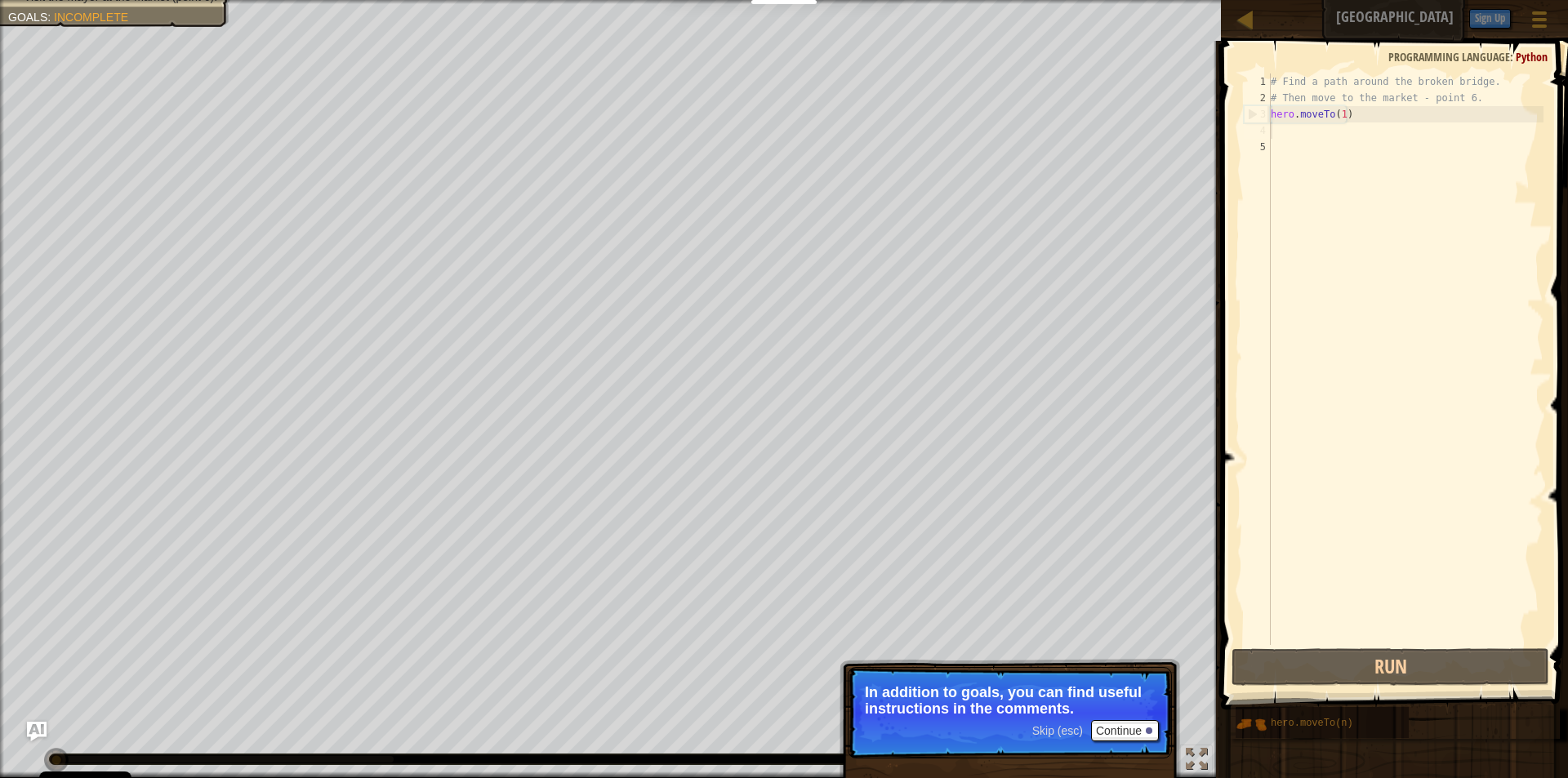
click at [1281, 131] on div "# Find a path around the broken bridge. # Then move to the market - point 6. he…" at bounding box center [1406, 376] width 276 height 605
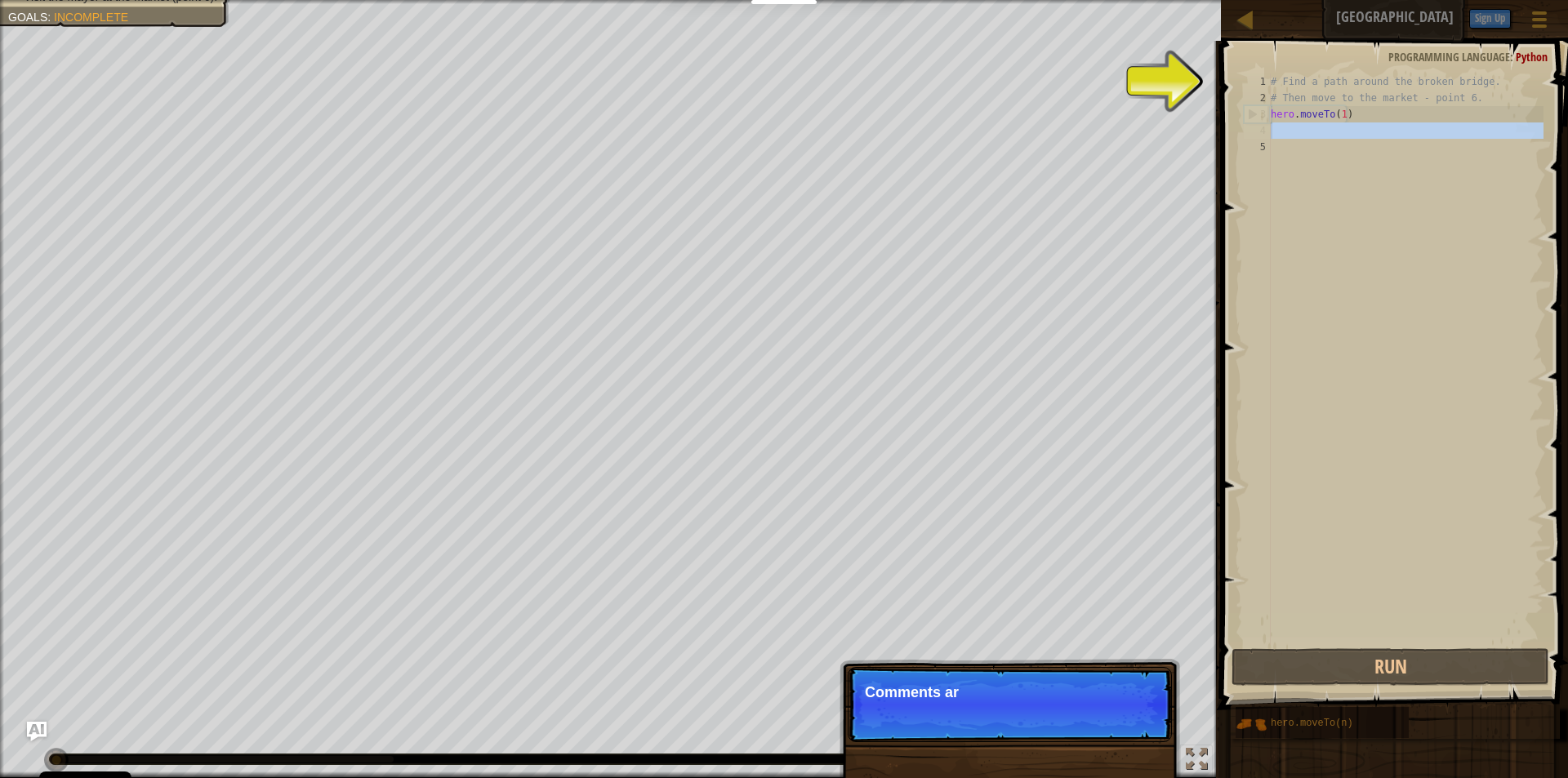
click at [1283, 132] on div "# Find a path around the broken bridge. # Then move to the market - point 6. he…" at bounding box center [1406, 359] width 276 height 572
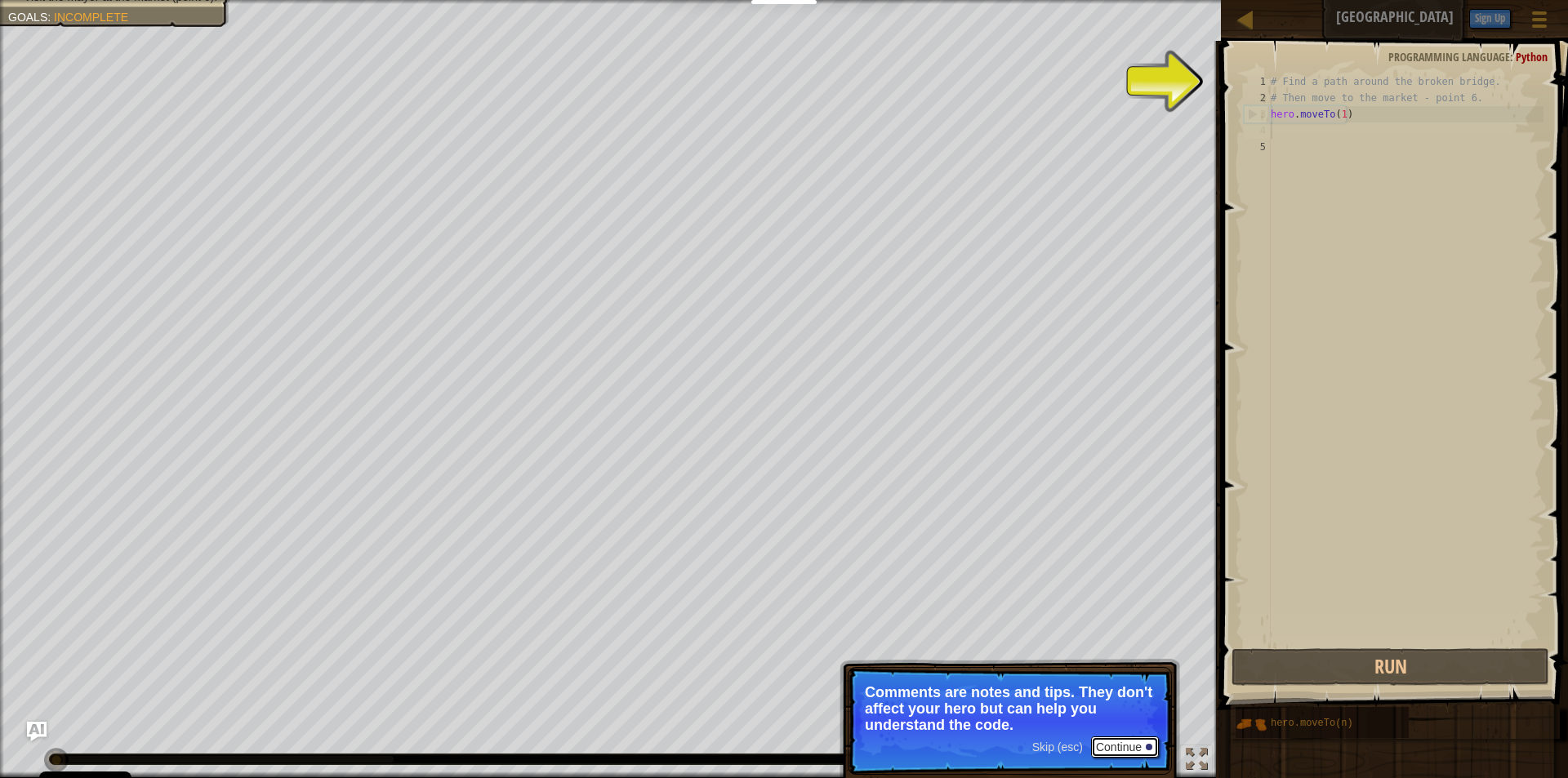
click at [1130, 754] on button "Continue" at bounding box center [1124, 747] width 68 height 21
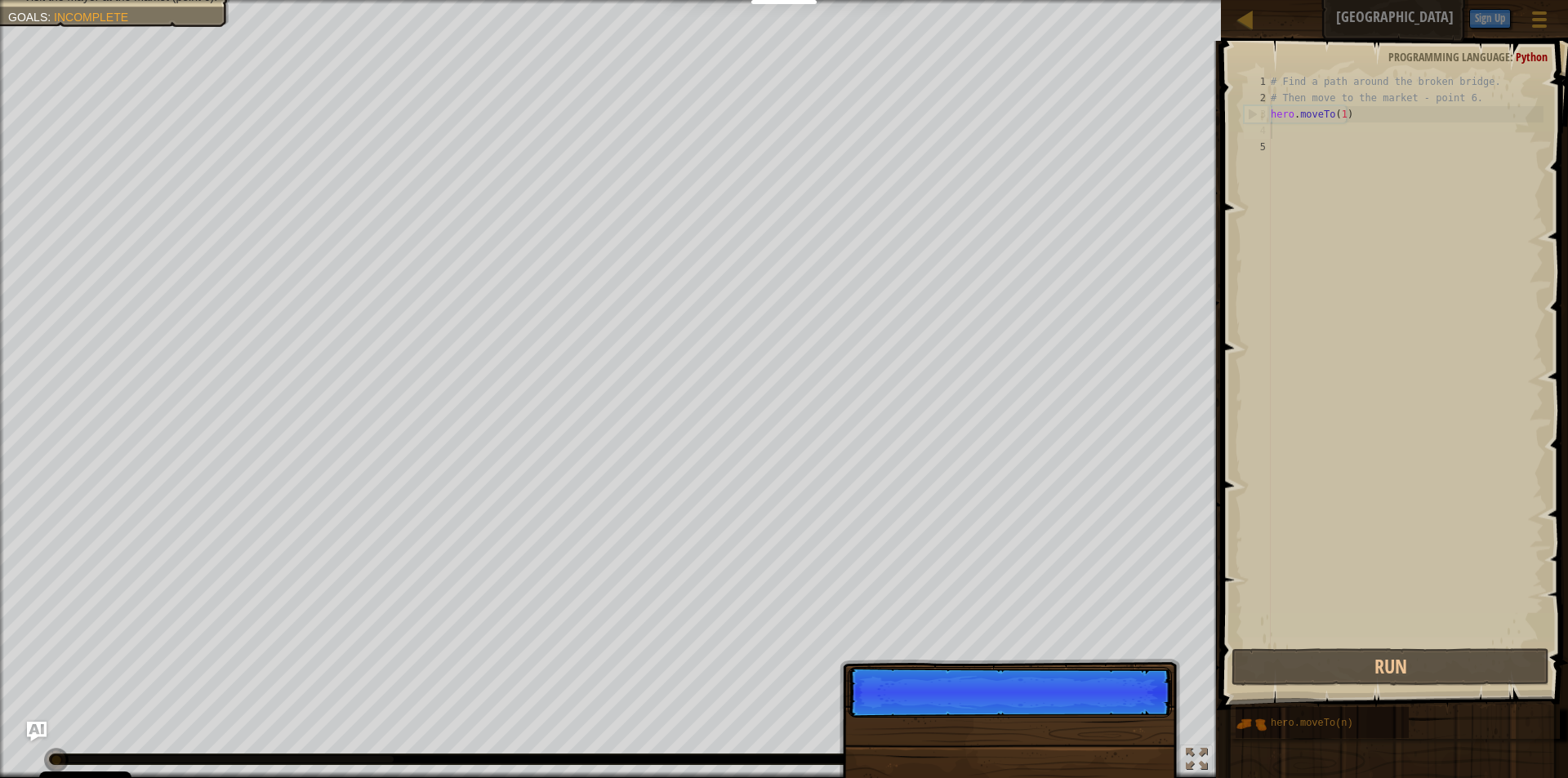
scroll to position [8, 0]
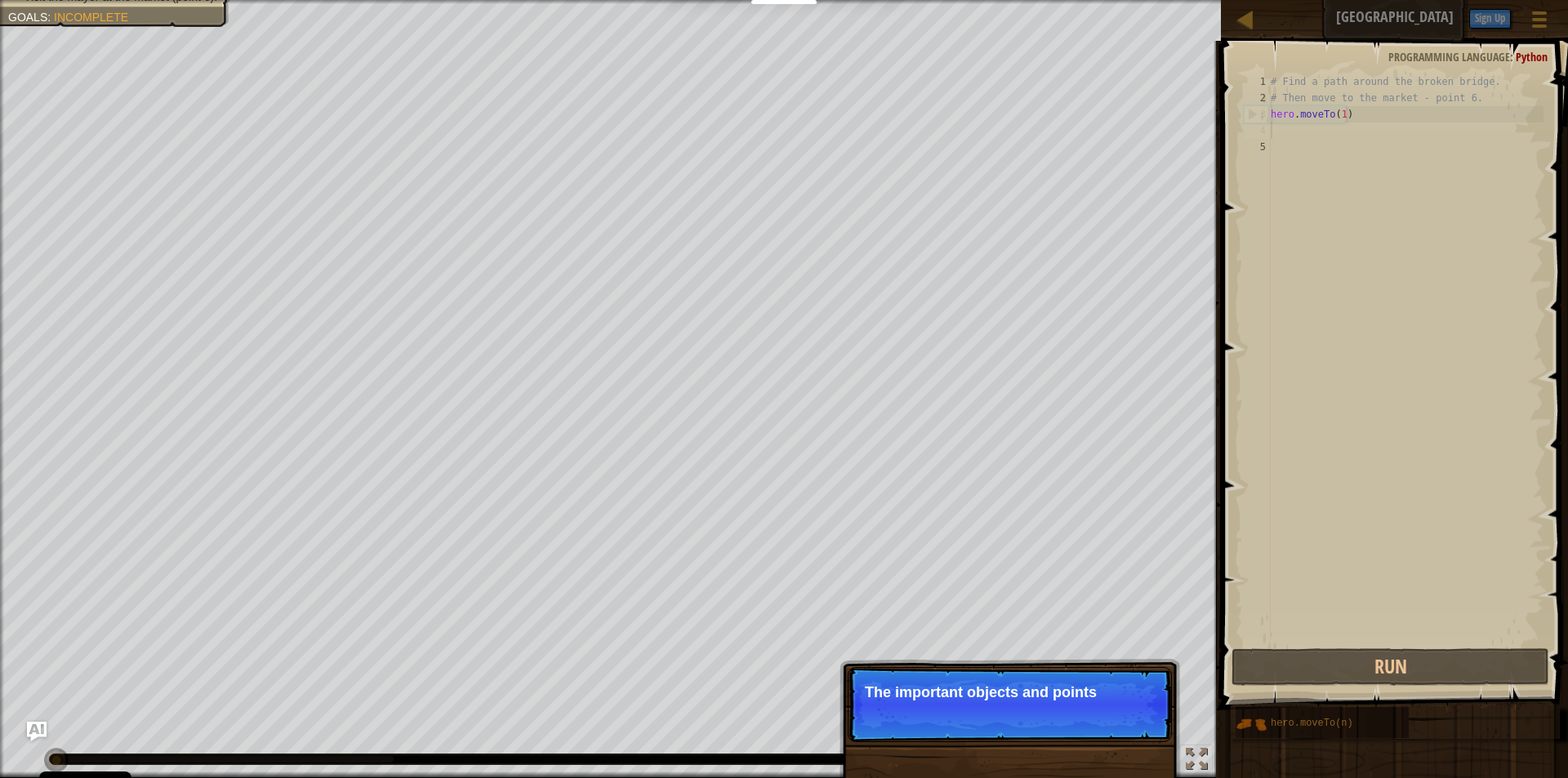
click at [1149, 685] on p "The important objects and points" at bounding box center [1009, 692] width 290 height 16
click at [1148, 685] on p "The important objects and points usuall" at bounding box center [1009, 692] width 290 height 16
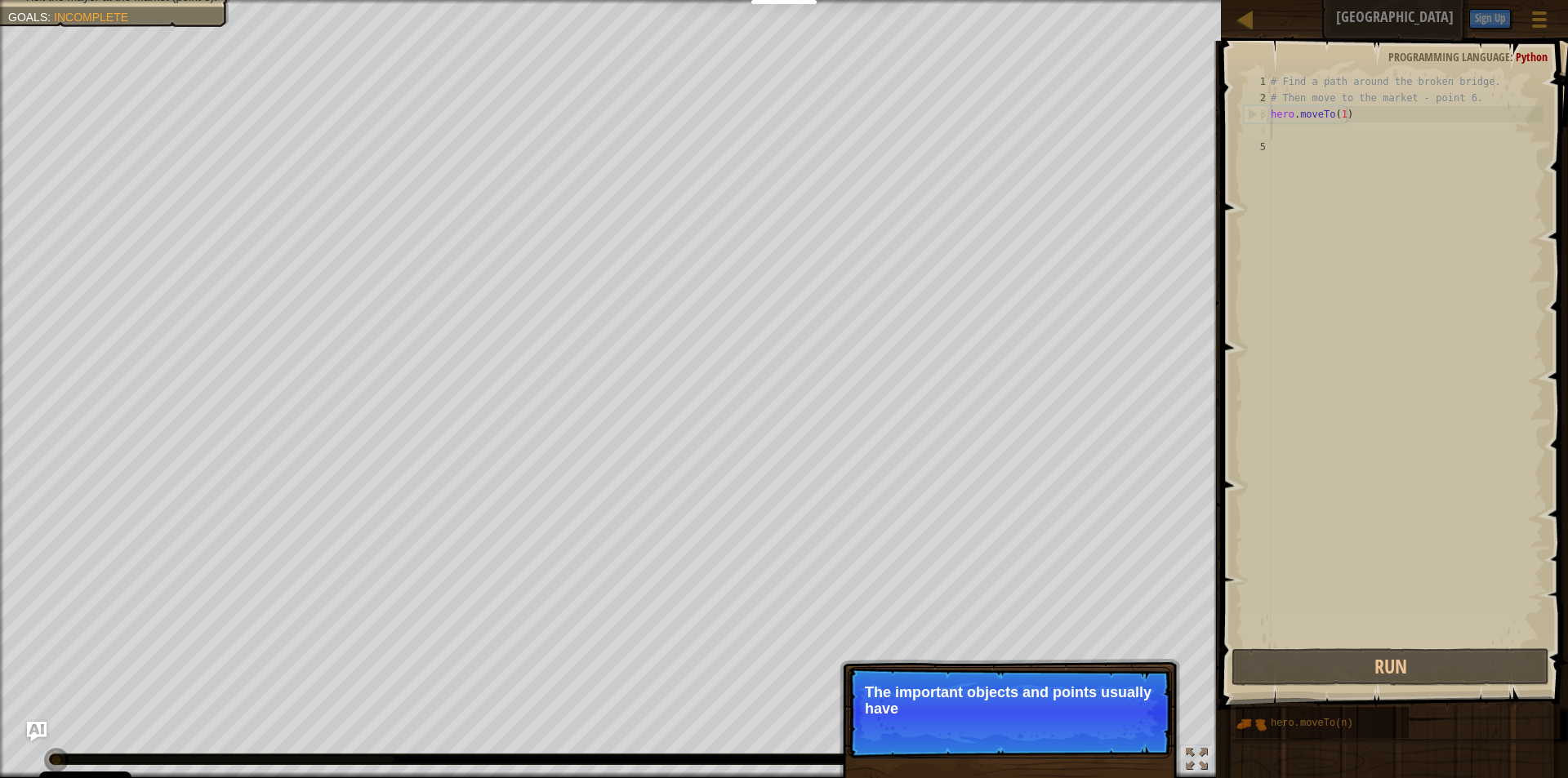
click at [1148, 685] on p "The important objects and points usually have" at bounding box center [1009, 701] width 290 height 33
click at [1148, 685] on p "The important objects and points usually have special" at bounding box center [1009, 701] width 290 height 33
click at [1148, 684] on p "Skip (esc) Continue The important objects and points usually have special marks" at bounding box center [1009, 713] width 324 height 92
click at [1148, 684] on p "Skip (esc) Continue The important objects and points usually have special marks…" at bounding box center [1009, 713] width 324 height 92
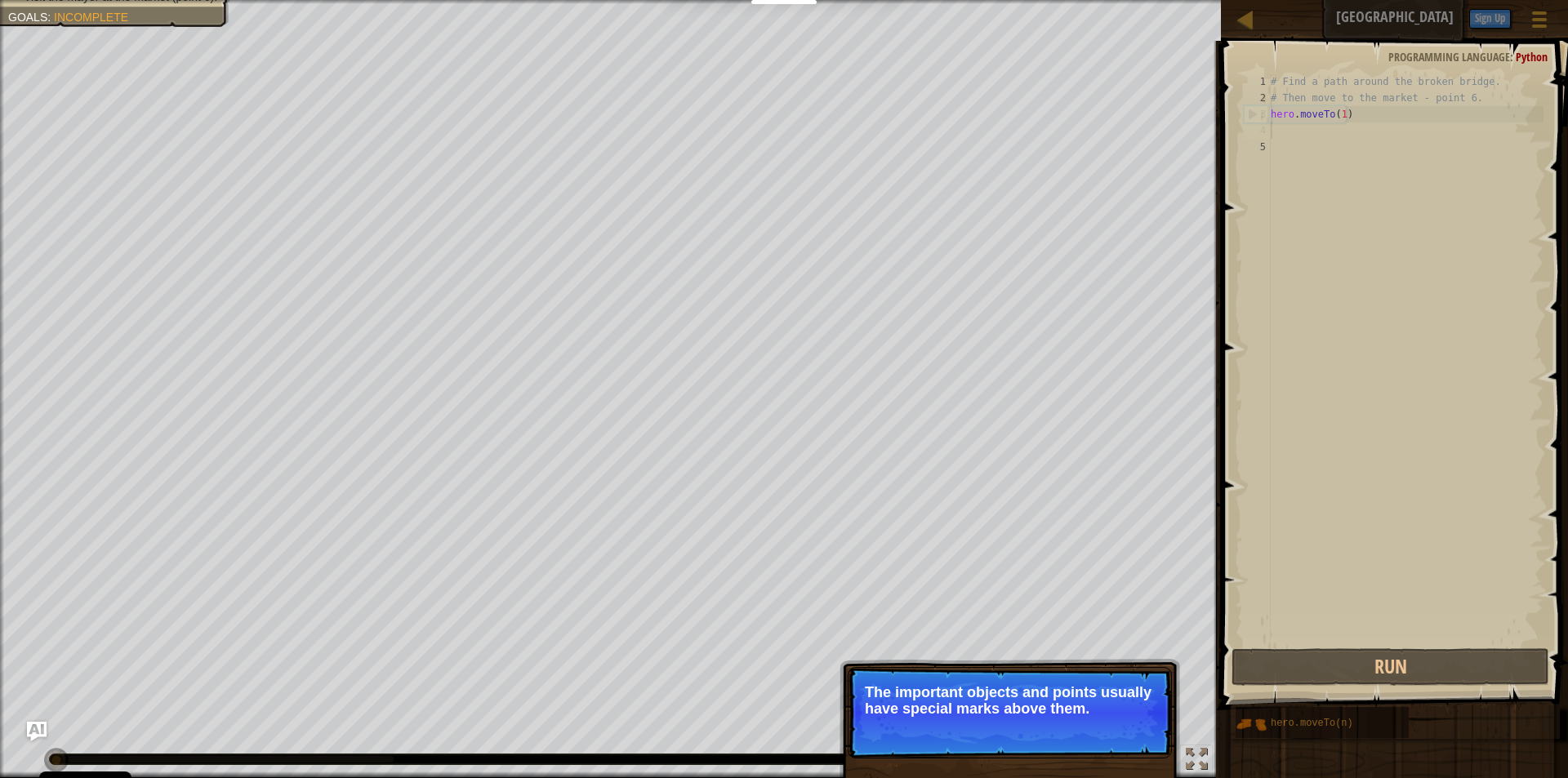
click at [1148, 680] on p "Skip (esc) Continue The important objects and points usually have special marks…" at bounding box center [1009, 713] width 324 height 92
click at [1148, 681] on p "Skip (esc) Continue The important objects and points usually have special marks…" at bounding box center [1009, 713] width 324 height 92
click at [1148, 682] on p "Skip (esc) Continue The important objects and points usually have special marks…" at bounding box center [1009, 713] width 324 height 92
click at [1147, 682] on p "Skip (esc) Continue The important objects and points usually have special marks…" at bounding box center [1009, 713] width 324 height 92
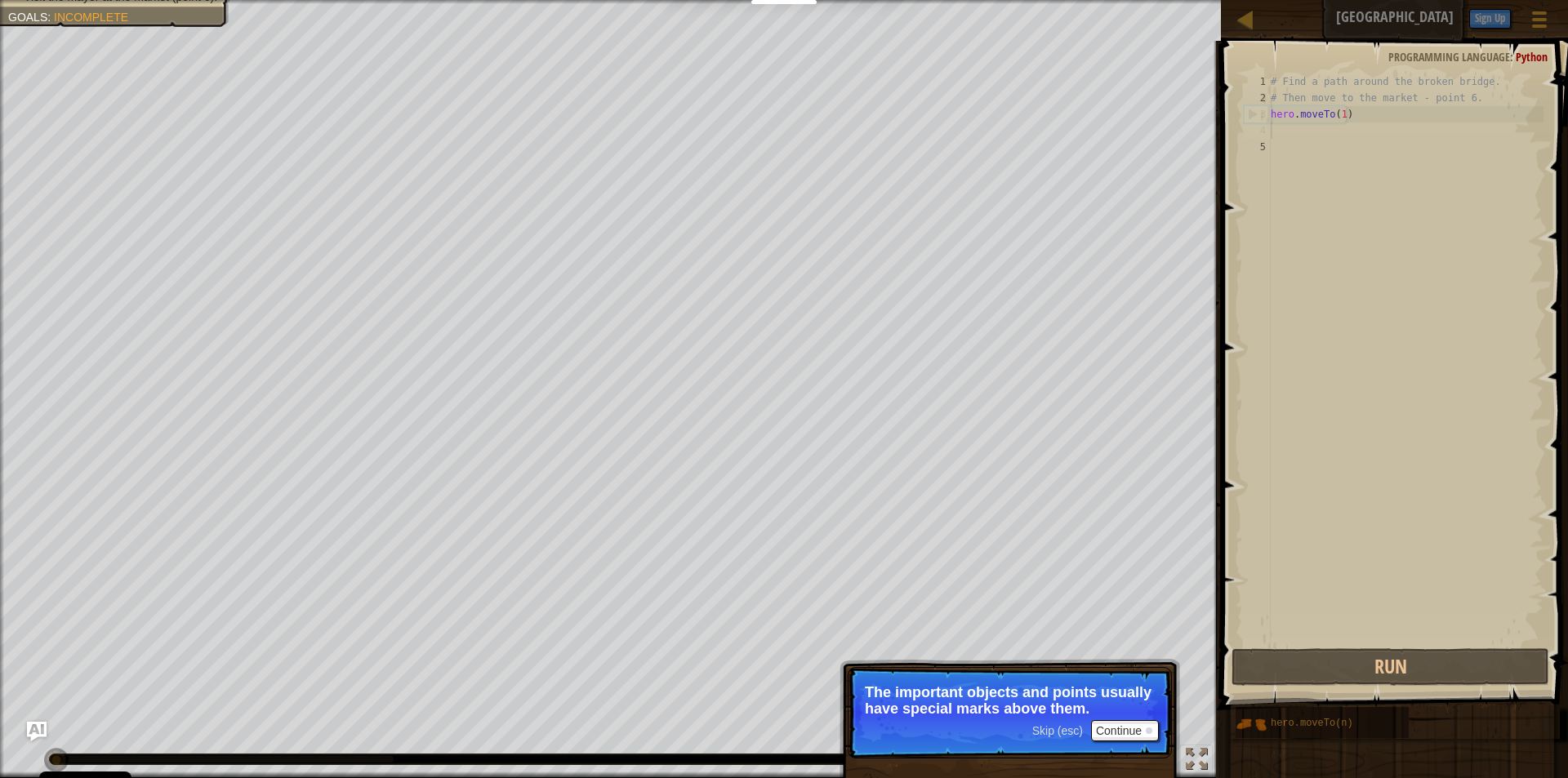
click at [1147, 682] on p "Skip (esc) Continue The important objects and points usually have special marks…" at bounding box center [1009, 713] width 324 height 92
click at [1146, 682] on p "Skip (esc) Continue The important objects and points usually have special marks…" at bounding box center [1009, 713] width 324 height 92
click at [1129, 706] on p "The important objects and points usually have special marks above them." at bounding box center [1009, 701] width 290 height 33
click at [1117, 730] on button "Continue" at bounding box center [1124, 731] width 68 height 21
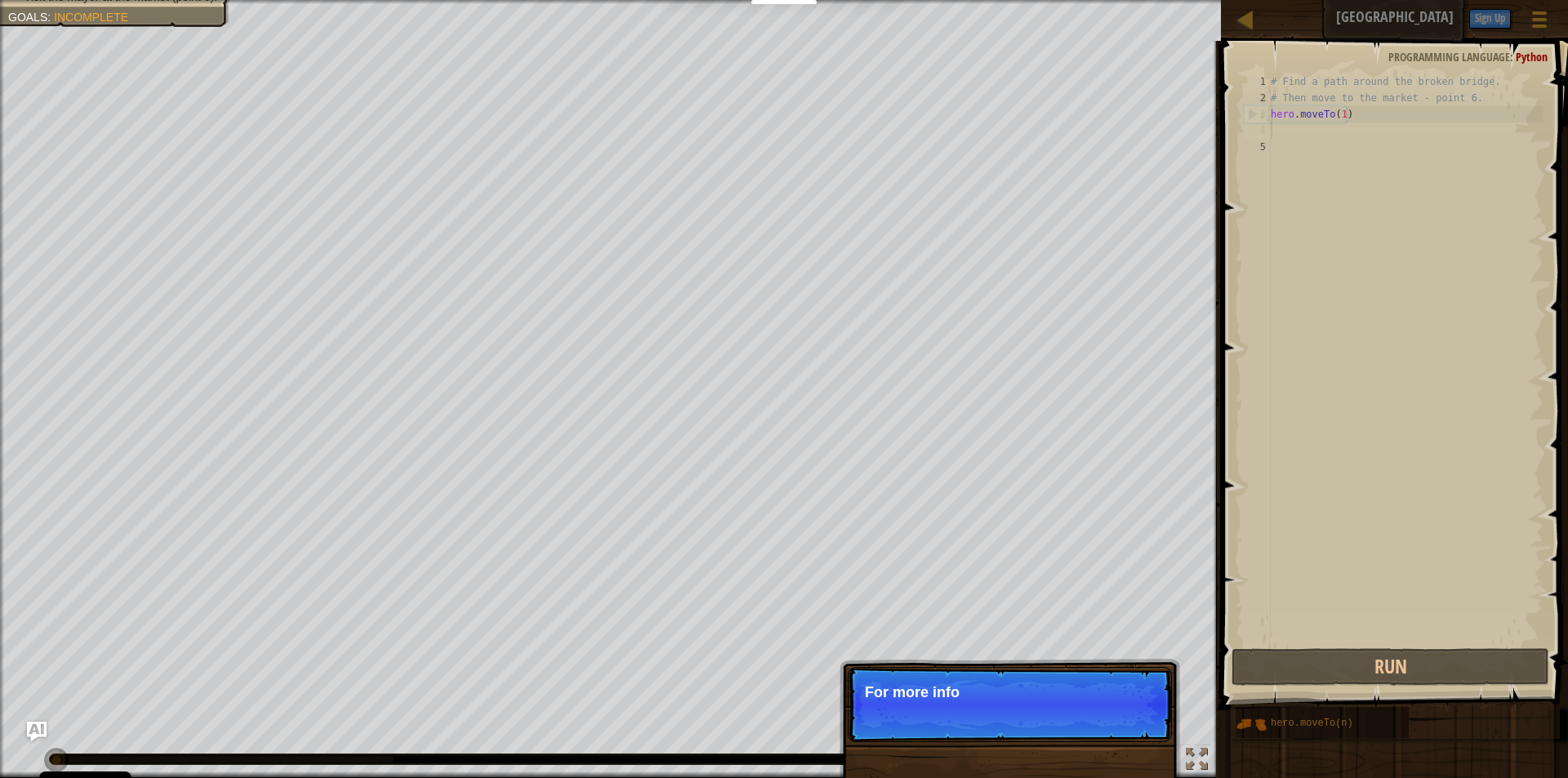
click at [1117, 730] on p "Skip (esc) Continue For more info" at bounding box center [1009, 705] width 324 height 75
click at [1117, 730] on p "Skip (esc) Continue For more information" at bounding box center [1009, 705] width 324 height 75
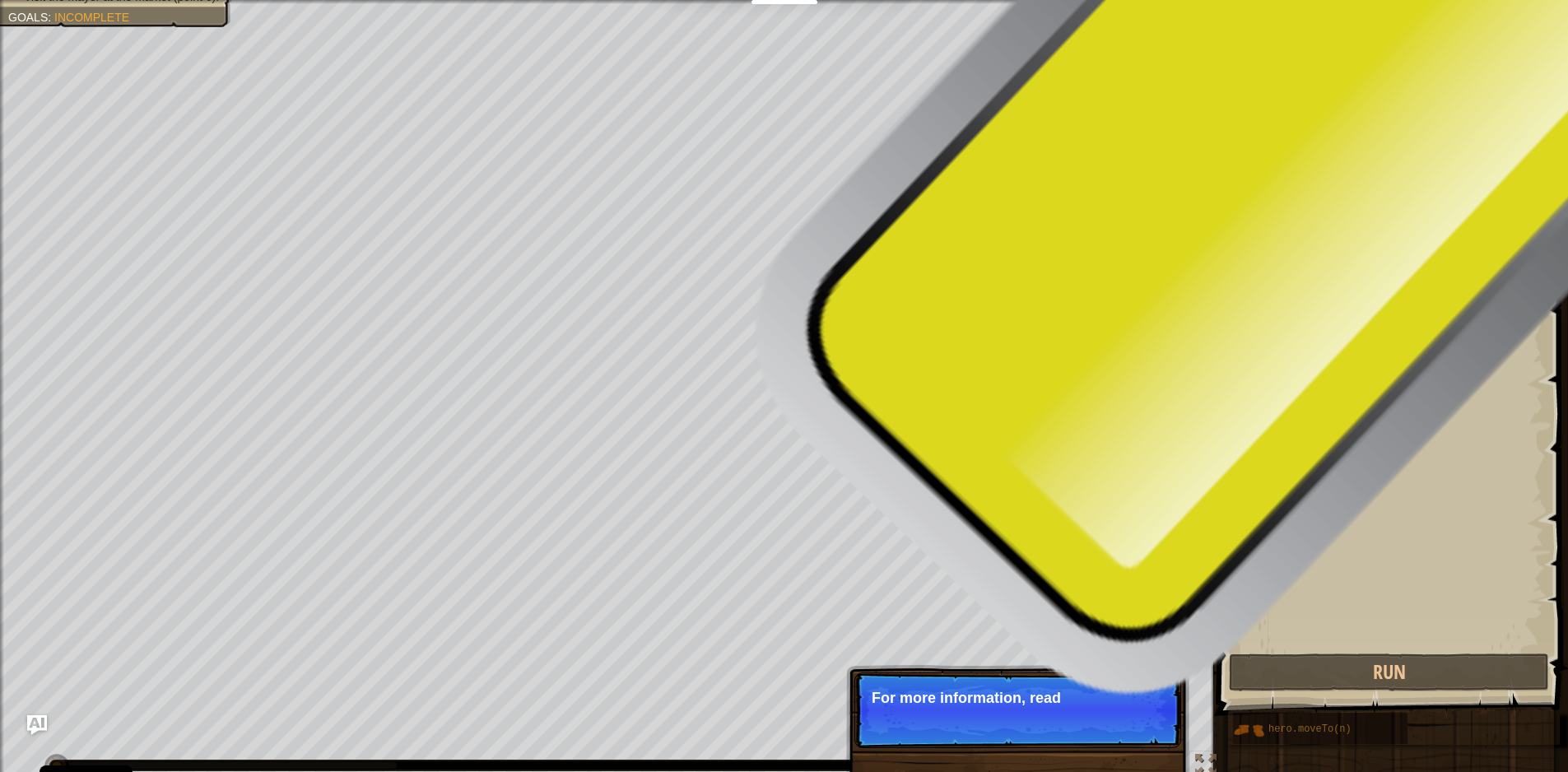
click at [1126, 736] on p "Skip (esc) Continue For more information, read" at bounding box center [1017, 710] width 327 height 76
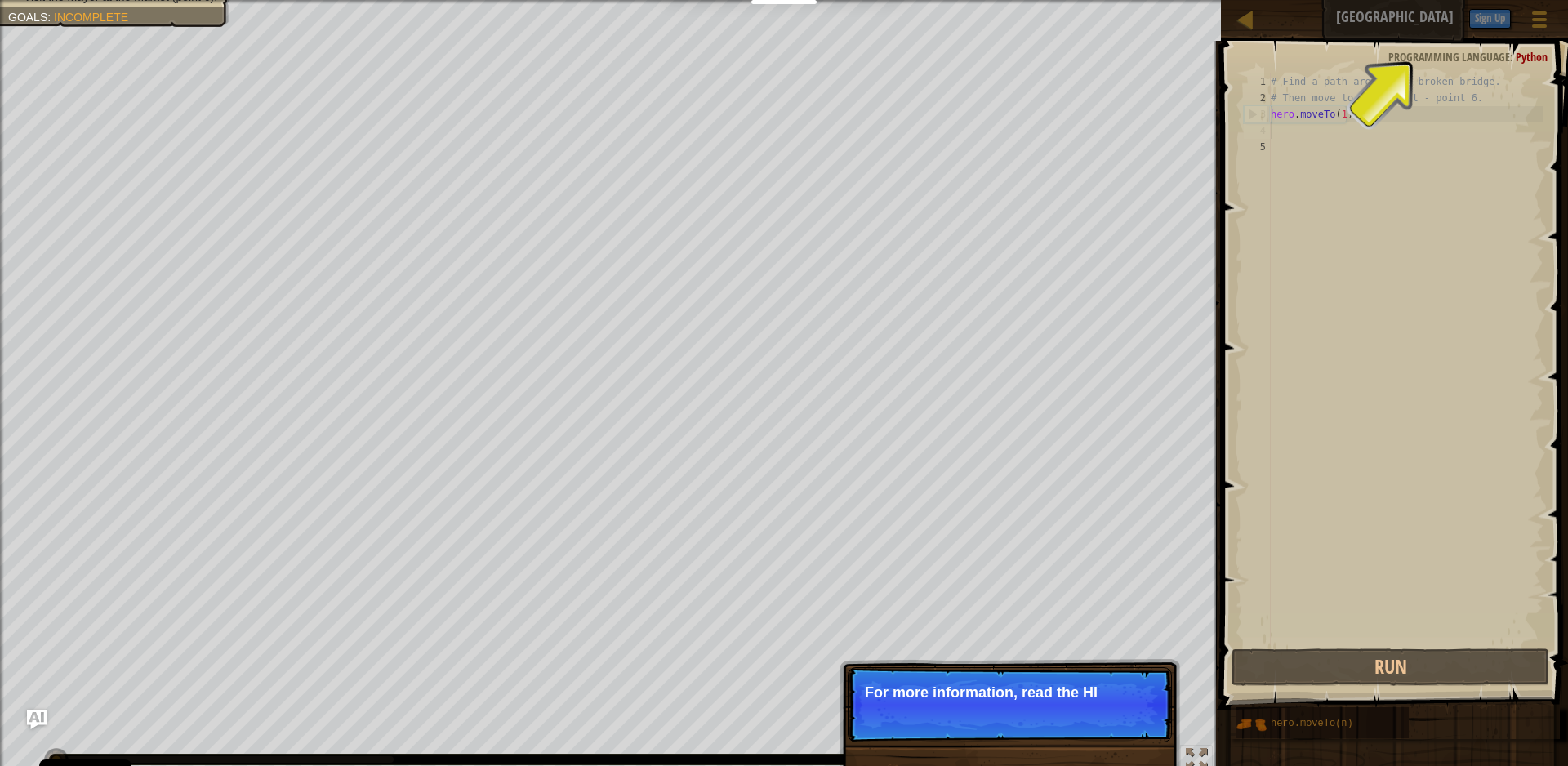
click at [1117, 725] on p "Skip (esc) Continue For more information, read the HI" at bounding box center [1009, 705] width 324 height 75
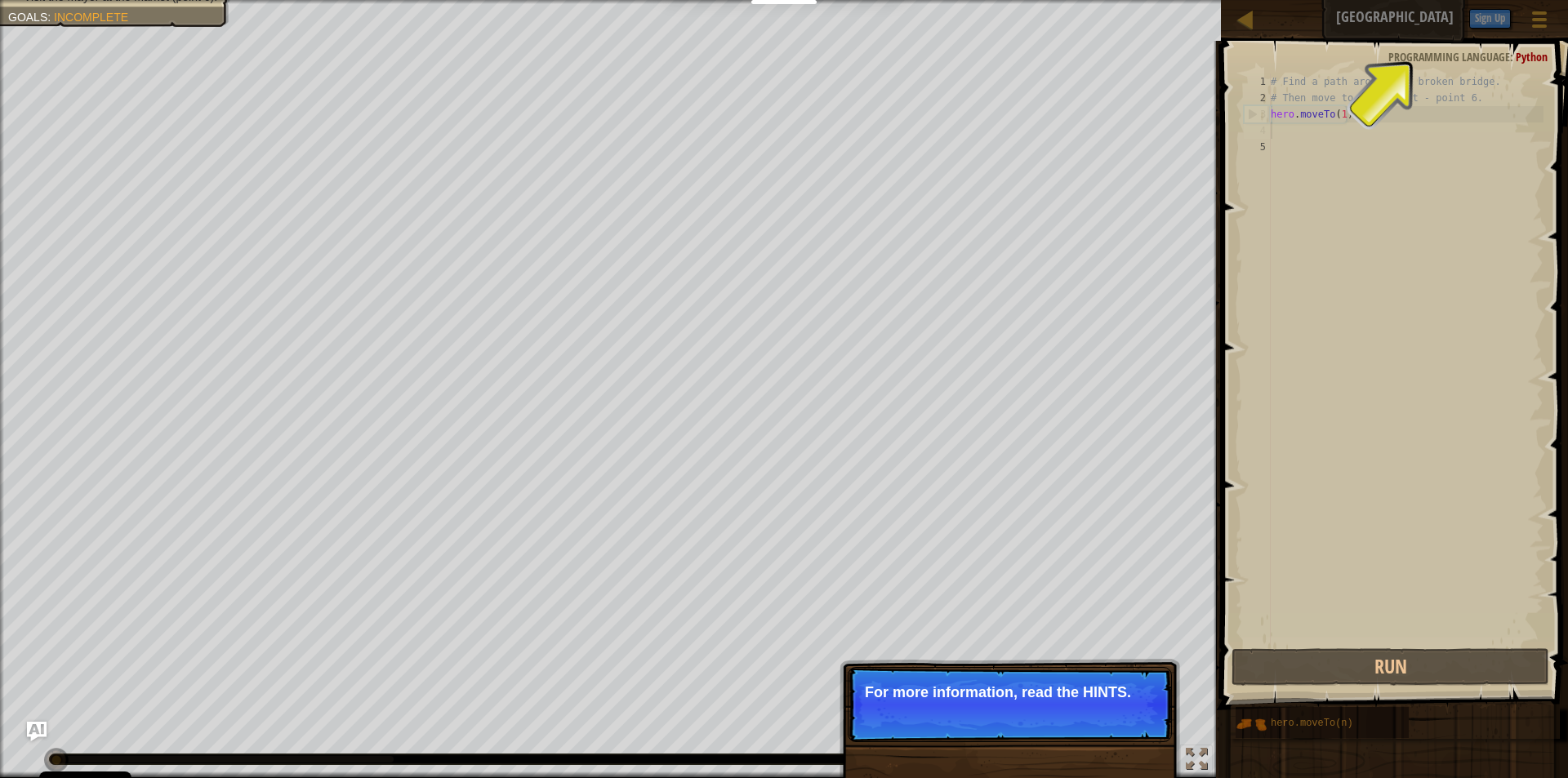
click at [1115, 726] on p "Skip (esc) Continue For more information, read the HINTS." at bounding box center [1009, 705] width 324 height 75
click at [1127, 721] on div "Find a path around the broken bridge. Visit the mayor at the market (point 6). …" at bounding box center [784, 389] width 1568 height 778
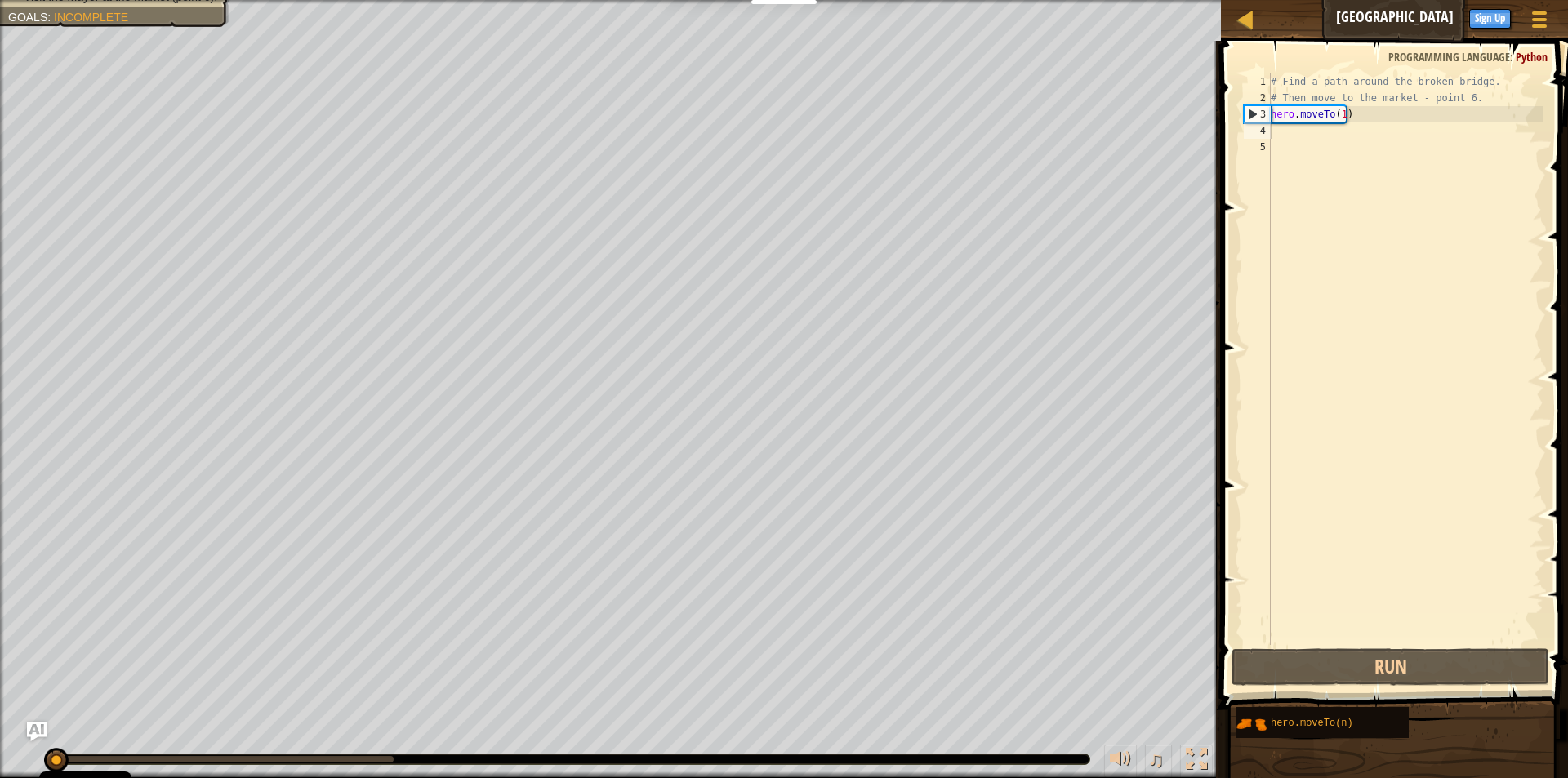
click at [1271, 143] on div "# Find a path around the broken bridge. # Then move to the market - point 6. he…" at bounding box center [1406, 376] width 276 height 605
click at [1278, 134] on div "# Find a path around the broken bridge. # Then move to the market - point 6. he…" at bounding box center [1406, 376] width 276 height 605
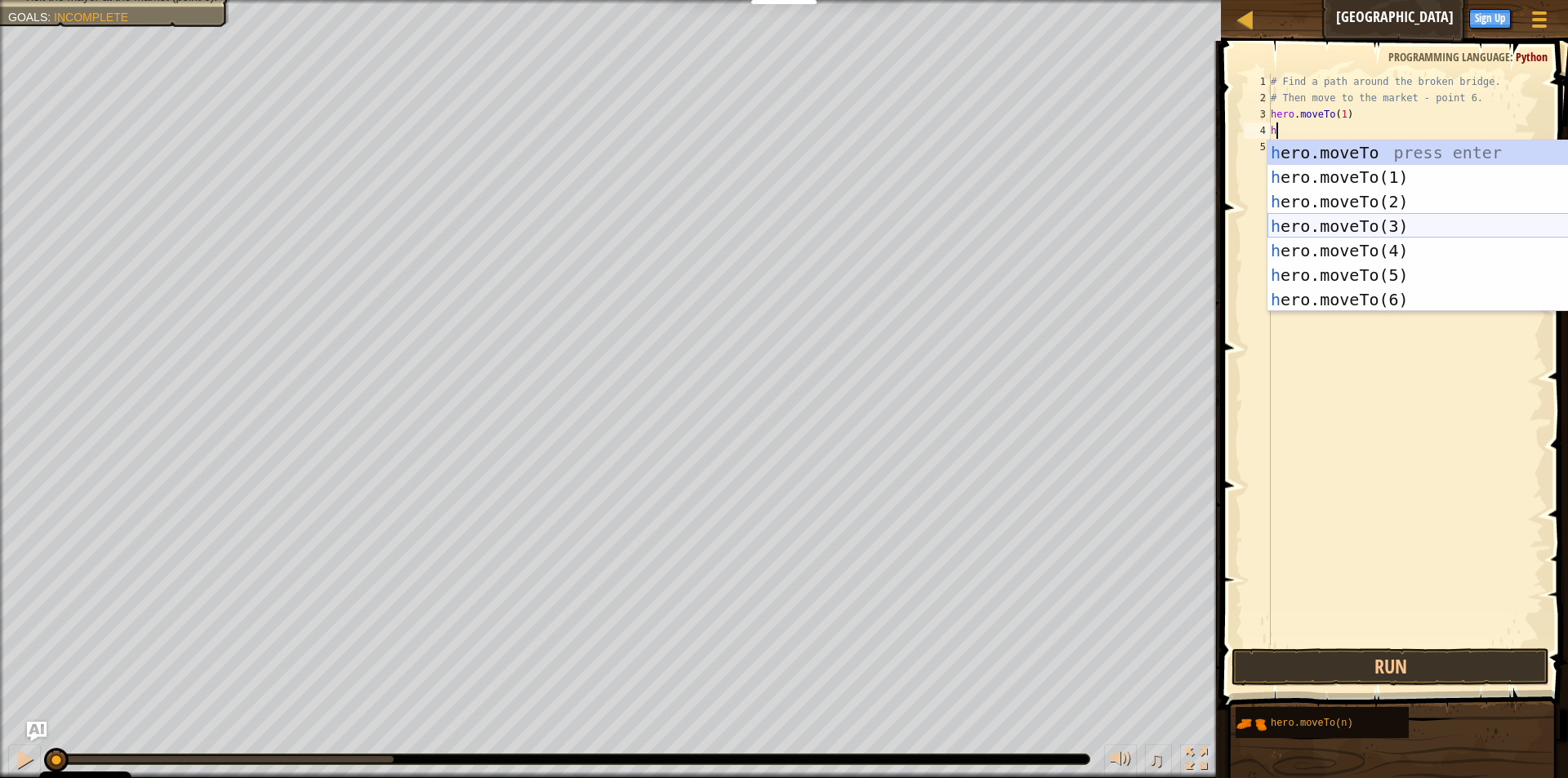
click at [1390, 218] on div "h ero.moveTo press enter h ero.moveTo(1) press enter h ero.moveTo(2) press ente…" at bounding box center [1422, 251] width 309 height 221
type textarea "hero.moveTo(3)"
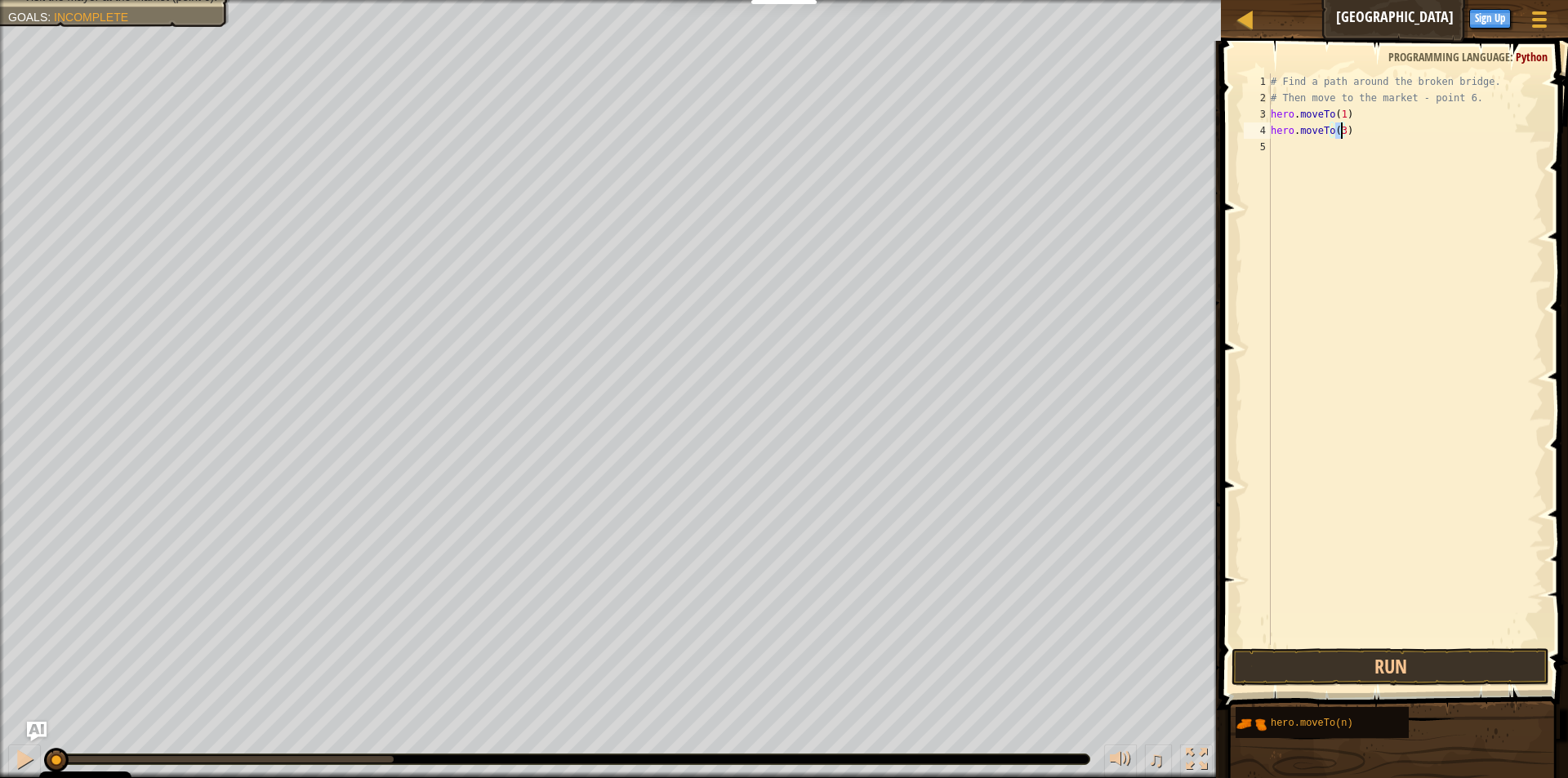
click at [1284, 144] on div "# Find a path around the broken bridge. # Then move to the market - point 6. he…" at bounding box center [1406, 376] width 276 height 605
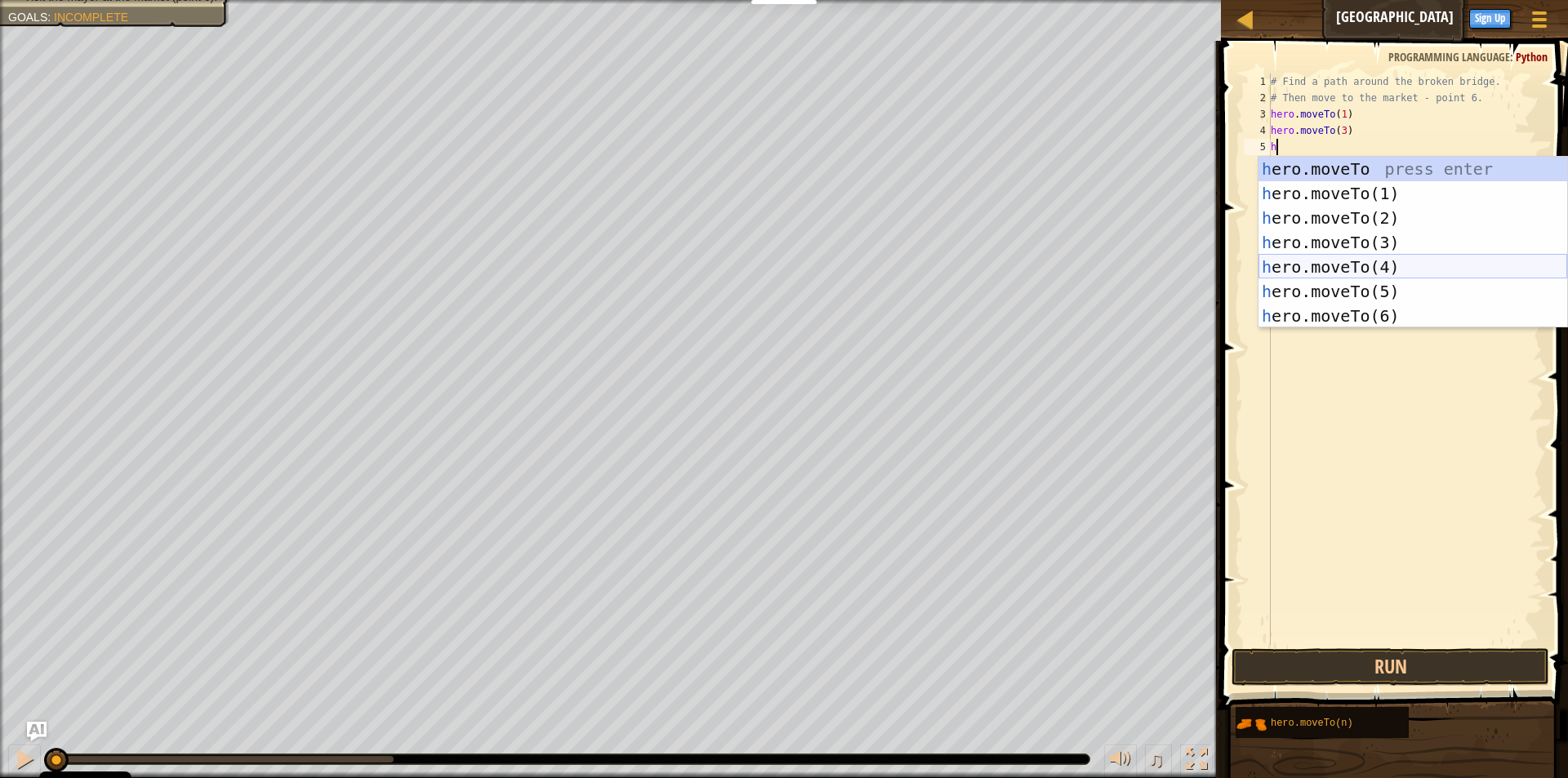
click at [1307, 270] on div "h ero.moveTo press enter h ero.moveTo(1) press enter h ero.moveTo(2) press ente…" at bounding box center [1412, 267] width 309 height 221
type textarea "hero.moveTo(4)"
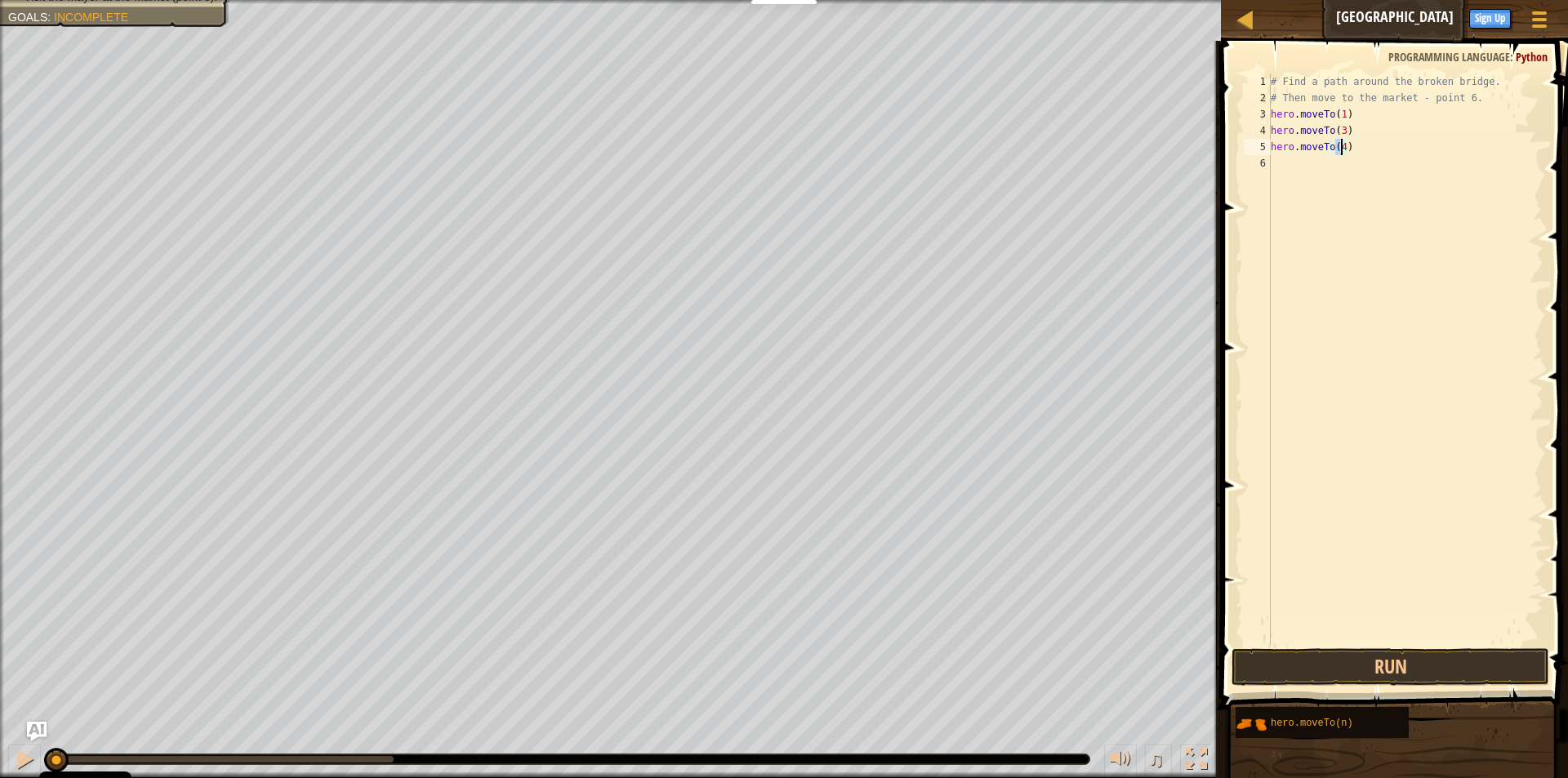
click at [1286, 164] on div "# Find a path around the broken bridge. # Then move to the market - point 6. he…" at bounding box center [1406, 376] width 276 height 605
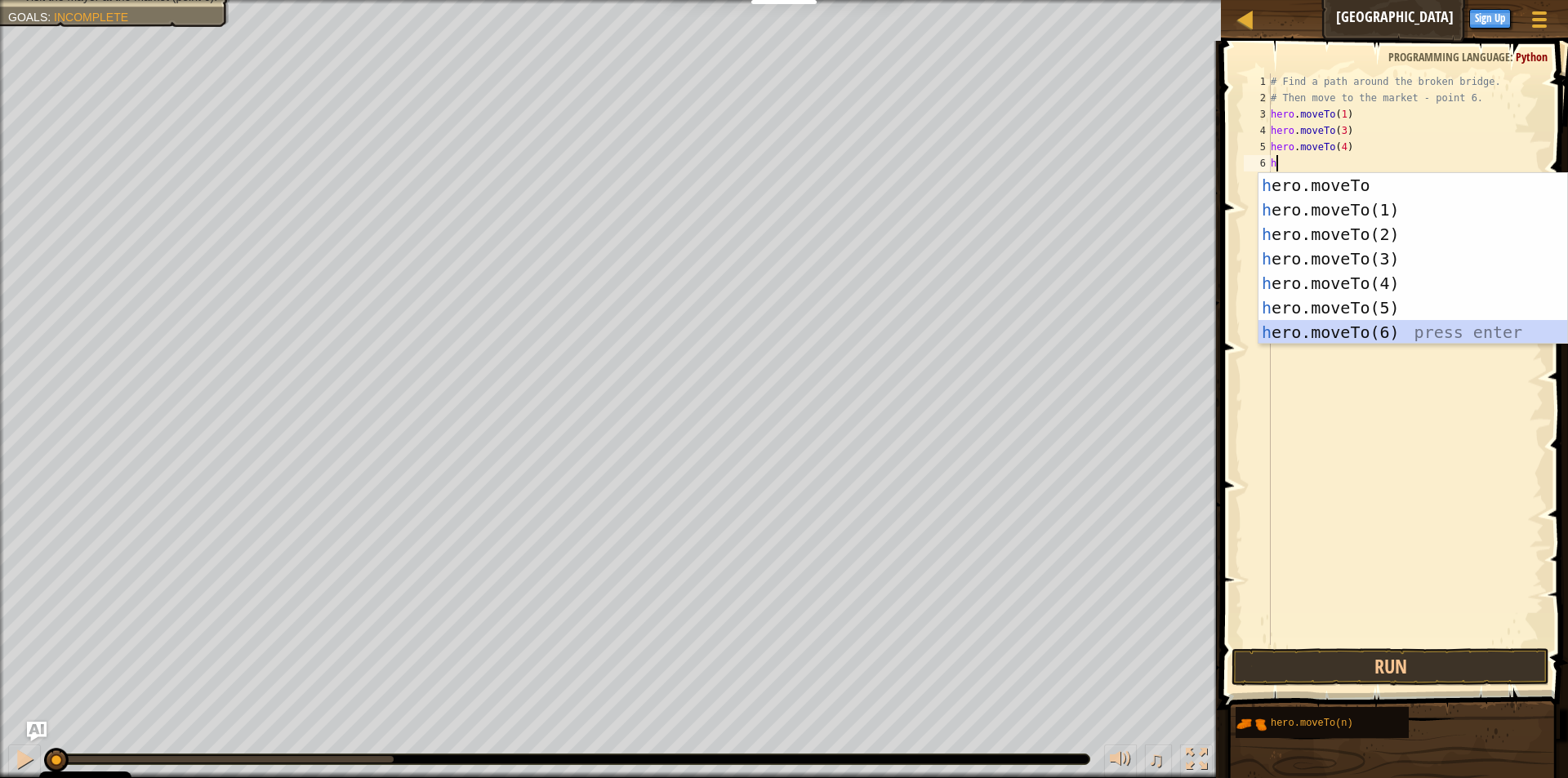
click at [1364, 332] on div "h ero.moveTo press enter h ero.moveTo(1) press enter h ero.moveTo(2) press ente…" at bounding box center [1412, 284] width 309 height 221
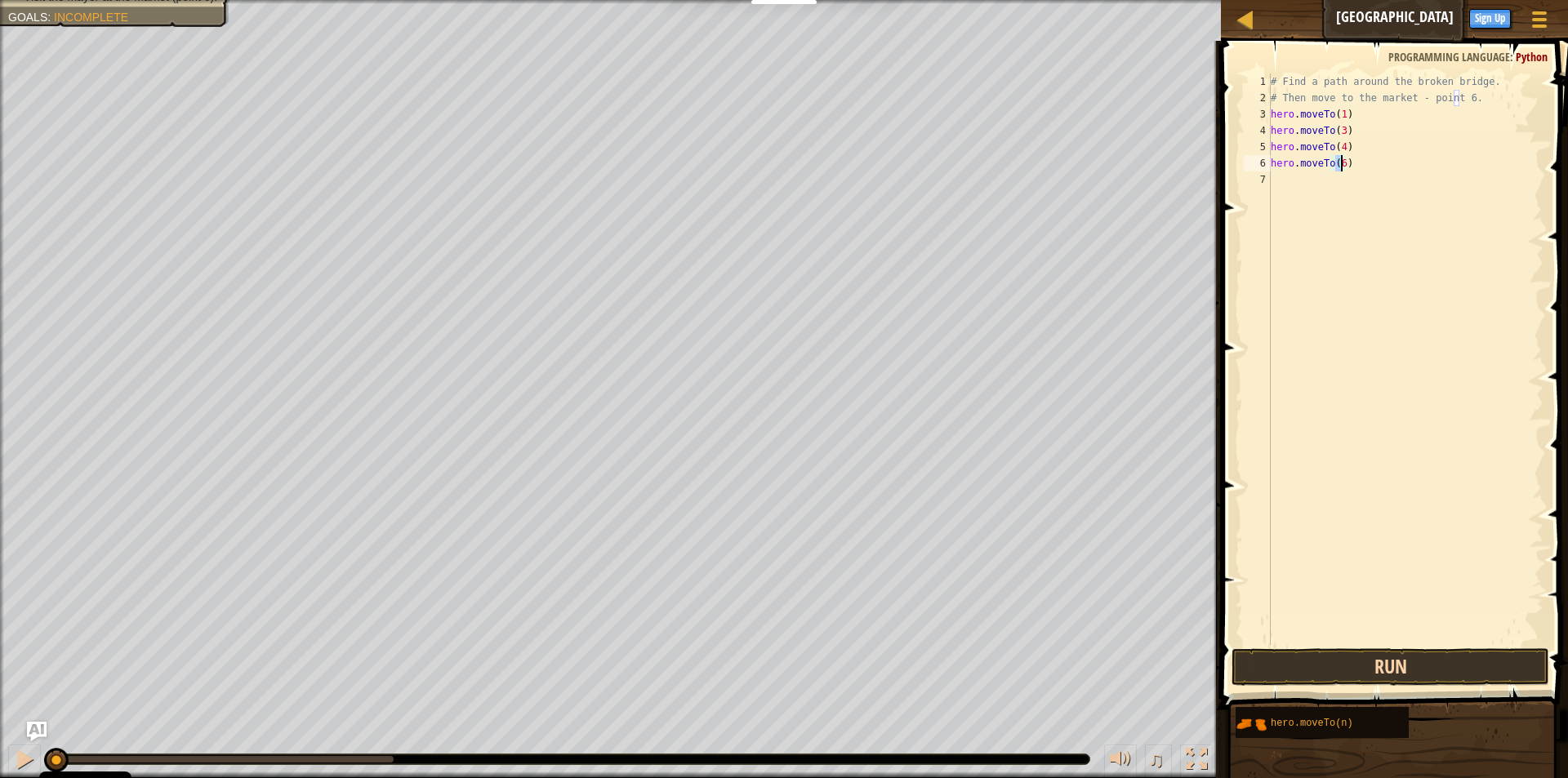
type textarea "hero.moveTo(6)"
click at [1316, 659] on button "Run" at bounding box center [1390, 667] width 317 height 38
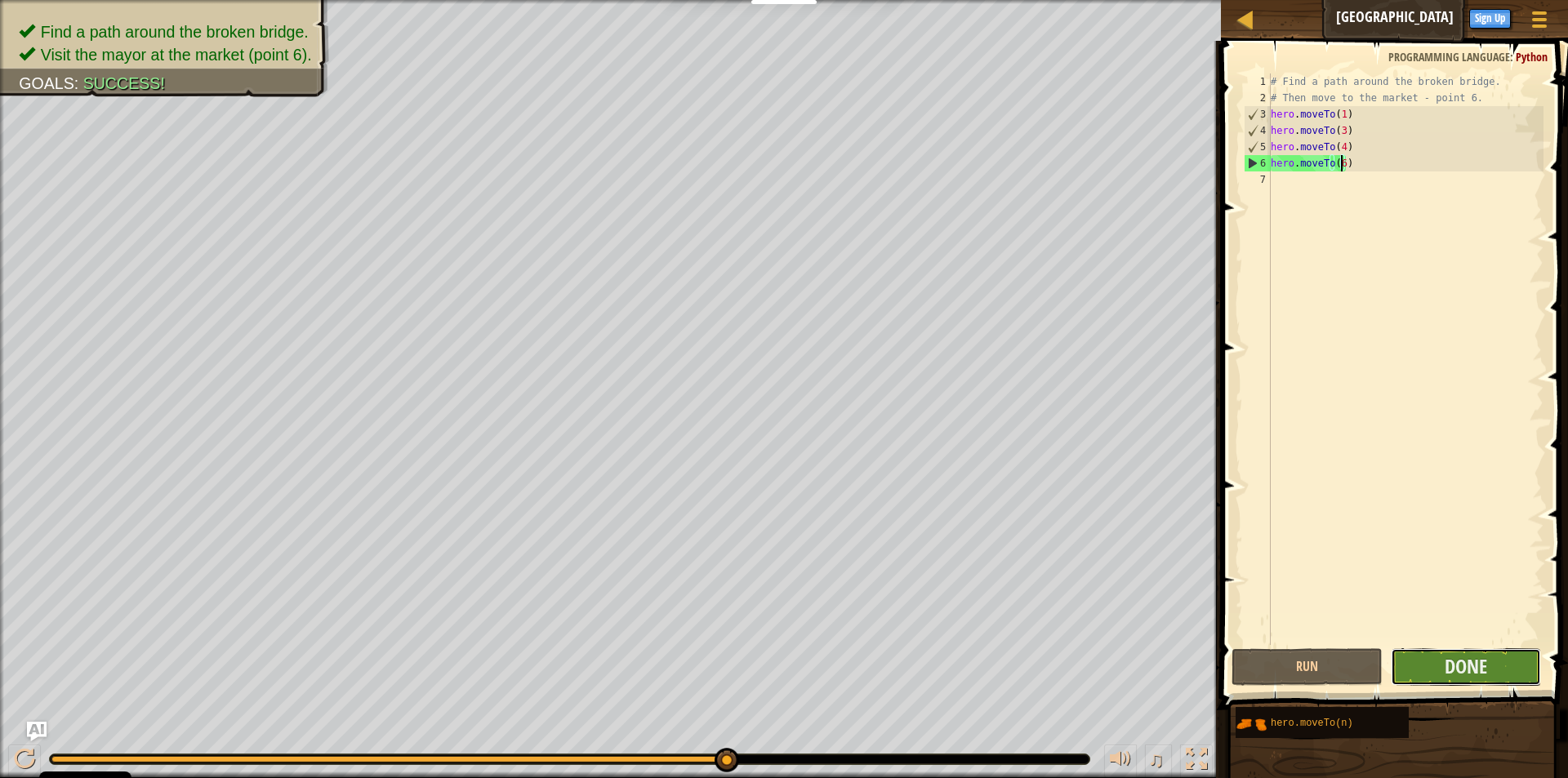
click at [1496, 652] on button "Done" at bounding box center [1465, 667] width 150 height 38
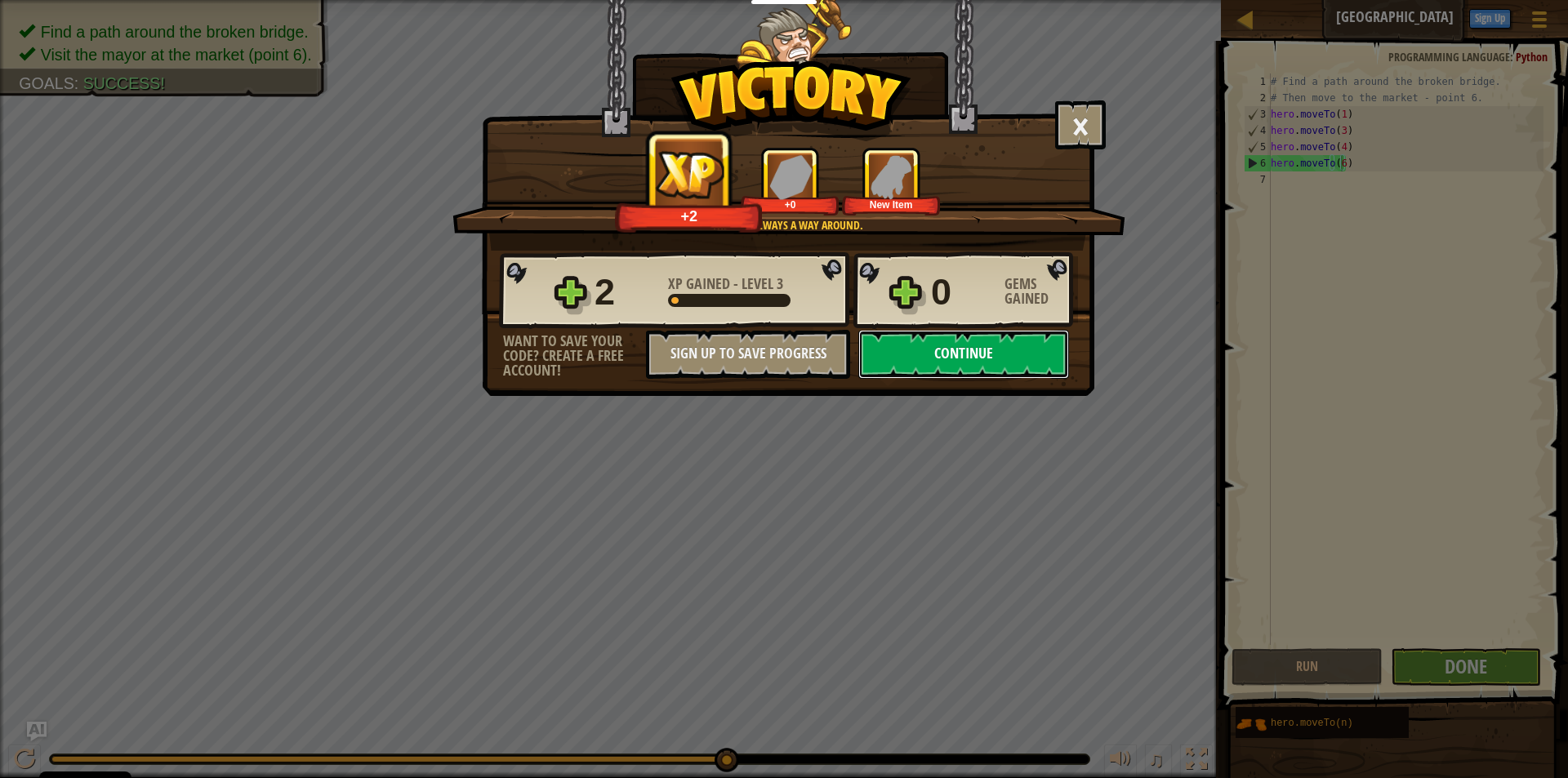
click at [1040, 335] on button "Continue" at bounding box center [964, 354] width 210 height 49
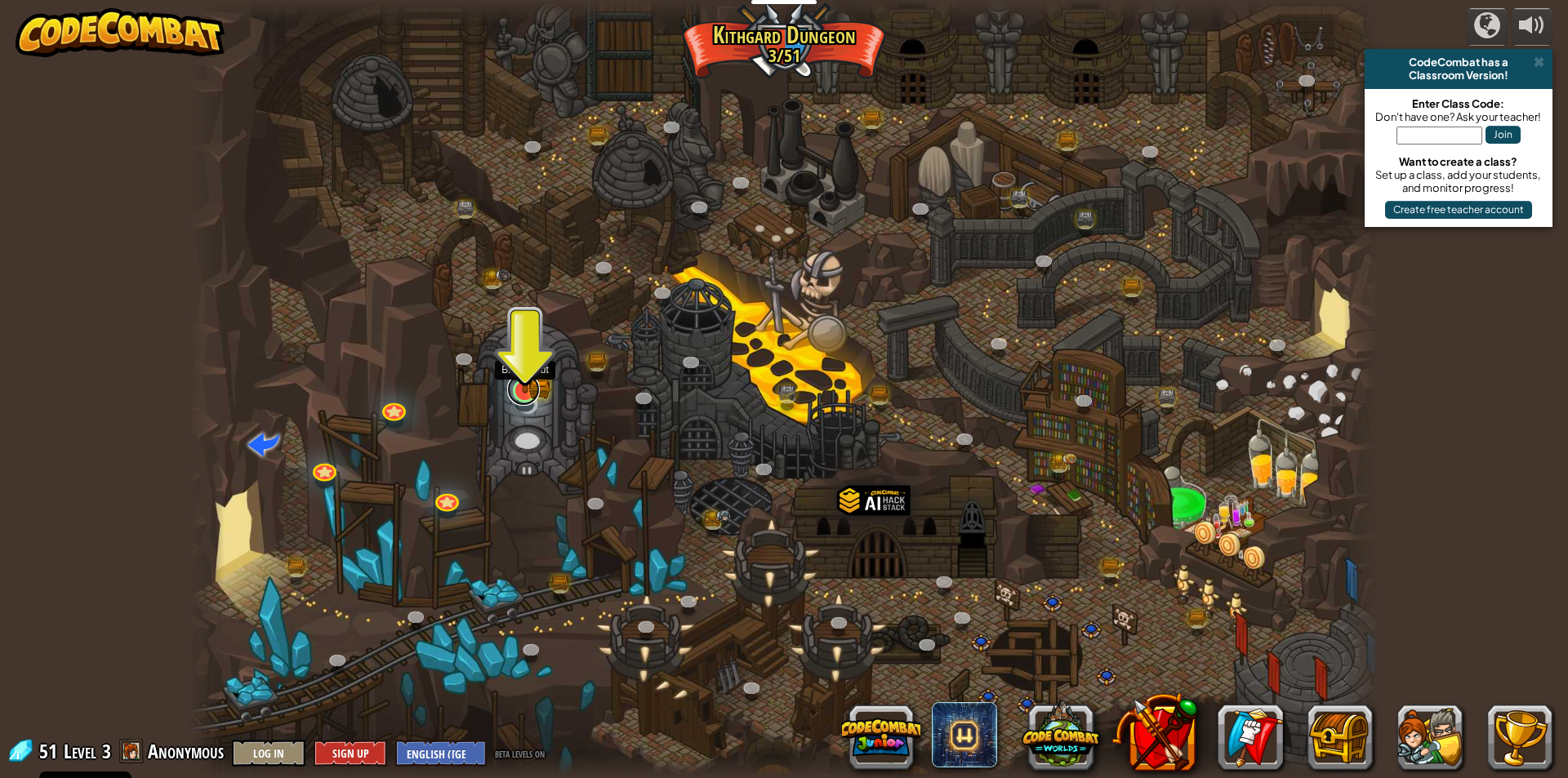
click at [523, 403] on div "Twisted Canyon (Locked) Challenge: collect the most gold using all the programm…" at bounding box center [784, 389] width 1190 height 778
click at [529, 386] on img at bounding box center [524, 357] width 32 height 70
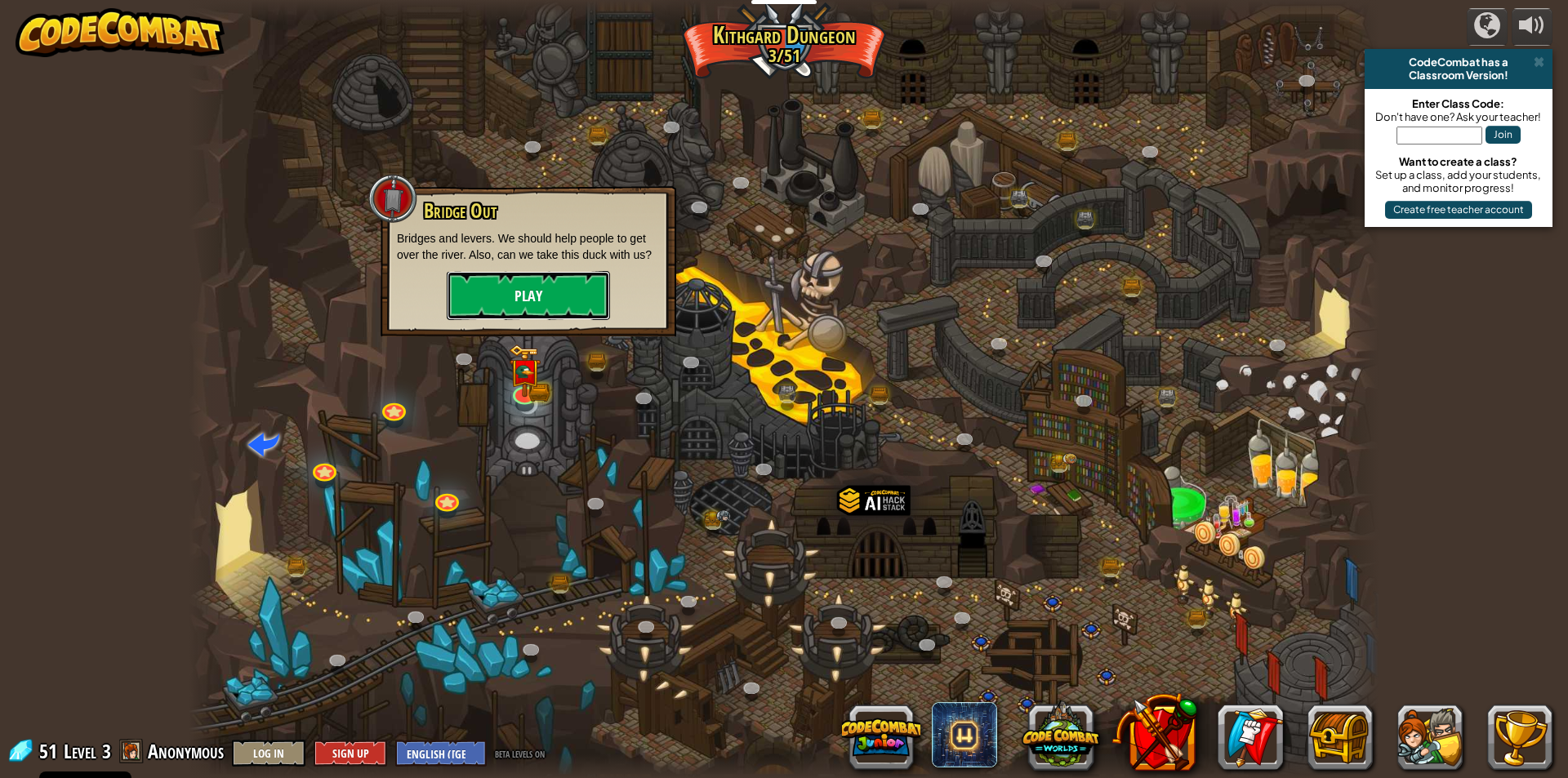
click at [524, 311] on button "Play" at bounding box center [529, 296] width 163 height 49
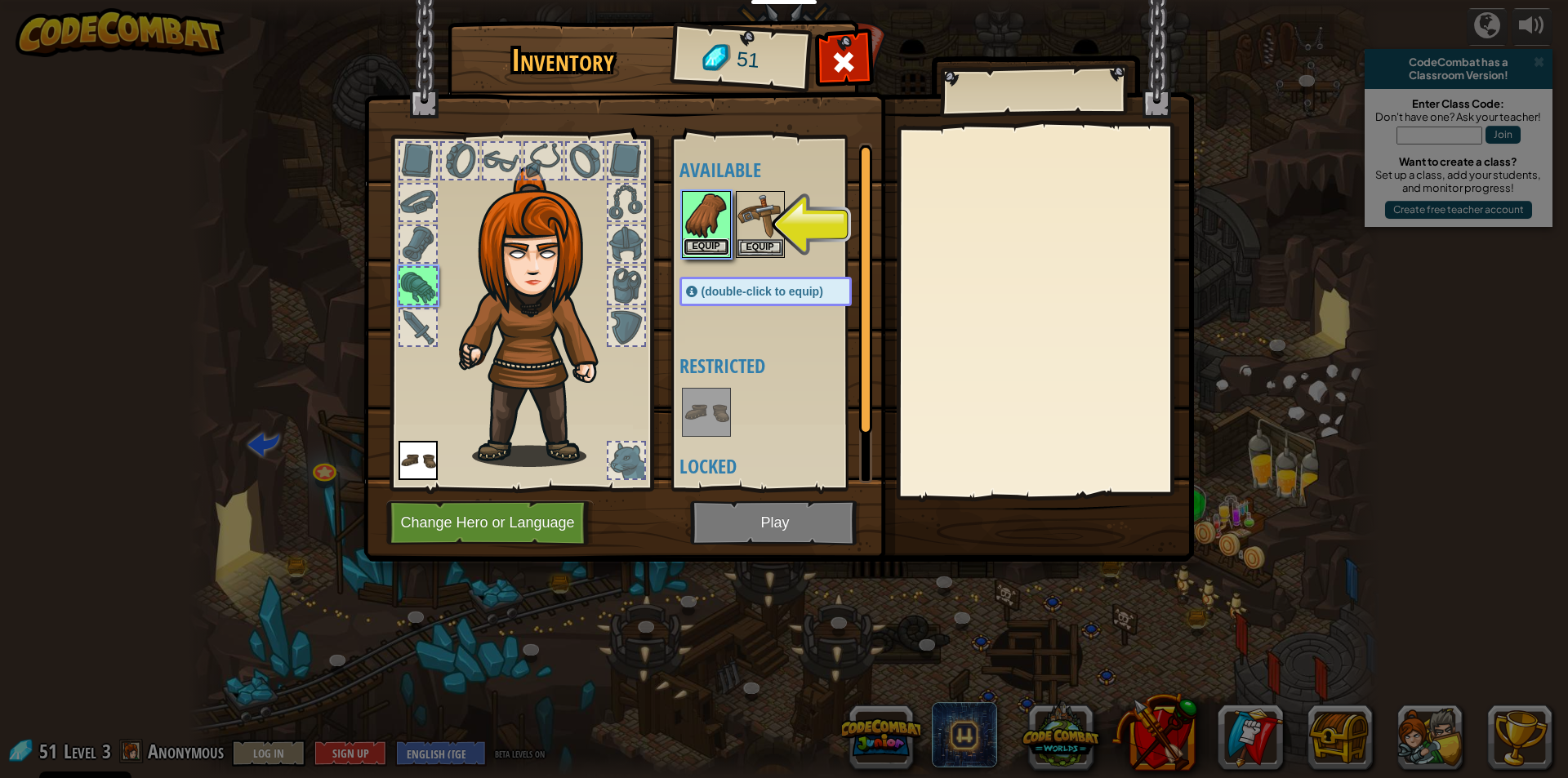
click at [704, 248] on button "Equip" at bounding box center [706, 247] width 45 height 17
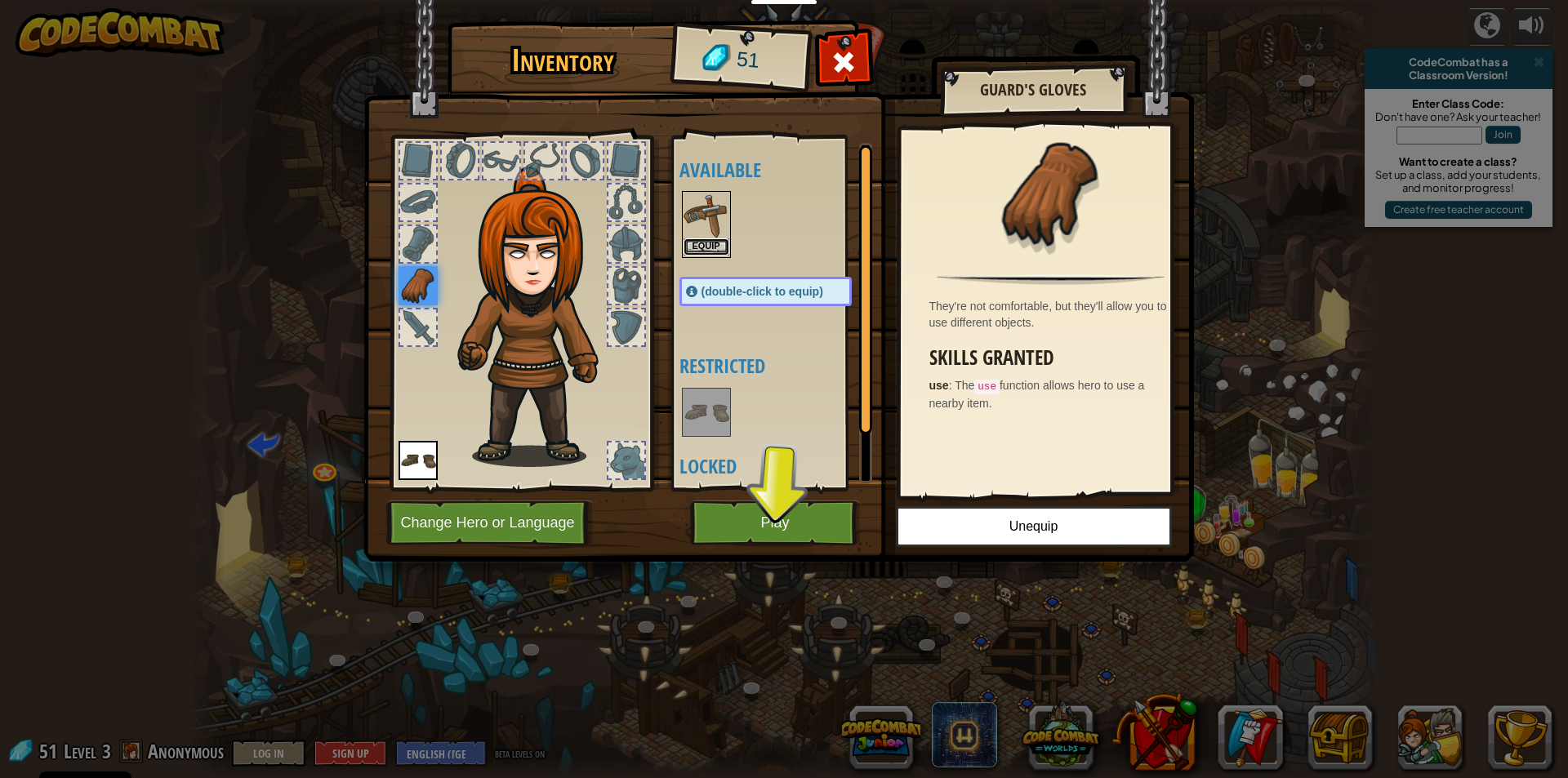
click at [698, 244] on button "Equip" at bounding box center [706, 247] width 45 height 17
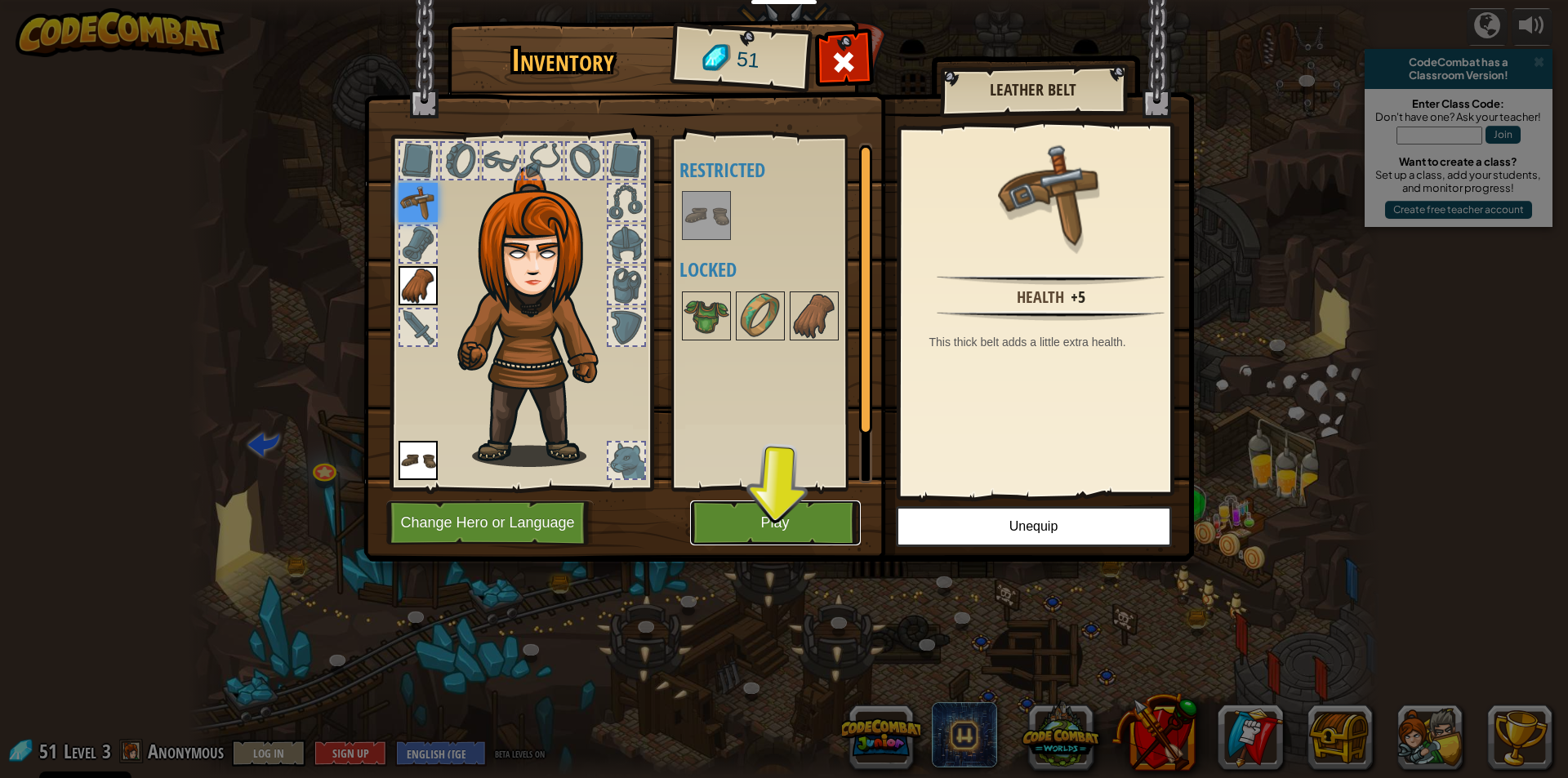
click at [750, 535] on button "Play" at bounding box center [775, 523] width 171 height 45
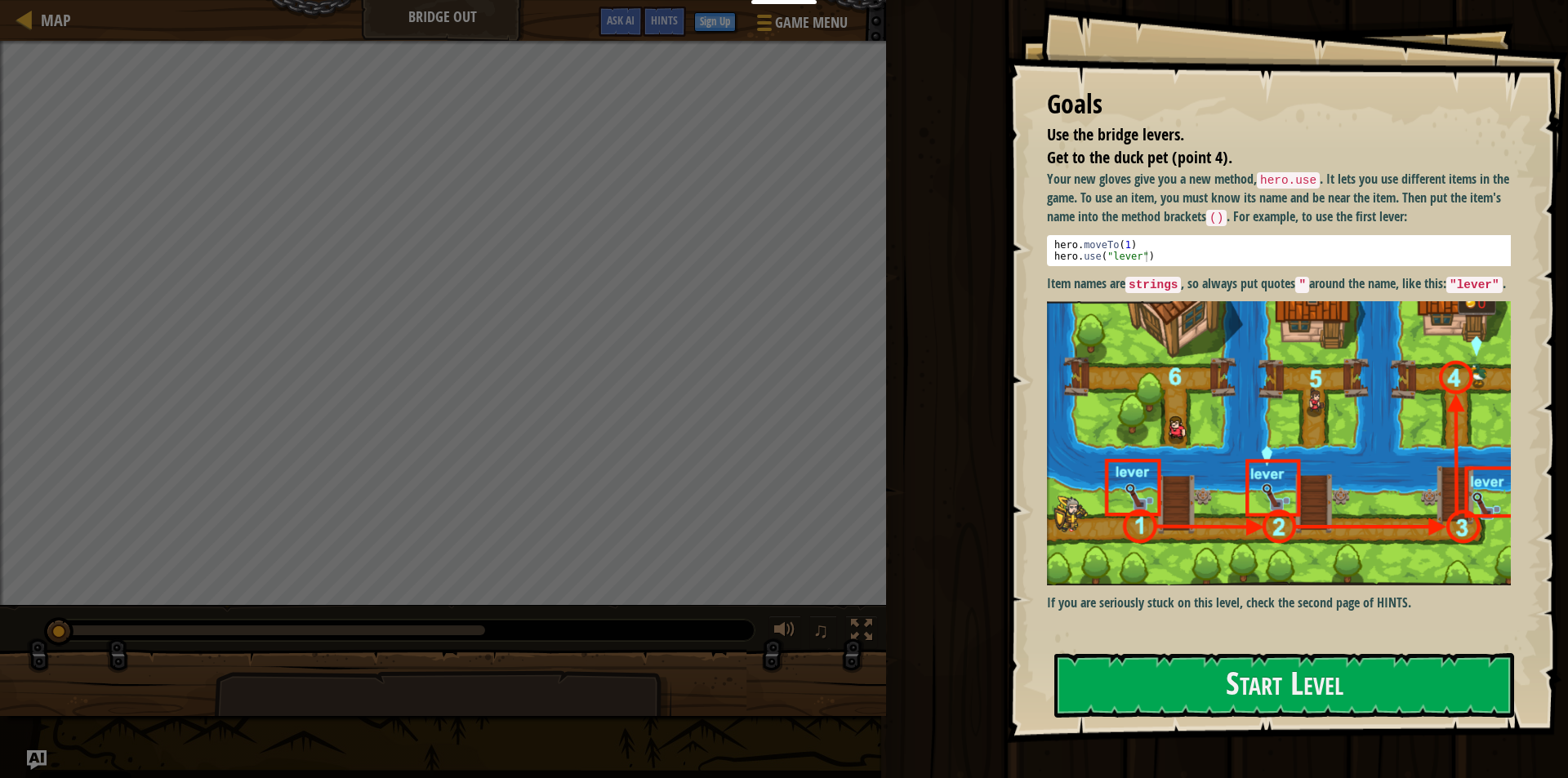
click at [1274, 333] on img at bounding box center [1285, 444] width 476 height 285
click at [1313, 700] on button "Start Level" at bounding box center [1284, 685] width 460 height 65
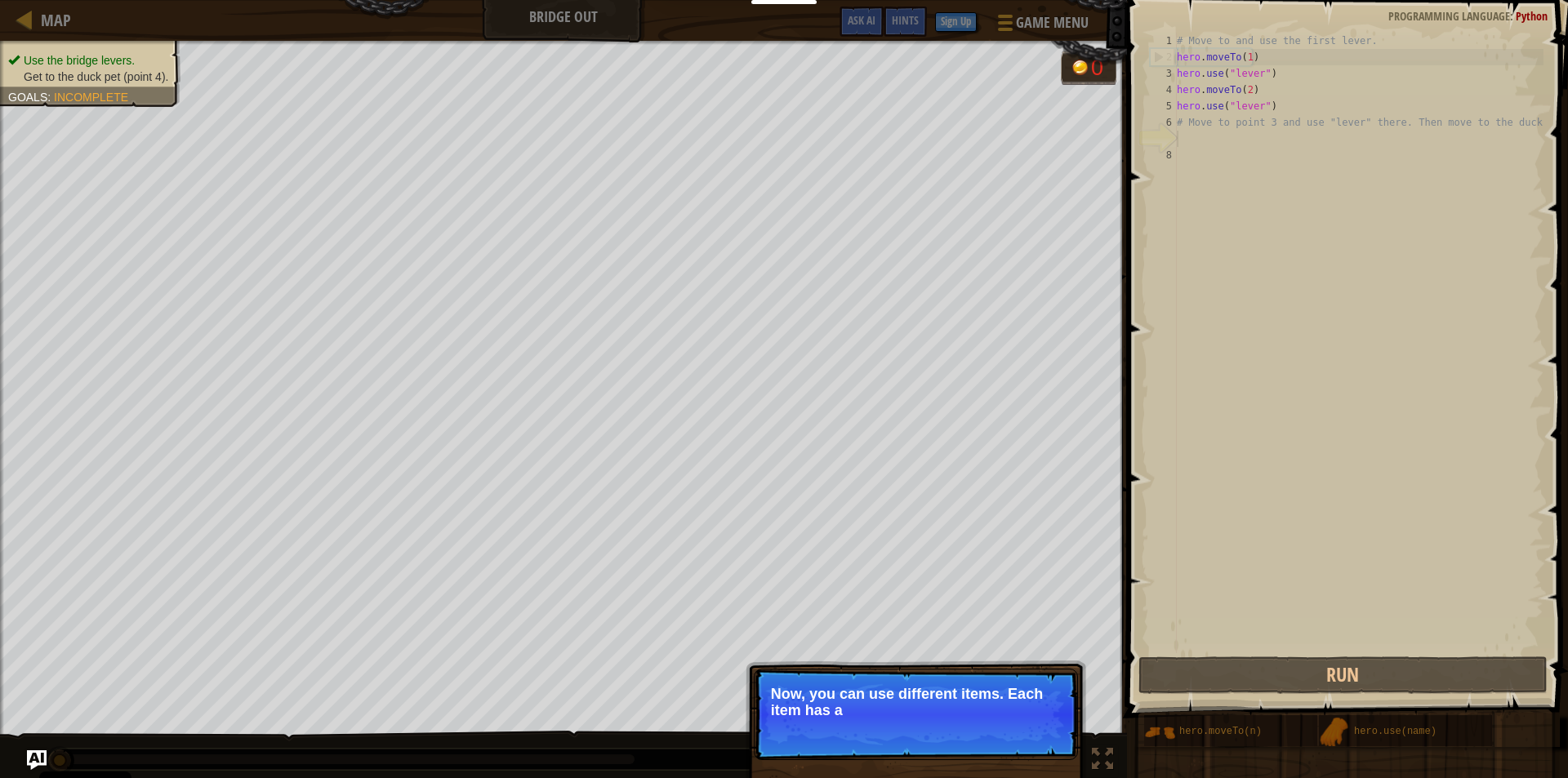
click at [1187, 144] on div "# Move to and use the first lever. hero . moveTo ( 1 ) hero . use ( "lever" ) h…" at bounding box center [1358, 360] width 369 height 653
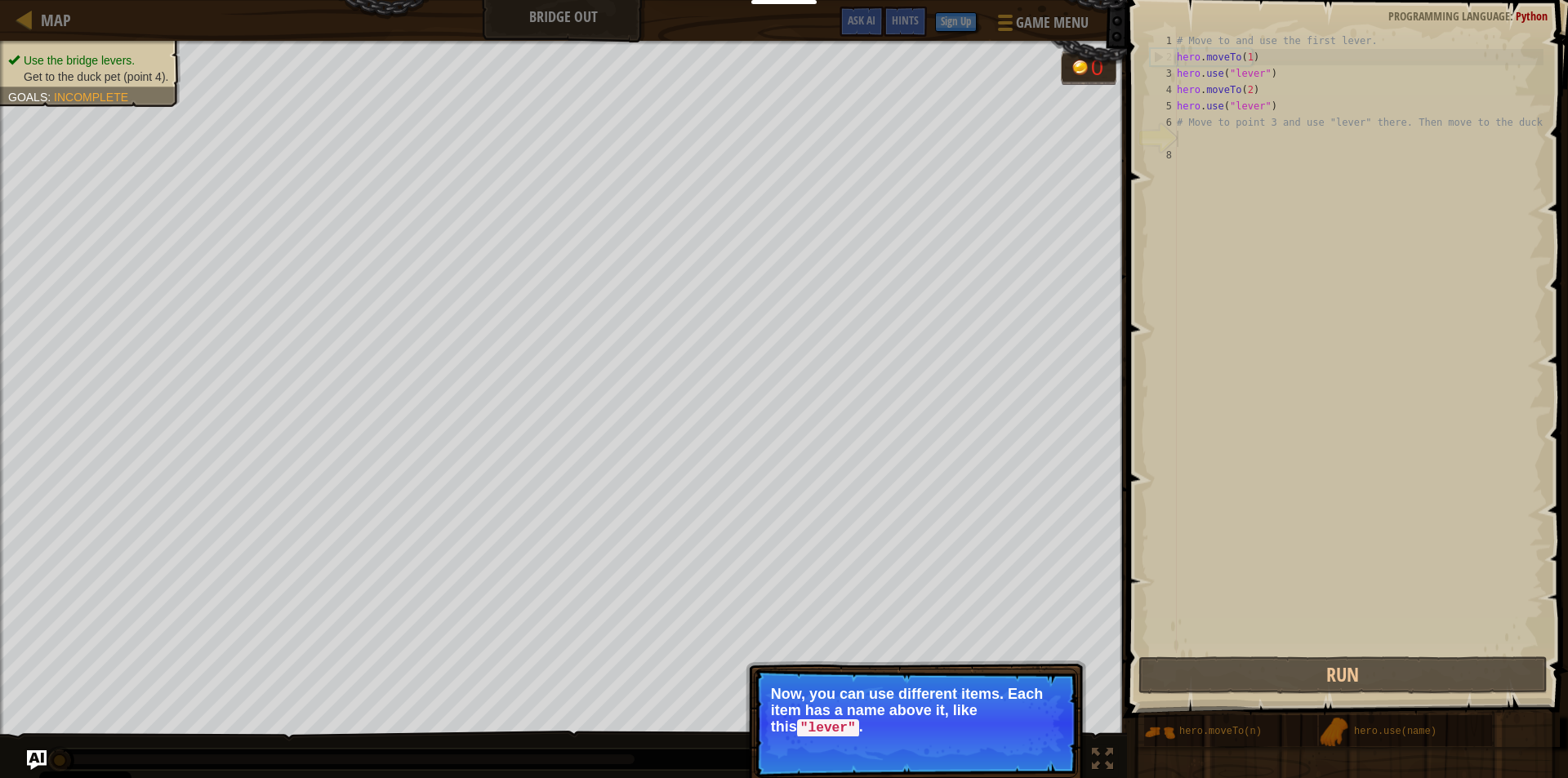
click at [1033, 723] on p "Now, you can use different items. Each item has a name above it, like this "lev…" at bounding box center [916, 711] width 290 height 51
click at [1020, 755] on button "Continue" at bounding box center [1030, 750] width 68 height 21
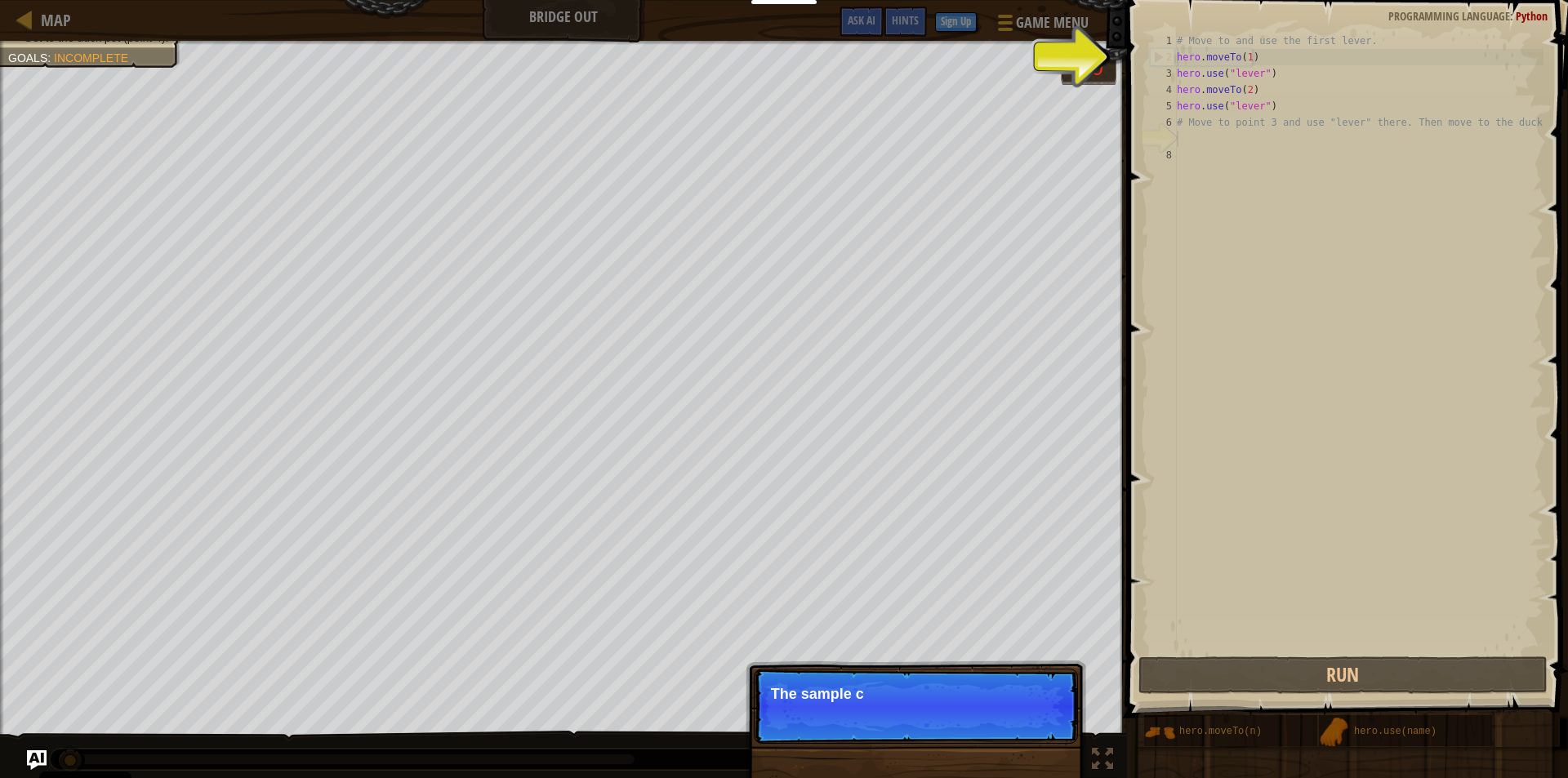
click at [1020, 755] on div "Skip (esc) Continue The sample c" at bounding box center [916, 789] width 341 height 242
click at [1021, 754] on div "Skip (esc) Continue The sample code helps wit" at bounding box center [916, 789] width 341 height 242
click at [1021, 754] on div "Skip (esc) Continue The sample code helps with the first a" at bounding box center [916, 789] width 341 height 242
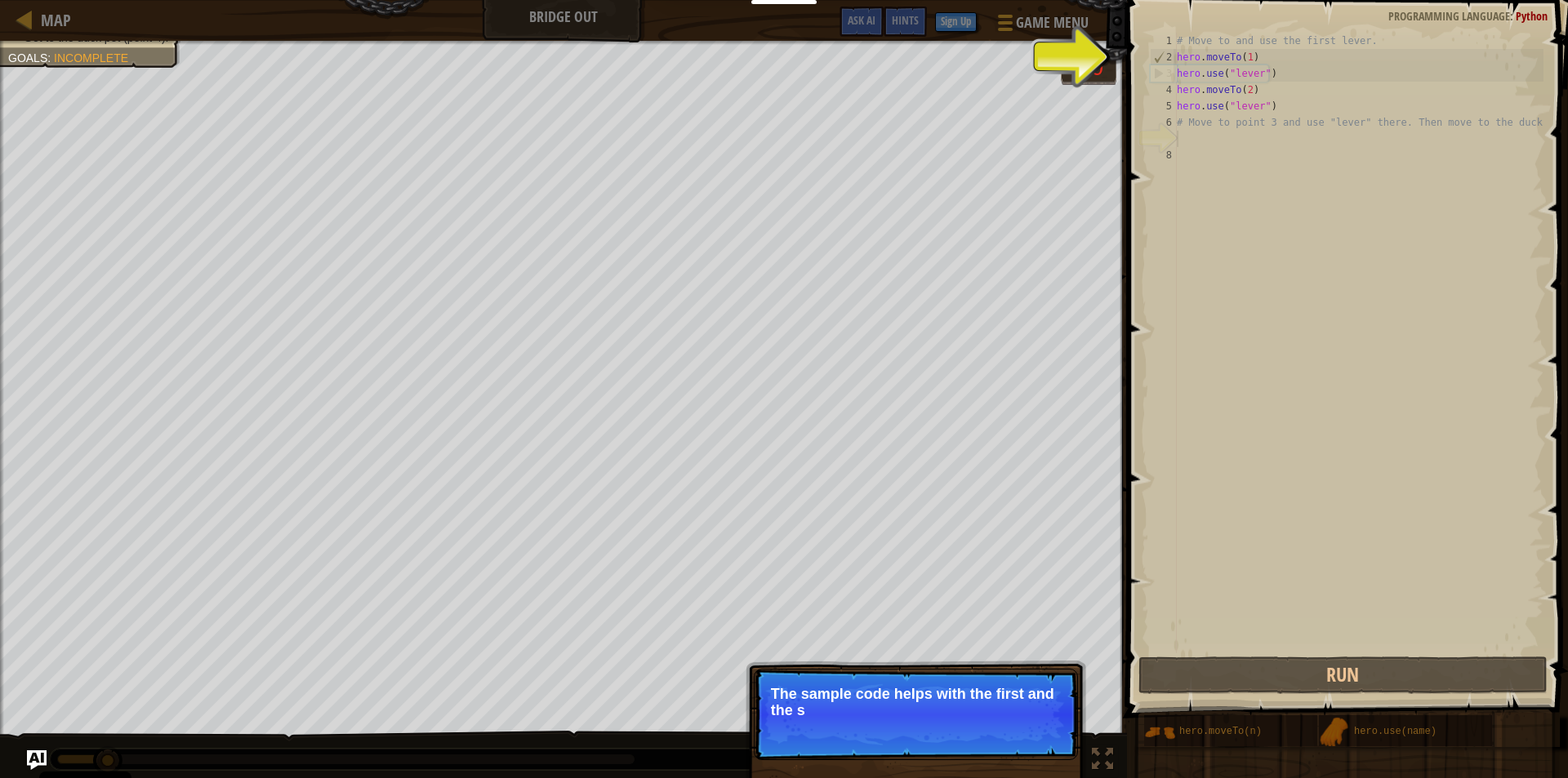
click at [1021, 754] on p "Skip (esc) Continue The sample code helps with the first and the s" at bounding box center [915, 714] width 324 height 92
click at [1021, 754] on p "Skip (esc) Continue The sample code helps with the first and the second levers." at bounding box center [915, 714] width 324 height 92
click at [1021, 749] on p "Skip (esc) Continue The sample code helps with the first and the second levers." at bounding box center [915, 714] width 324 height 92
click at [1021, 743] on p "Skip (esc) Continue To use an item, you need to be near it. Move to the next av…" at bounding box center [915, 714] width 324 height 92
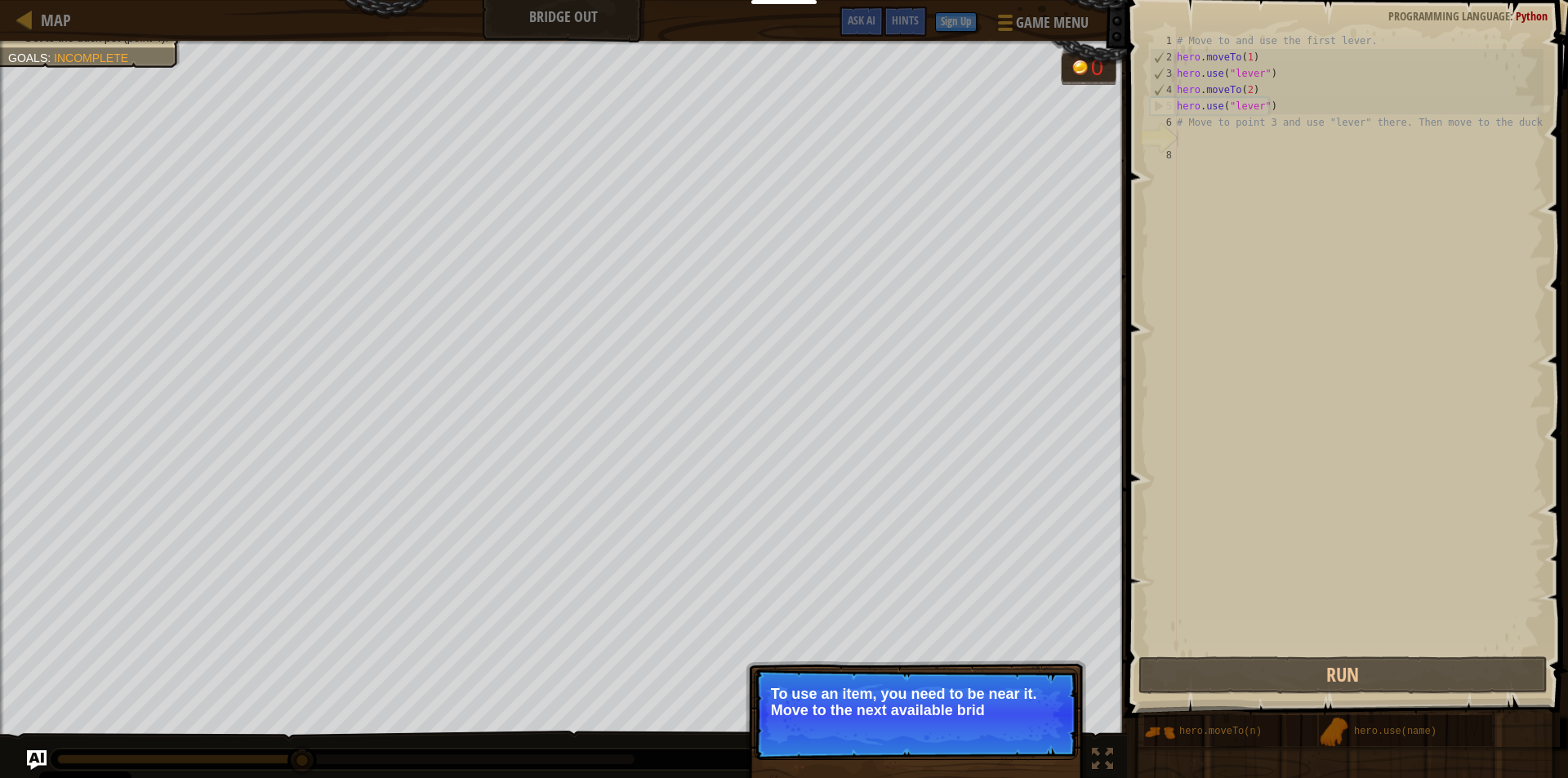
click at [1021, 743] on p "Skip (esc) Continue To use an item, you need to be near it. Move to the next av…" at bounding box center [915, 714] width 324 height 92
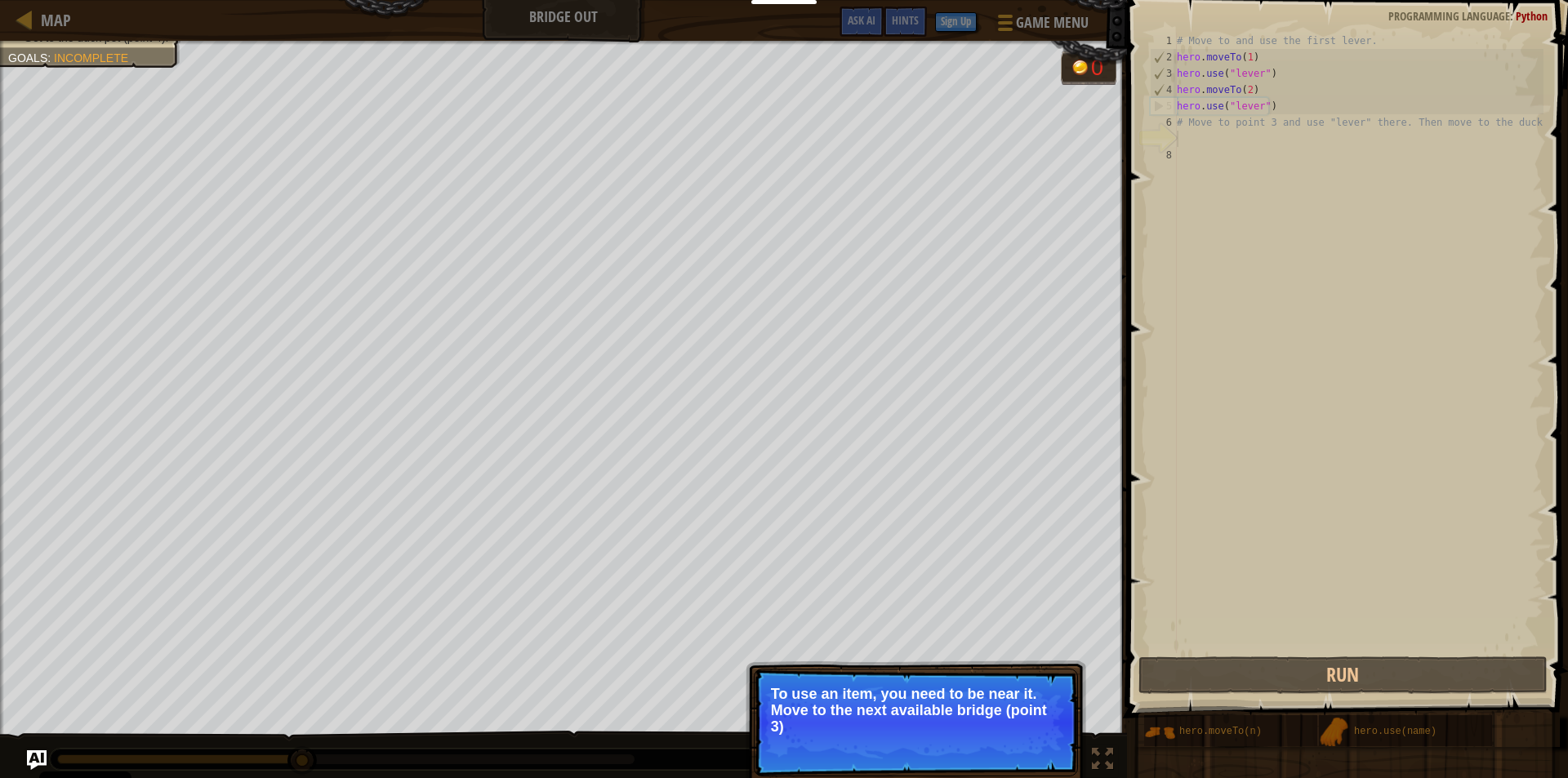
click at [1015, 738] on p "Skip (esc) Continue To use an item, you need to be near it. Move to the next av…" at bounding box center [915, 722] width 324 height 108
click at [1015, 738] on p "Skip (esc) Continue To use an item, you need to be near it. Move to the next av…" at bounding box center [915, 723] width 324 height 109
click at [1018, 733] on p "To use an item, you need to be near it. Move to the next available bridge (poin…" at bounding box center [916, 711] width 290 height 51
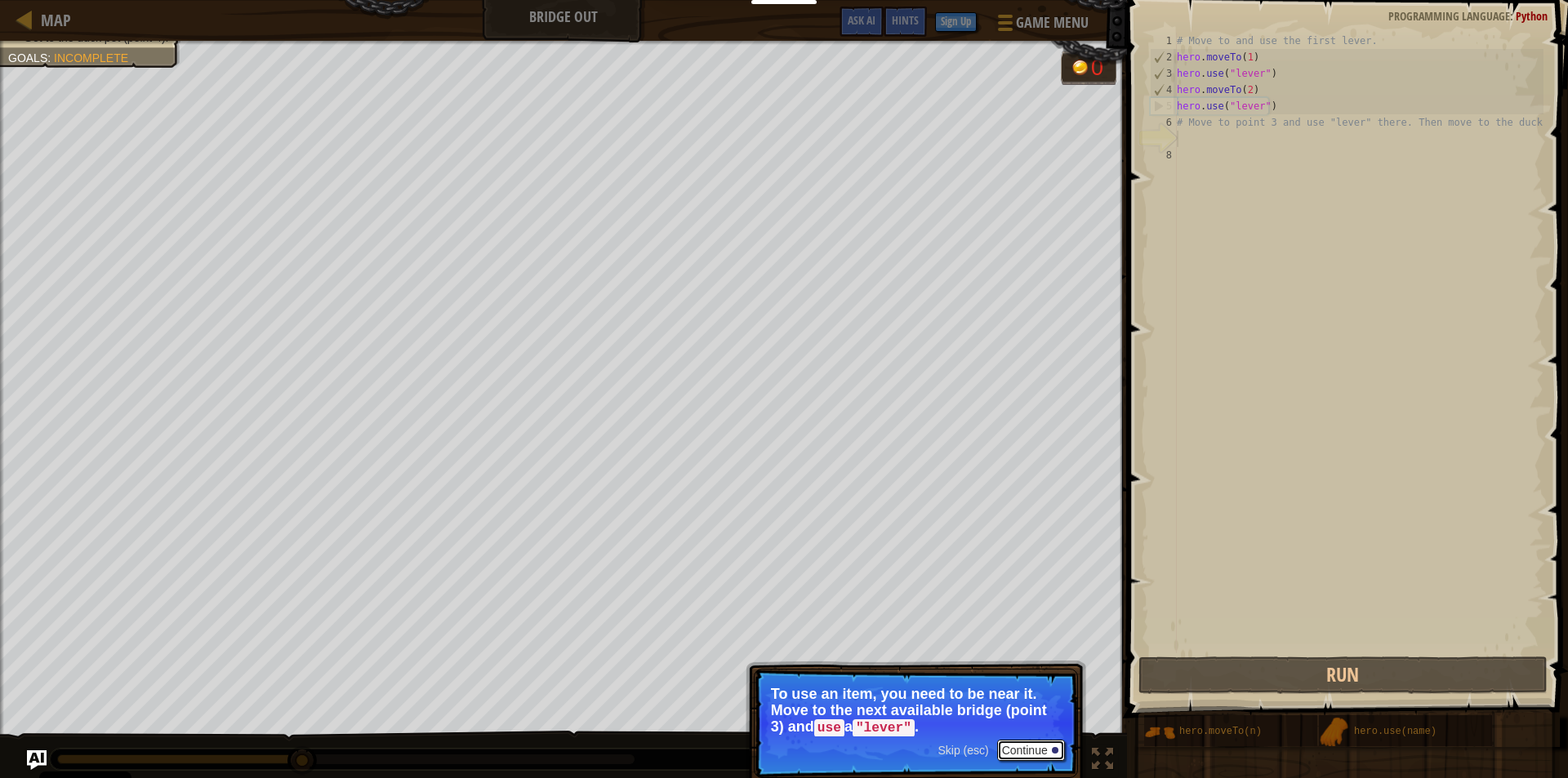
click at [1022, 748] on button "Continue" at bounding box center [1030, 750] width 68 height 21
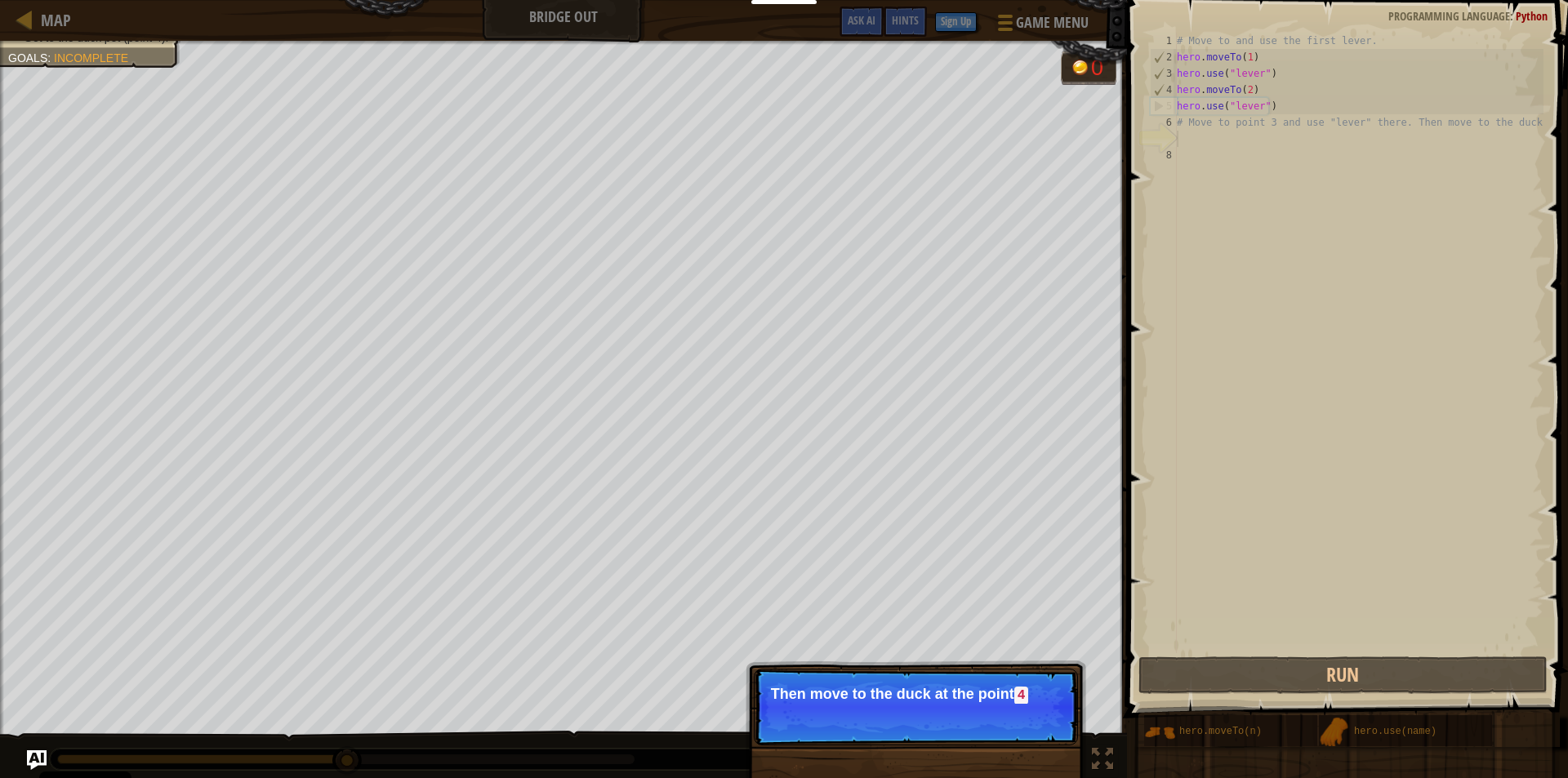
click at [921, 746] on p "Skip (esc) Continue Then move to the duck at the point 4" at bounding box center [915, 706] width 324 height 77
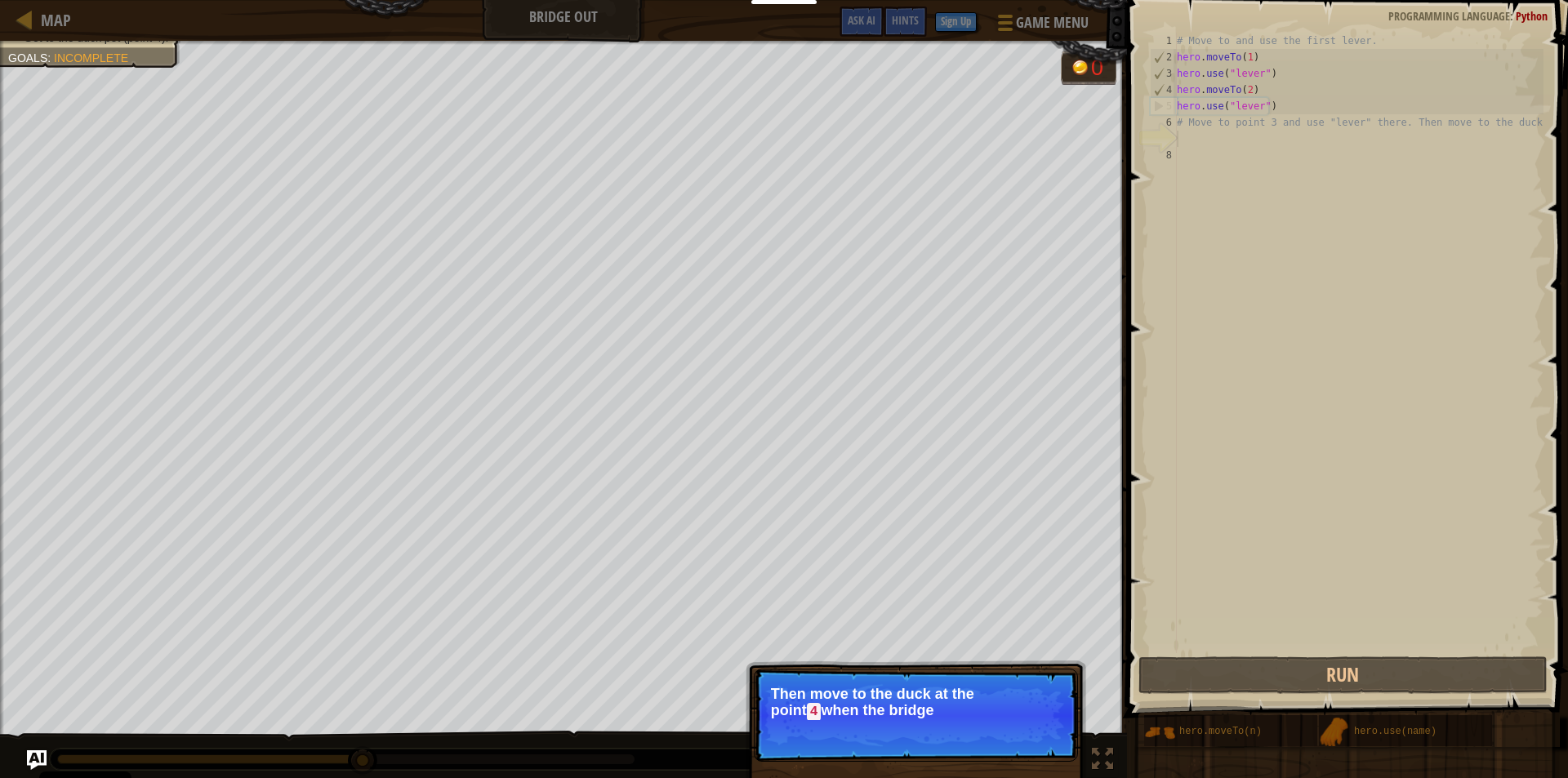
click at [921, 744] on p "Skip (esc) Continue Then move to the duck at the point 4 when the bridge" at bounding box center [915, 715] width 324 height 93
click at [921, 747] on p "Skip (esc) Continue Then move to the duck at the point 4 when the bridge is en" at bounding box center [915, 715] width 324 height 93
click at [921, 745] on p "Skip (esc) Continue Then move to the duck at the point 4 when the bridge is ena…" at bounding box center [915, 715] width 324 height 93
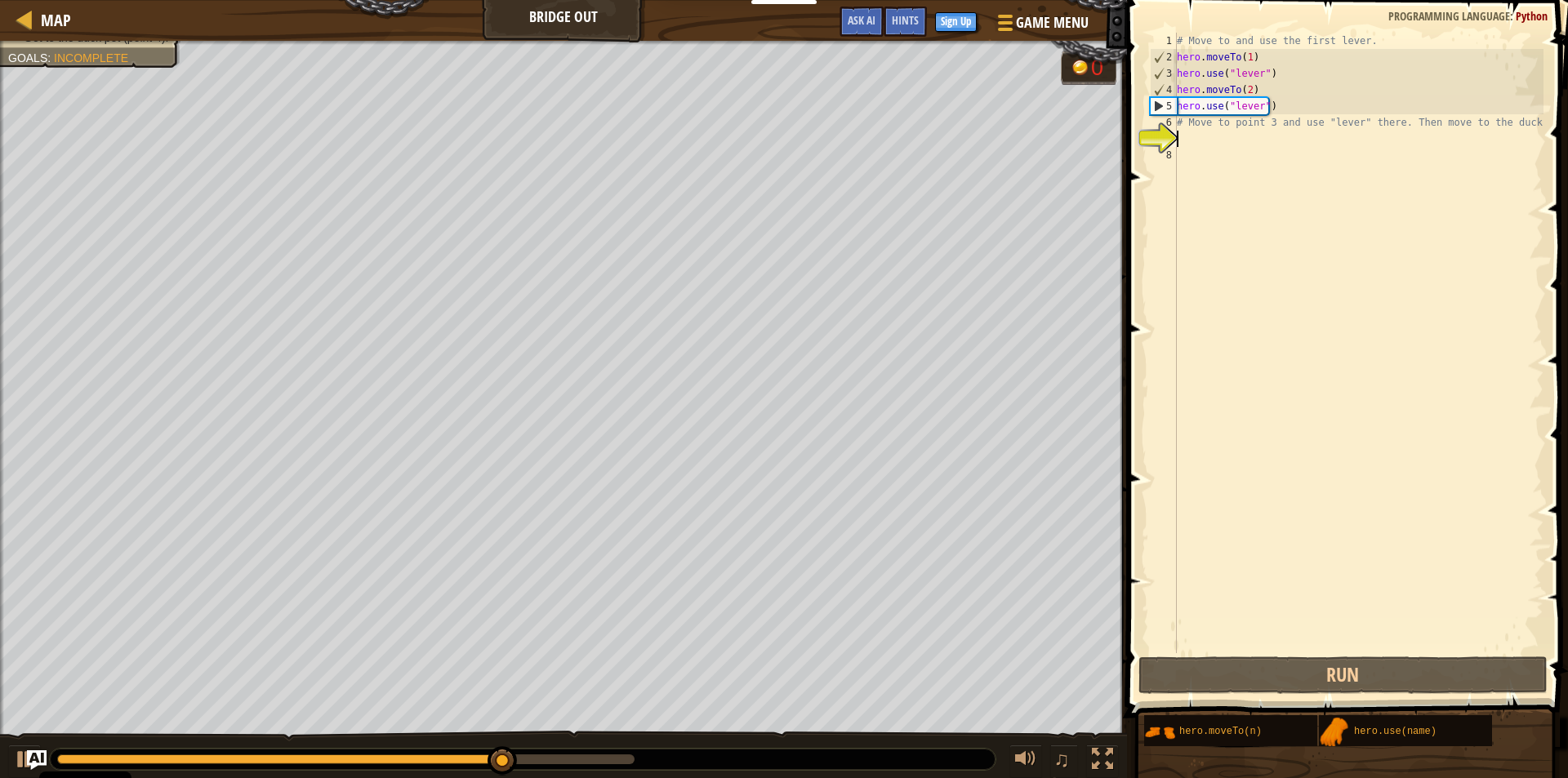
click at [1194, 140] on div "# Move to and use the first lever. hero . moveTo ( 1 ) hero . use ( "lever" ) h…" at bounding box center [1358, 360] width 369 height 653
drag, startPoint x: 1194, startPoint y: 141, endPoint x: 1188, endPoint y: 147, distance: 8.5
click at [1189, 147] on div "# Move to and use the first lever. hero . moveTo ( 1 ) hero . use ( "lever" ) h…" at bounding box center [1358, 360] width 369 height 653
click at [1188, 147] on div "# Move to and use the first lever. hero . moveTo ( 1 ) hero . use ( "lever" ) h…" at bounding box center [1358, 360] width 369 height 653
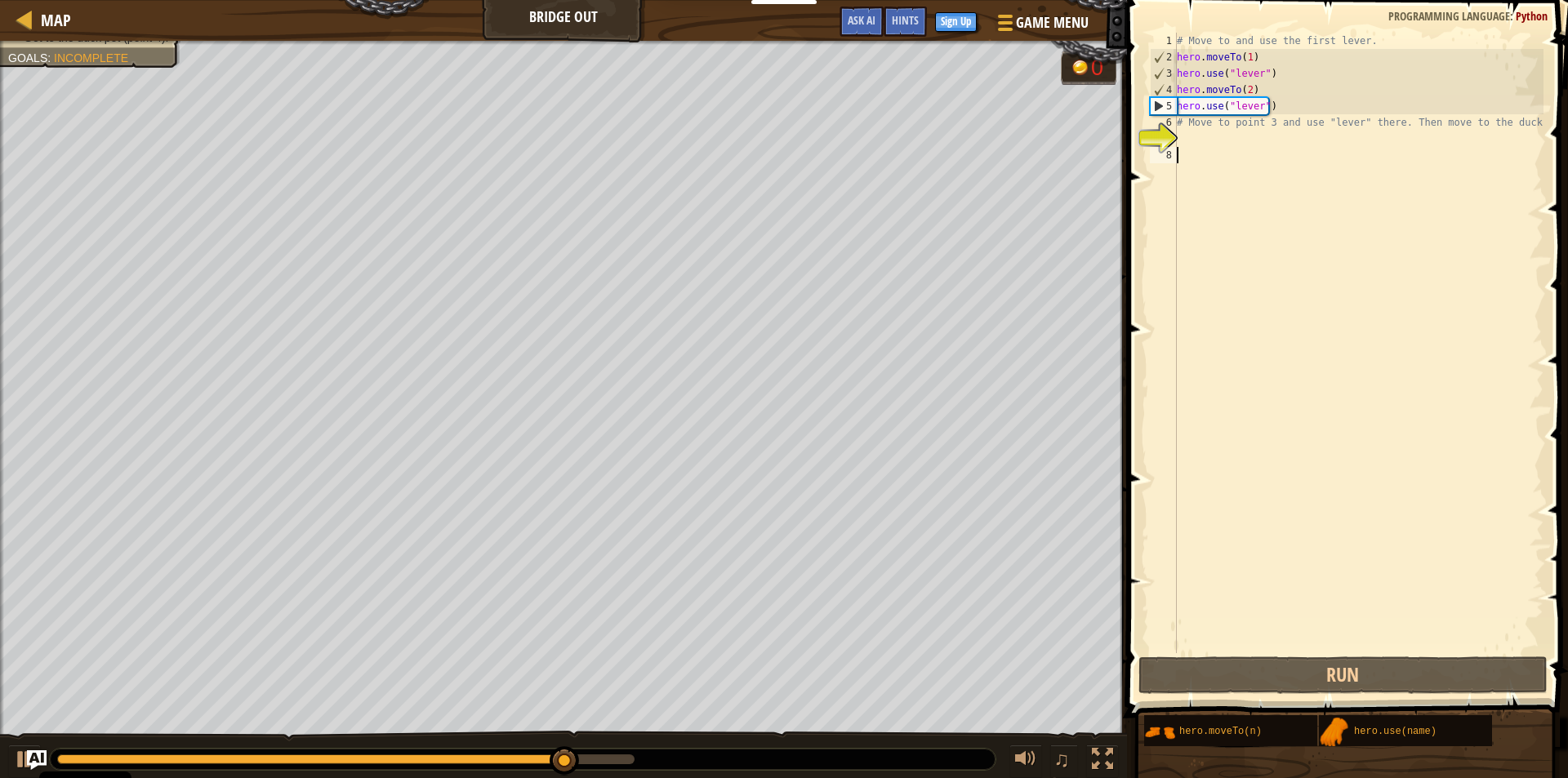
click at [1188, 147] on div "# Move to and use the first lever. hero . moveTo ( 1 ) hero . use ( "lever" ) h…" at bounding box center [1358, 360] width 369 height 653
click at [1184, 153] on div "# Move to and use the first lever. hero . moveTo ( 1 ) hero . use ( "lever" ) h…" at bounding box center [1358, 360] width 369 height 653
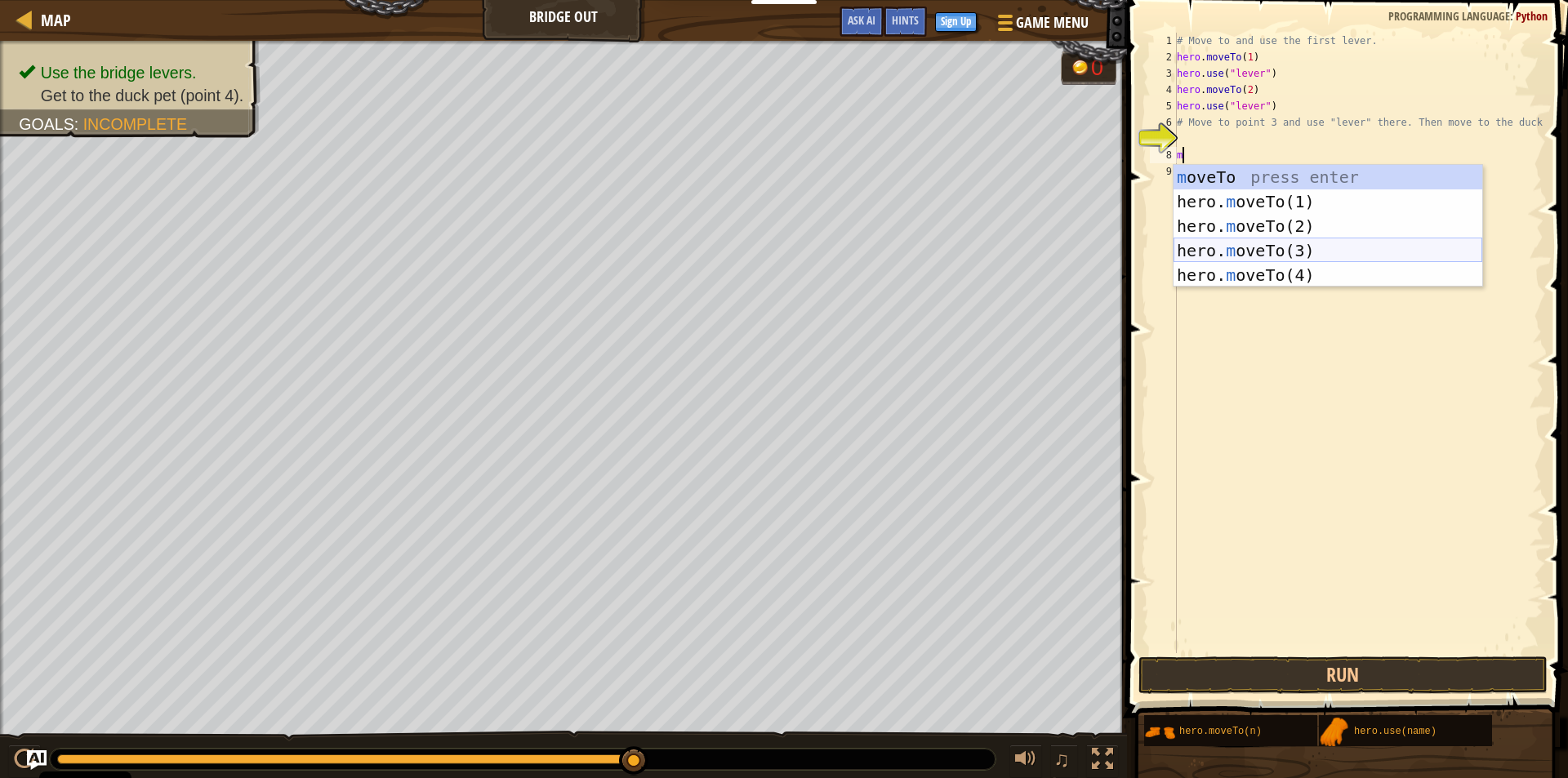
click at [1257, 250] on div "m oveTo press enter hero. m oveTo(1) press enter hero. m oveTo(2) press enter h…" at bounding box center [1327, 251] width 309 height 172
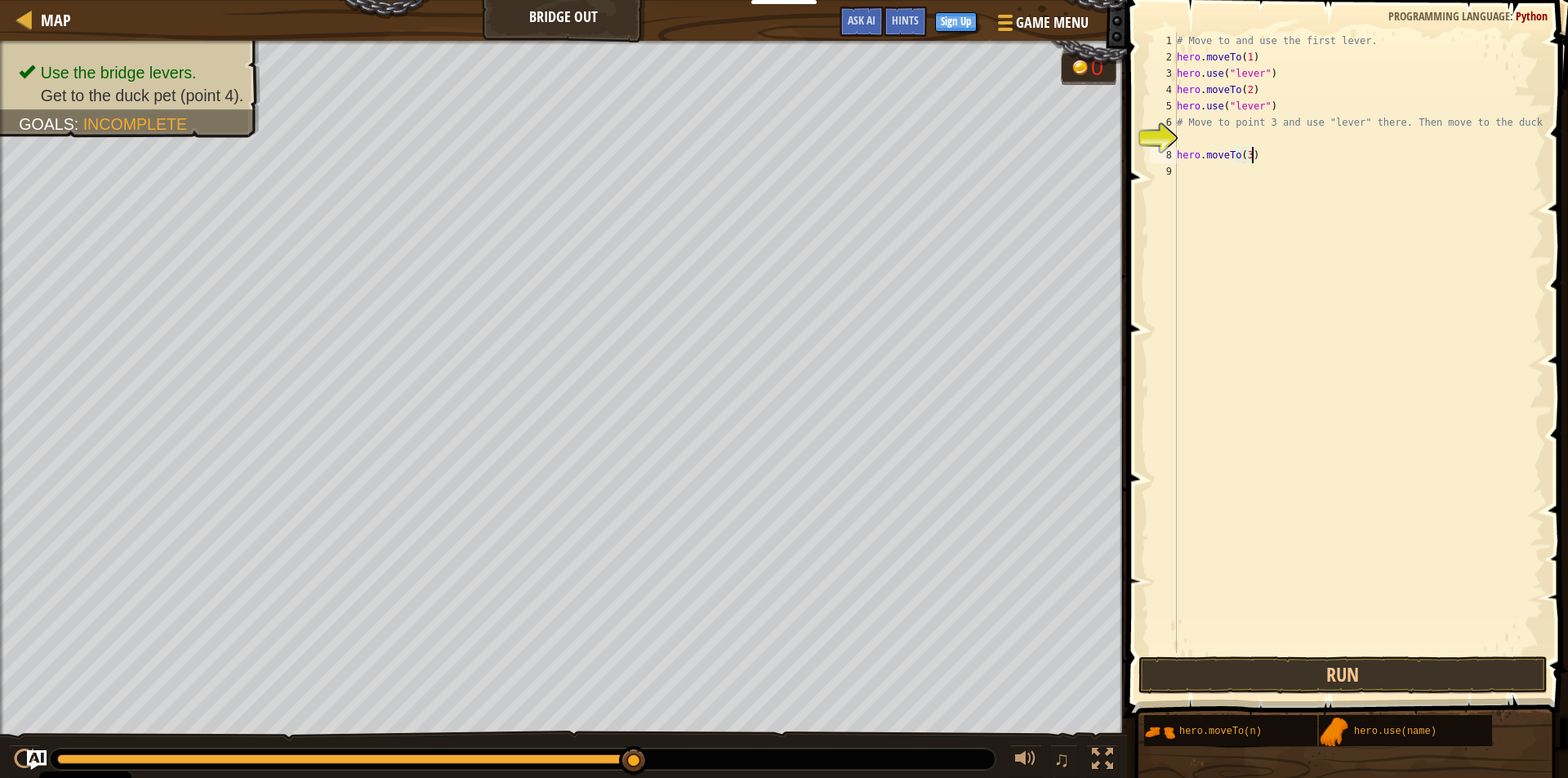
click at [1263, 153] on div "# Move to and use the first lever. hero . moveTo ( 1 ) hero . use ( "lever" ) h…" at bounding box center [1358, 360] width 369 height 653
type textarea "hero.moveTo(3)anduse"
